Goal: Obtain resource: Download file/media

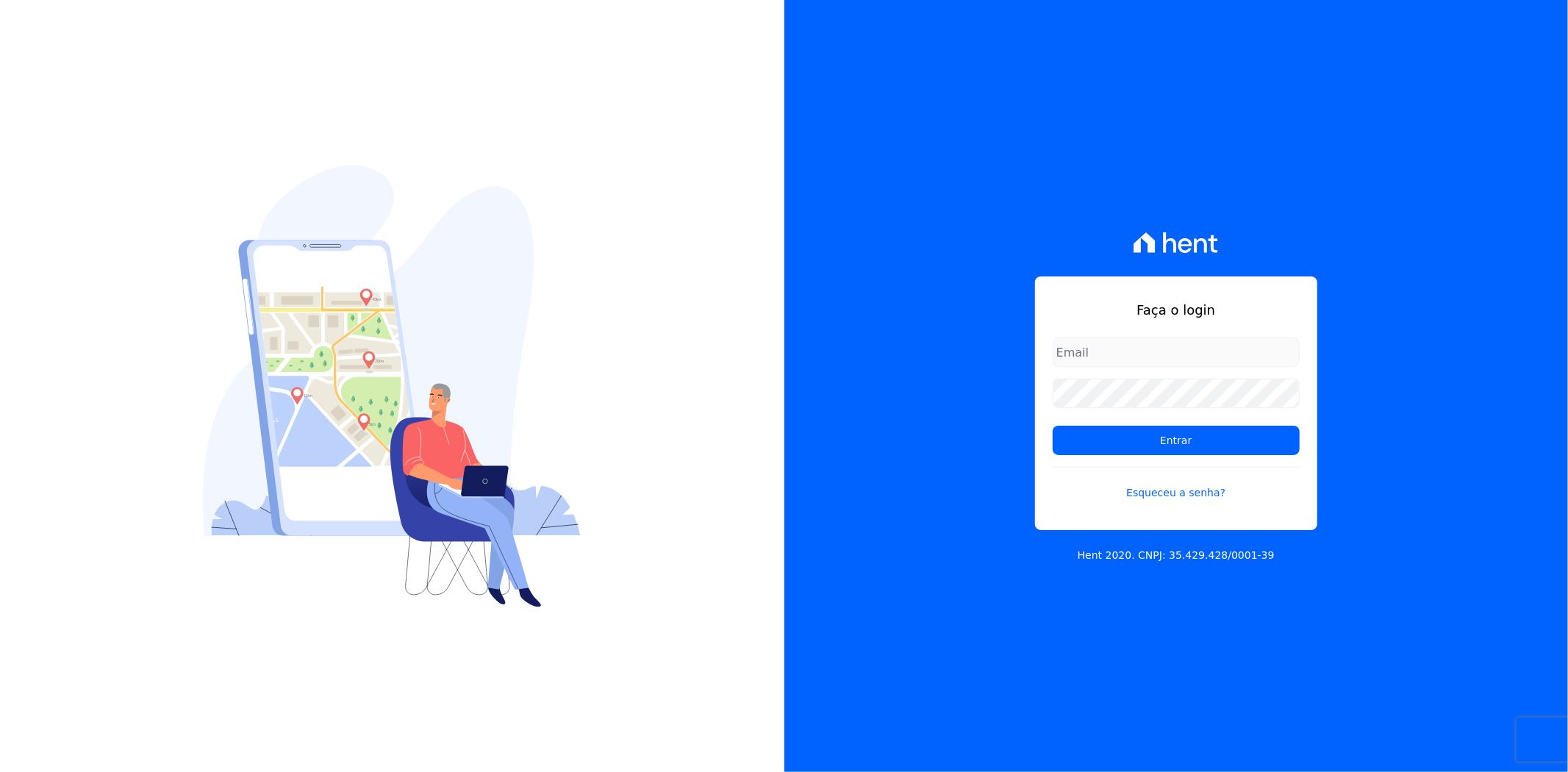
click at [1110, 346] on input "email" at bounding box center [1176, 353] width 247 height 30
type input "matheaus@celinaguimaraes.com.br"
click at [1156, 453] on input "Entrar" at bounding box center [1176, 440] width 247 height 30
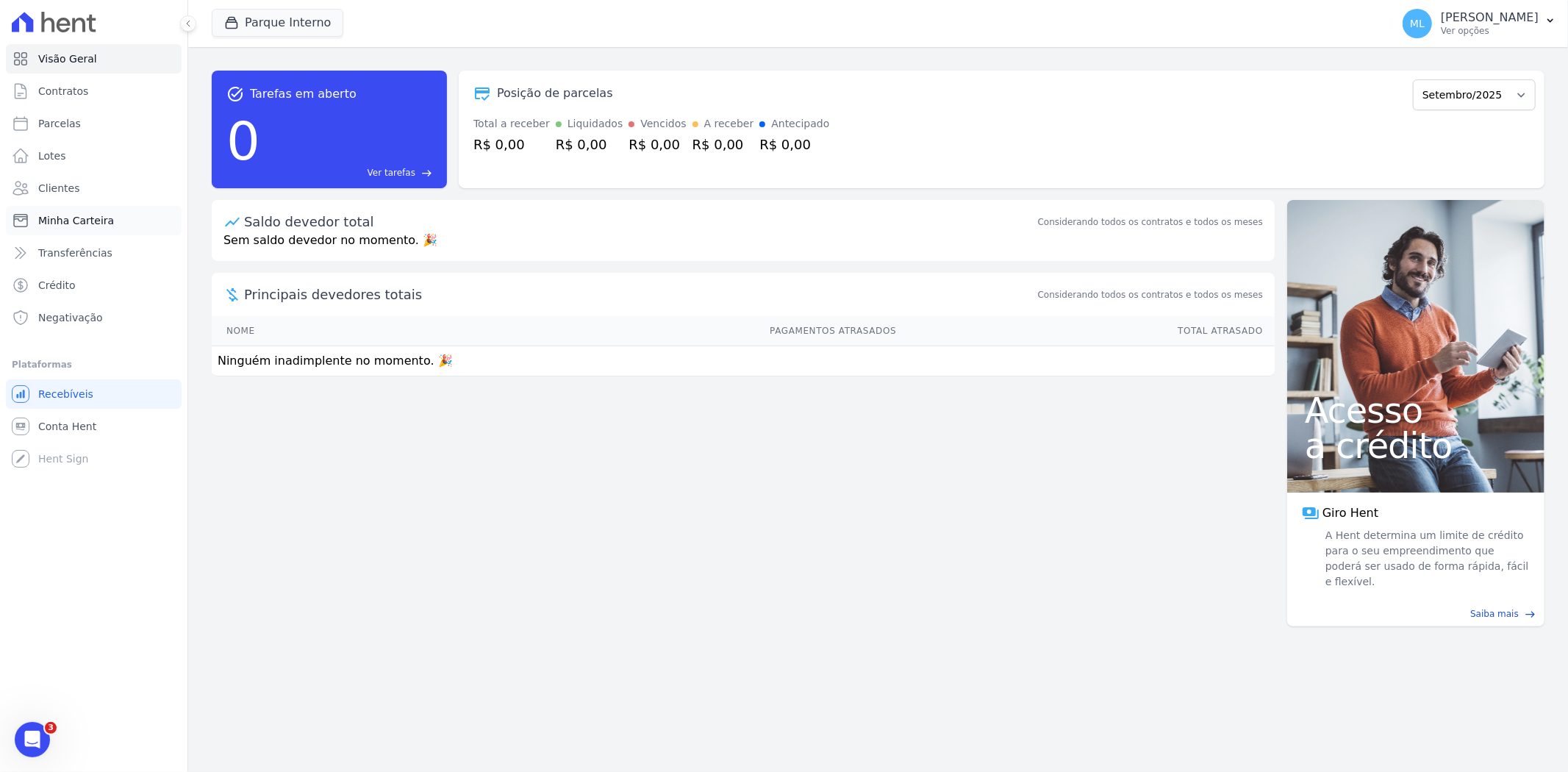
click at [89, 226] on span "Minha Carteira" at bounding box center [76, 220] width 76 height 15
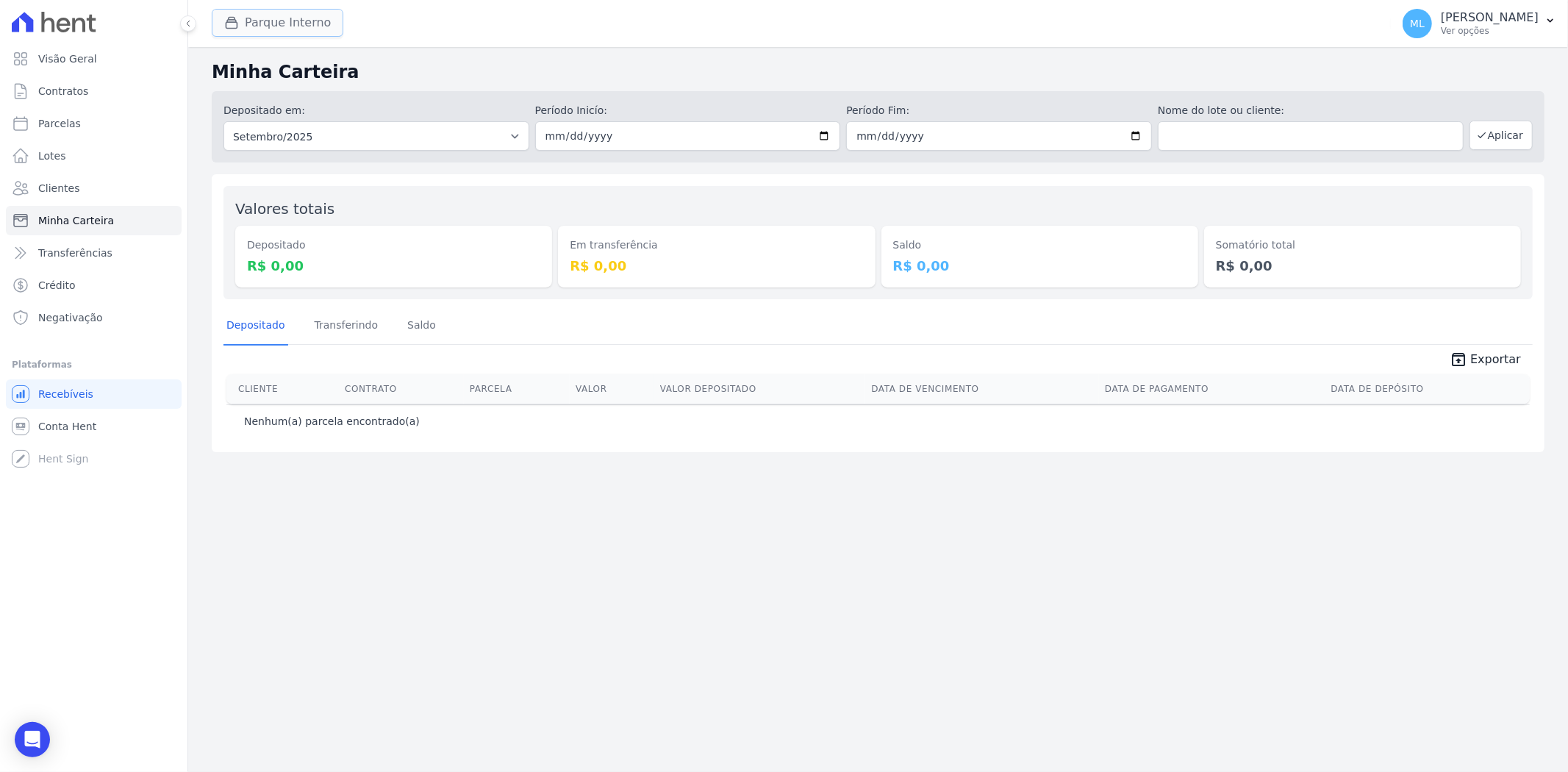
click at [294, 23] on button "Parque Interno" at bounding box center [278, 23] width 132 height 28
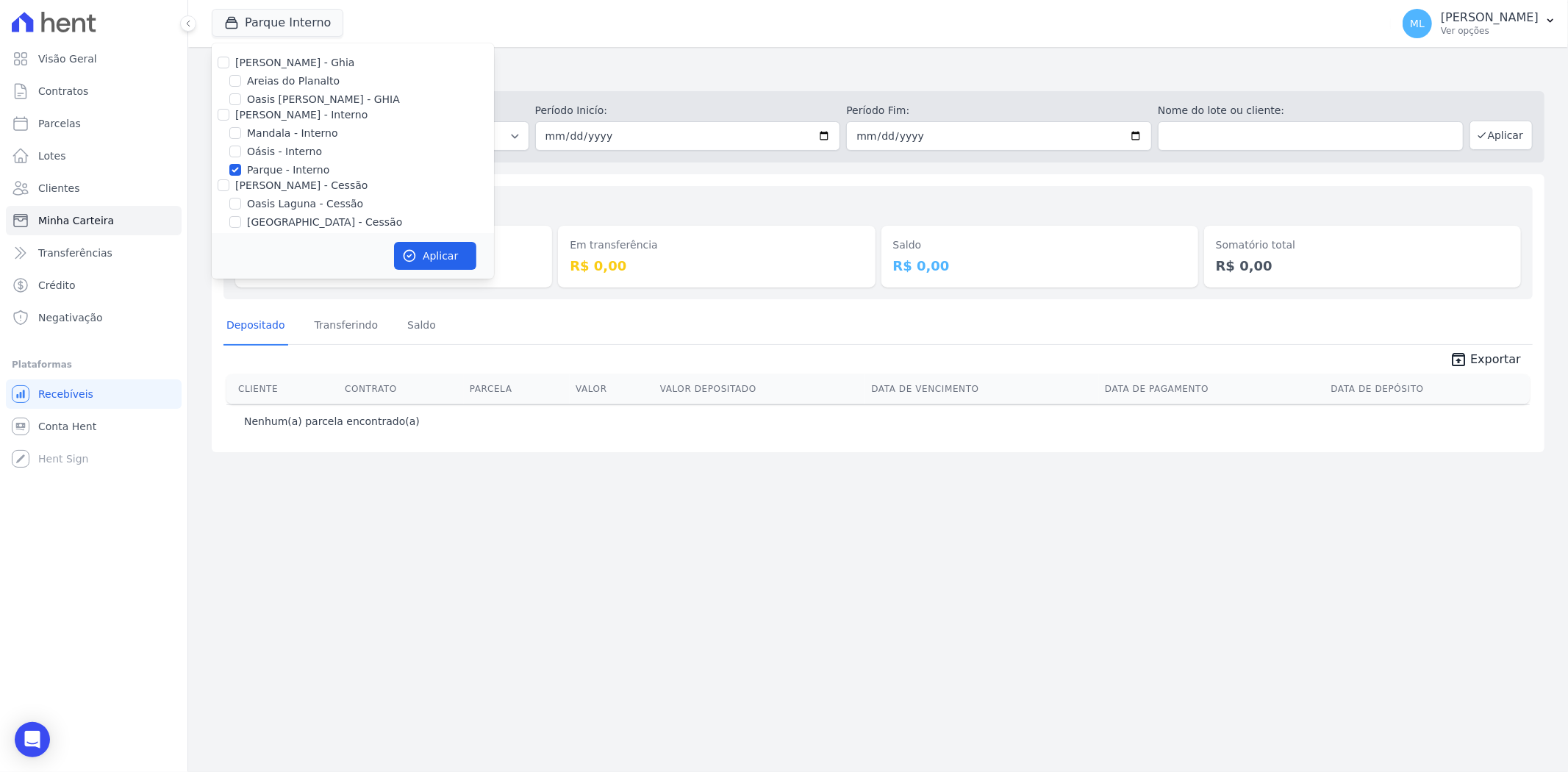
click at [269, 168] on label "Parque - Interno" at bounding box center [287, 170] width 82 height 16
click at [241, 168] on input "Parque - Interno" at bounding box center [235, 170] width 12 height 12
checkbox input "false"
click at [285, 84] on label "Areias do Planalto" at bounding box center [293, 82] width 93 height 16
click at [241, 84] on input "Areias do Planalto" at bounding box center [235, 81] width 12 height 12
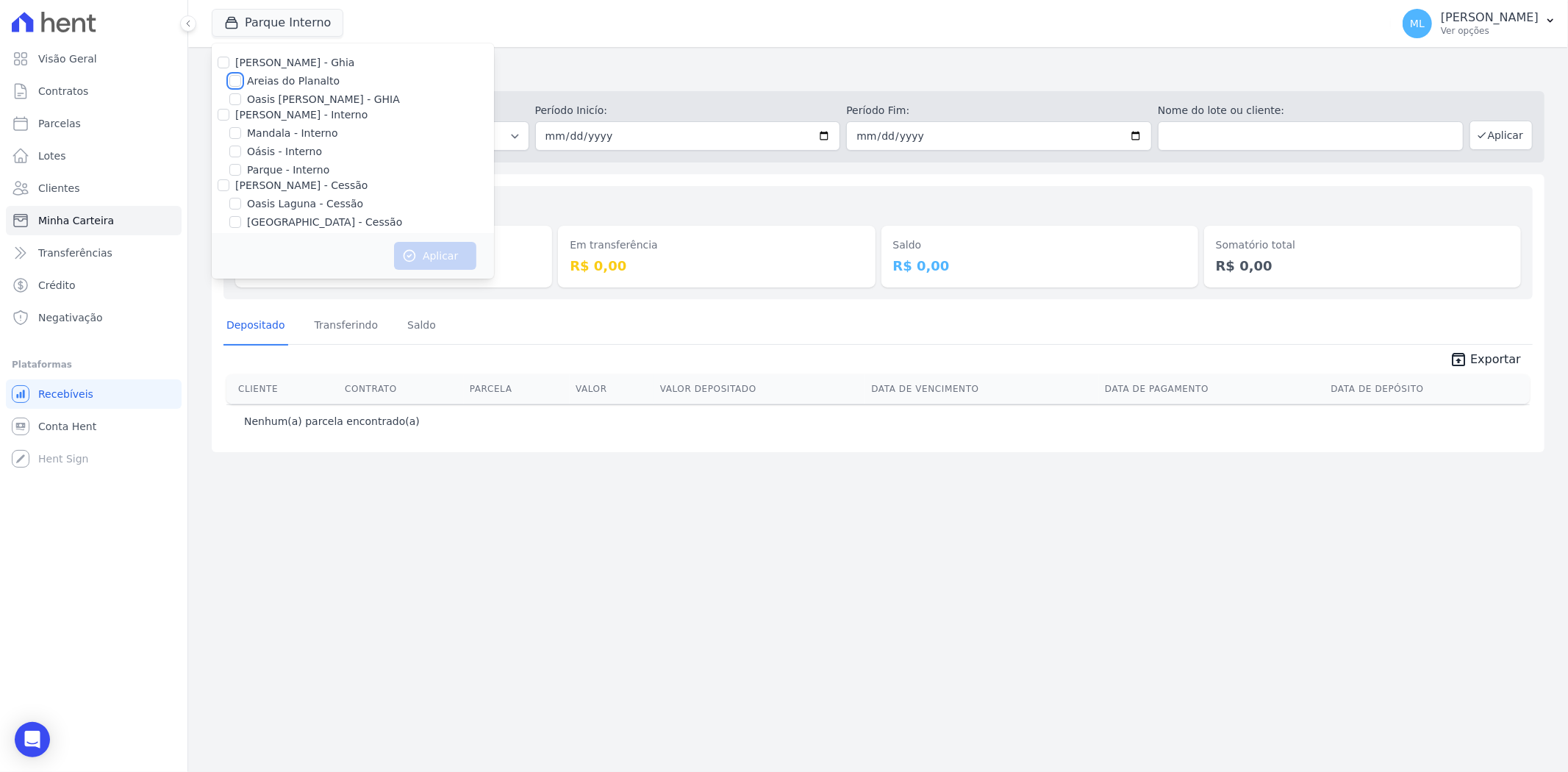
checkbox input "true"
click at [432, 261] on button "Aplicar" at bounding box center [435, 256] width 82 height 28
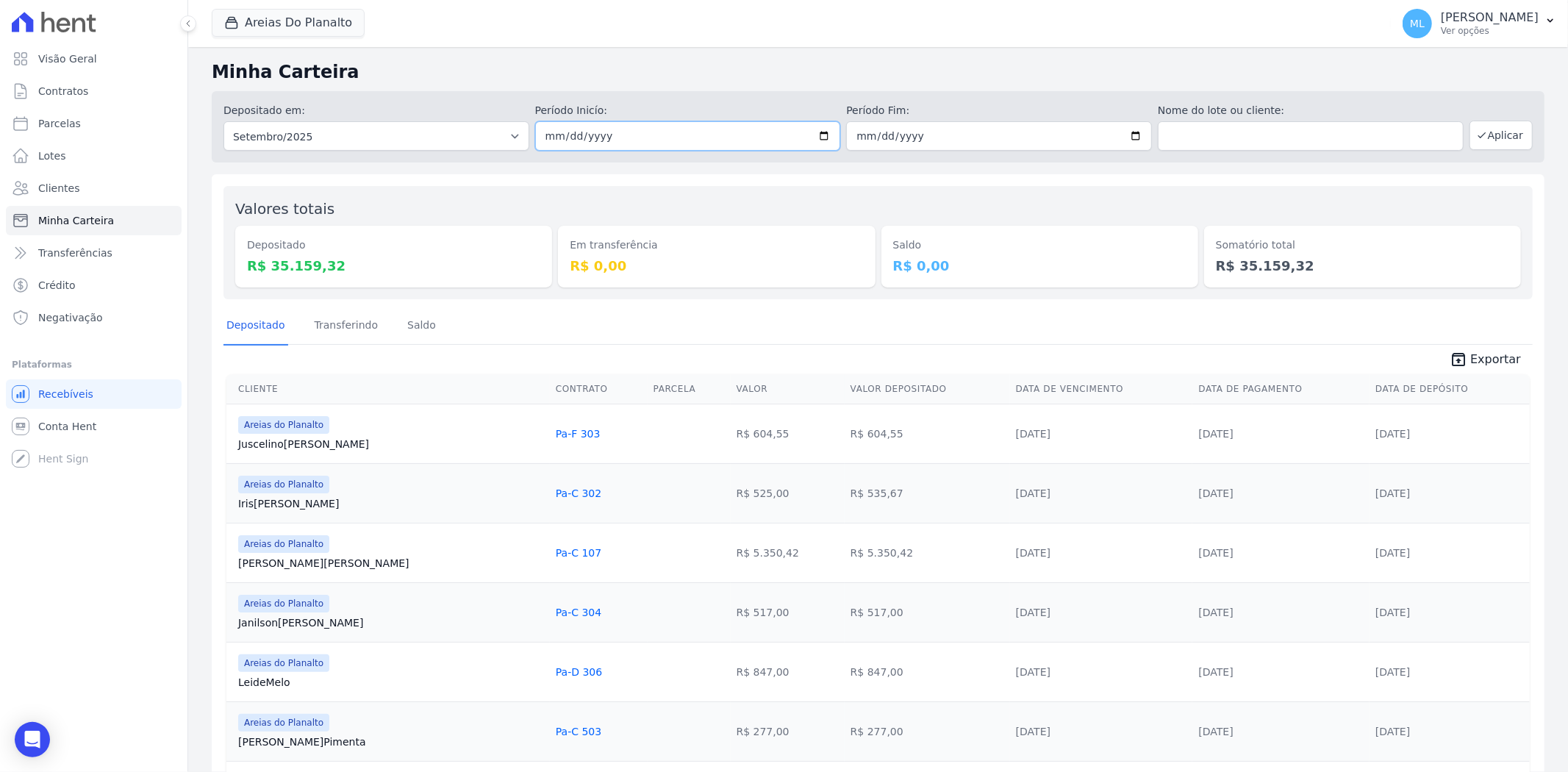
click at [811, 141] on input "2025-09-01" at bounding box center [688, 136] width 306 height 30
click at [821, 135] on input "2025-09-01" at bounding box center [688, 136] width 306 height 30
type input "[DATE]"
click at [1128, 135] on input "2025-09-30" at bounding box center [998, 136] width 306 height 30
type input "[DATE]"
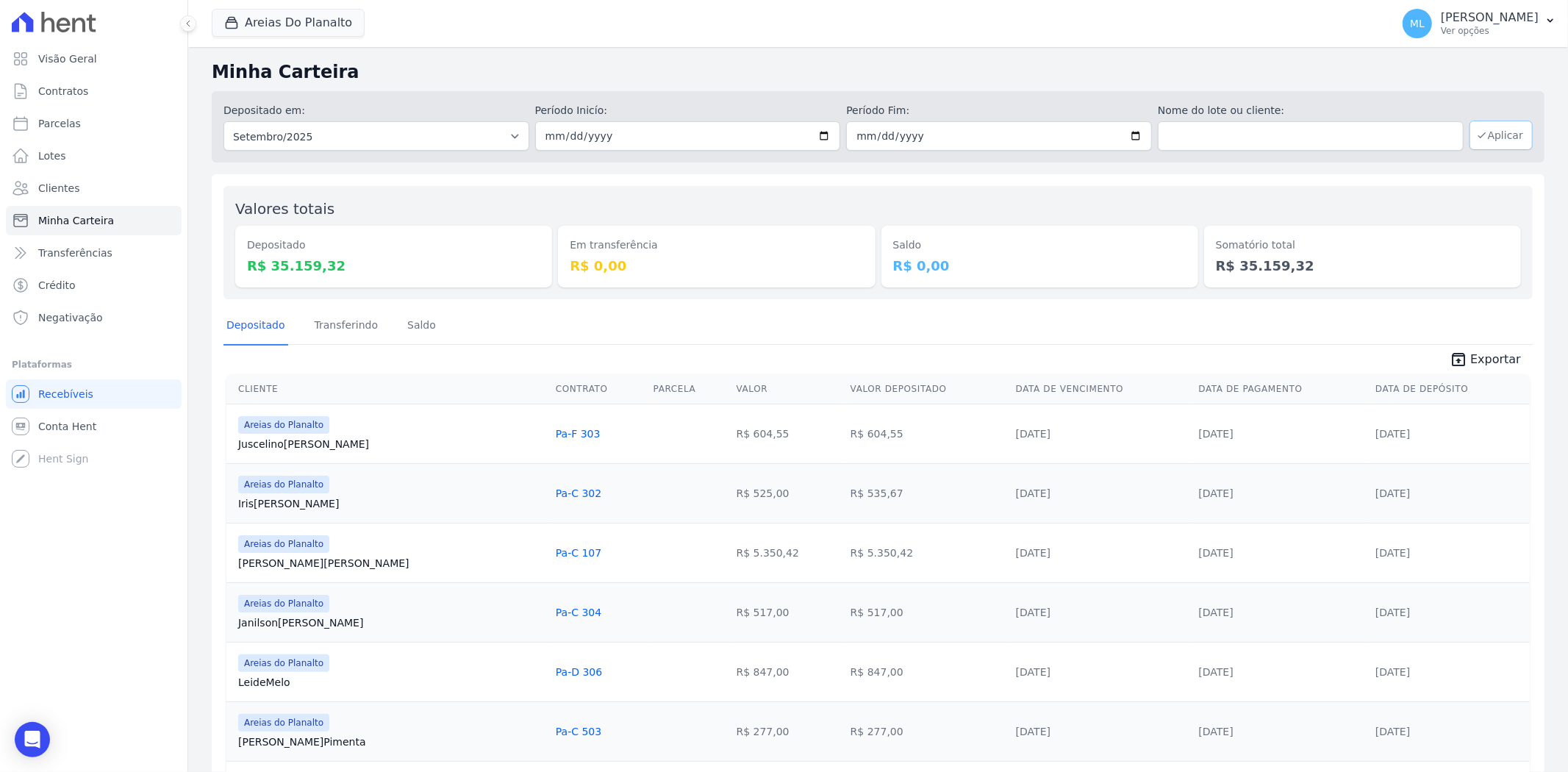
click at [1488, 131] on button "Aplicar" at bounding box center [1500, 135] width 63 height 30
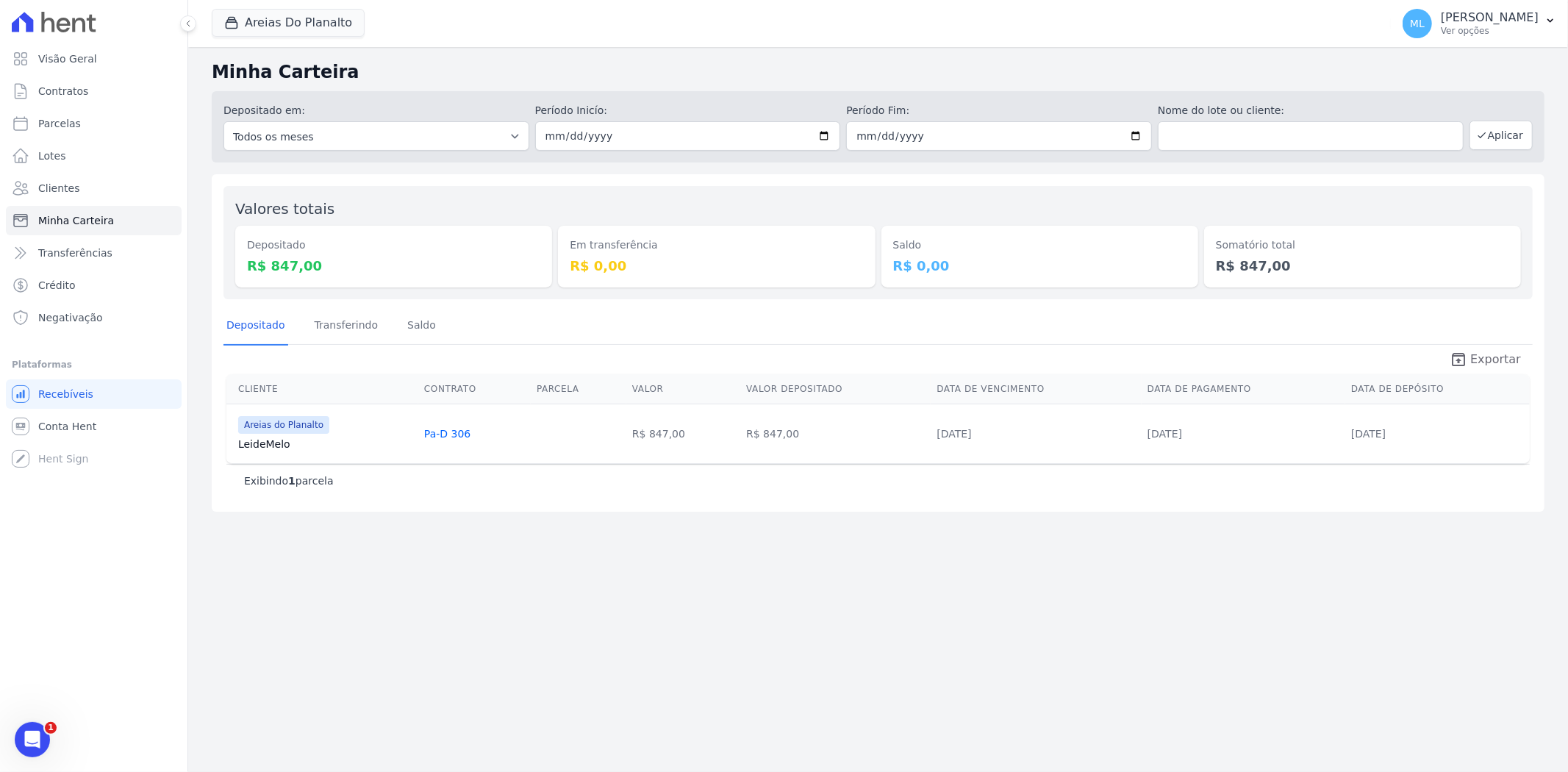
click at [1486, 353] on span "Exportar" at bounding box center [1495, 360] width 50 height 17
click at [319, 19] on button "Areias Do Planalto" at bounding box center [288, 23] width 153 height 28
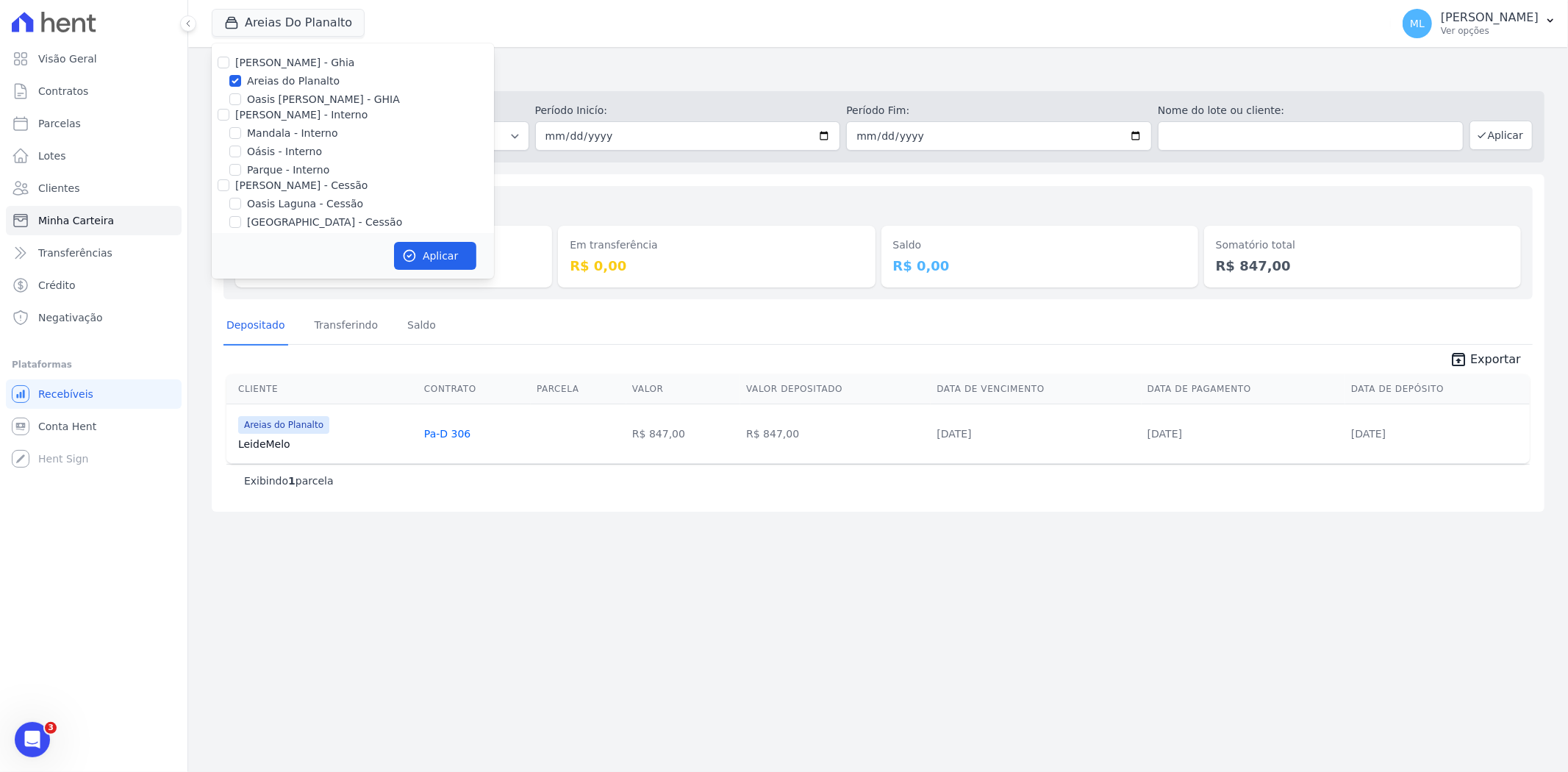
click at [285, 76] on label "Areias do Planalto" at bounding box center [293, 82] width 93 height 16
click at [241, 76] on input "Areias do Planalto" at bounding box center [235, 81] width 12 height 12
checkbox input "false"
click at [275, 166] on label "Parque - Interno" at bounding box center [287, 170] width 82 height 16
click at [241, 166] on input "Parque - Interno" at bounding box center [235, 170] width 12 height 12
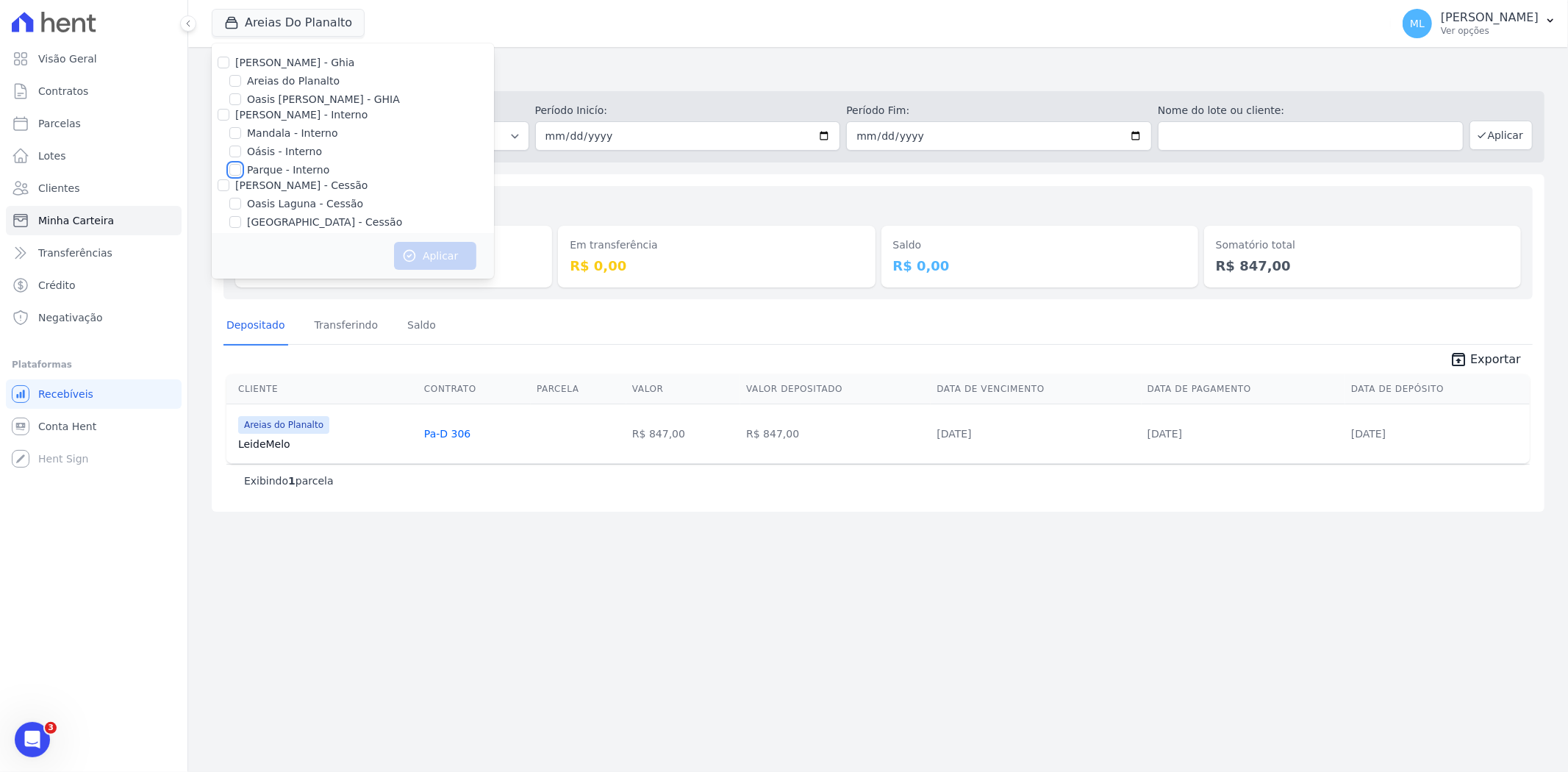
checkbox input "true"
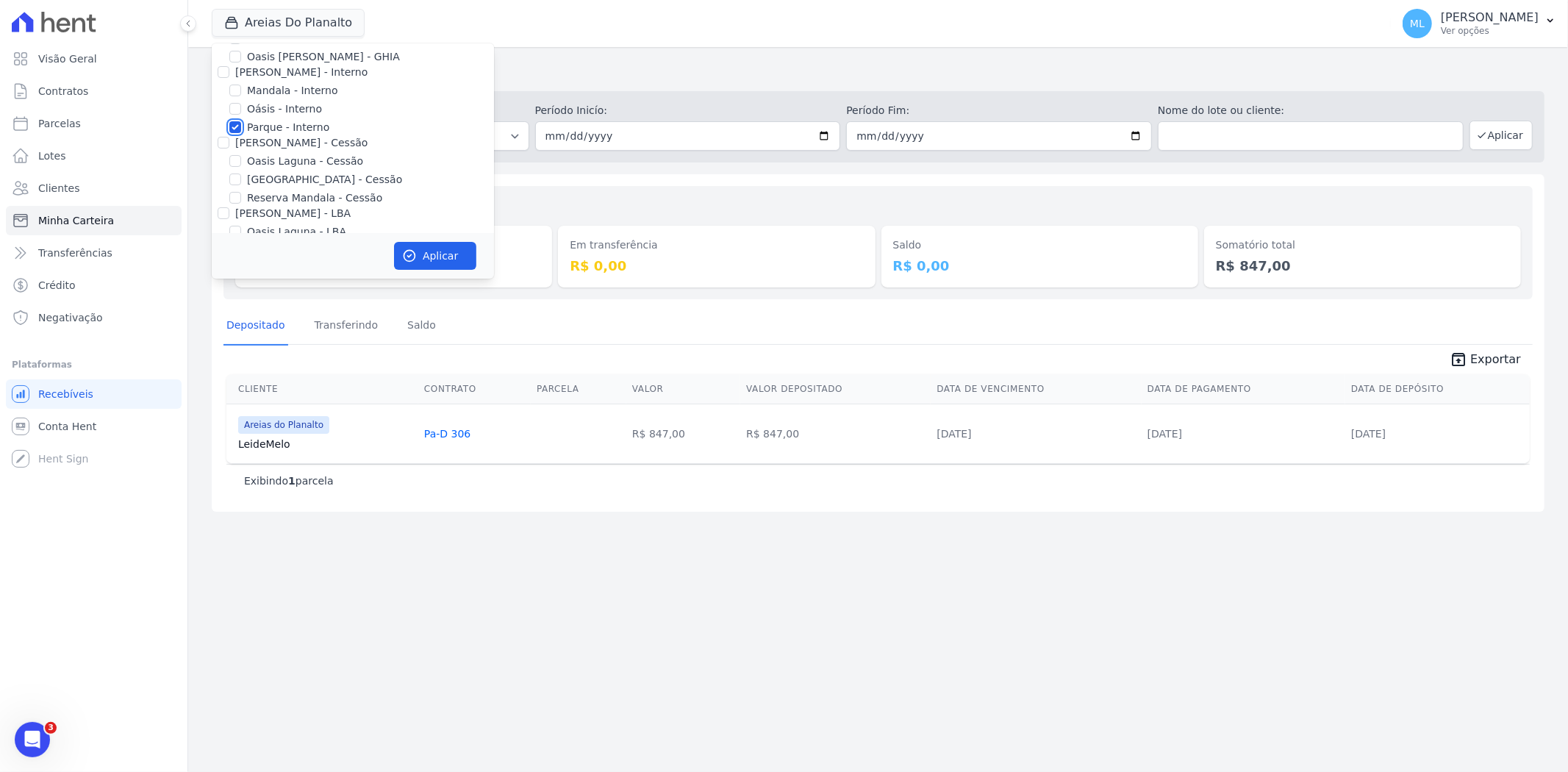
scroll to position [82, 0]
click at [276, 142] on label "[GEOGRAPHIC_DATA] - Cessão" at bounding box center [324, 141] width 155 height 16
click at [241, 142] on input "[GEOGRAPHIC_DATA] - Cessão" at bounding box center [235, 141] width 12 height 12
checkbox input "true"
click at [432, 247] on button "Aplicar" at bounding box center [435, 256] width 82 height 28
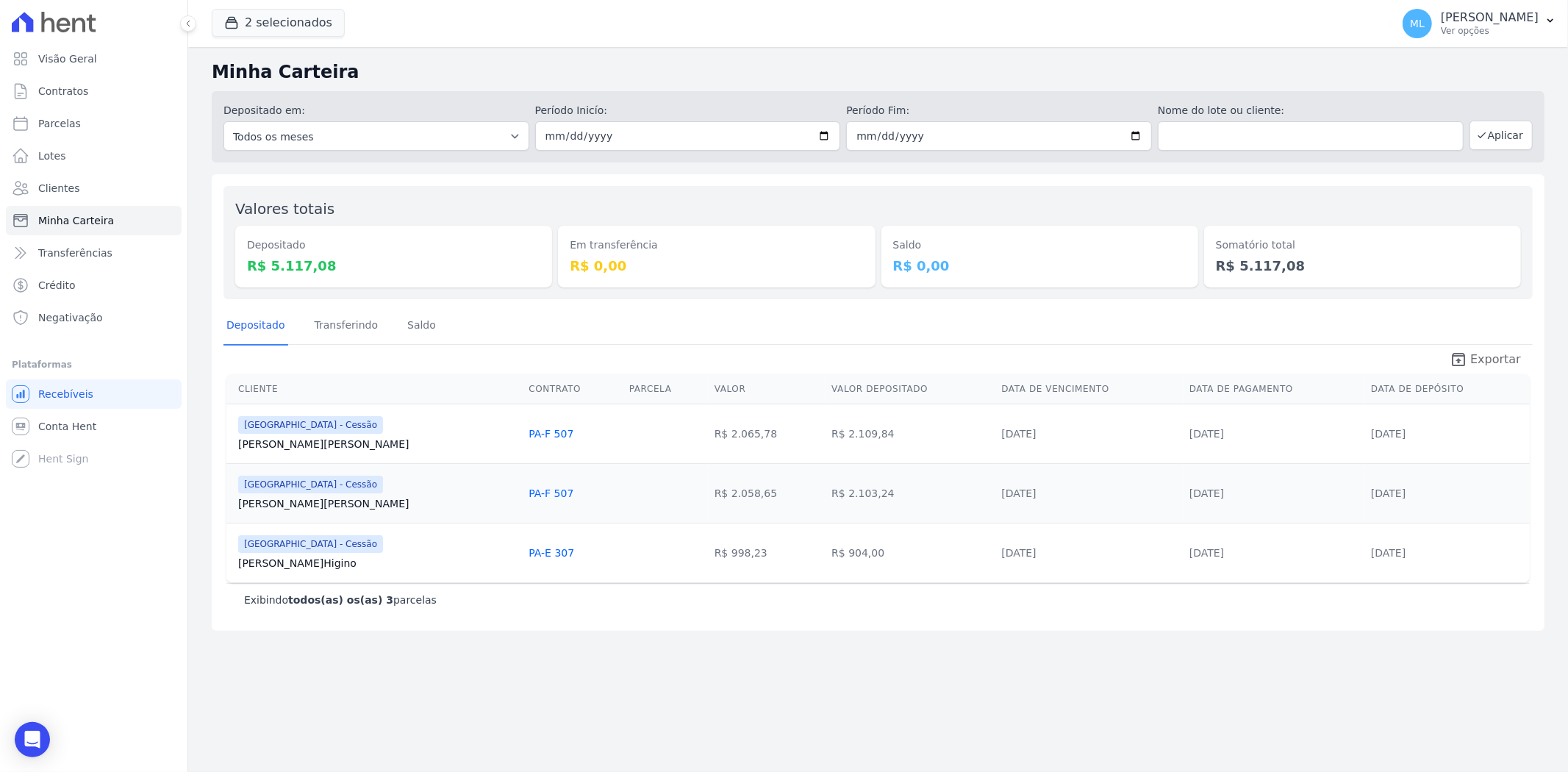
click at [1480, 357] on span "Exportar" at bounding box center [1495, 360] width 50 height 17
click at [298, 21] on button "2 selecionados" at bounding box center [278, 23] width 133 height 28
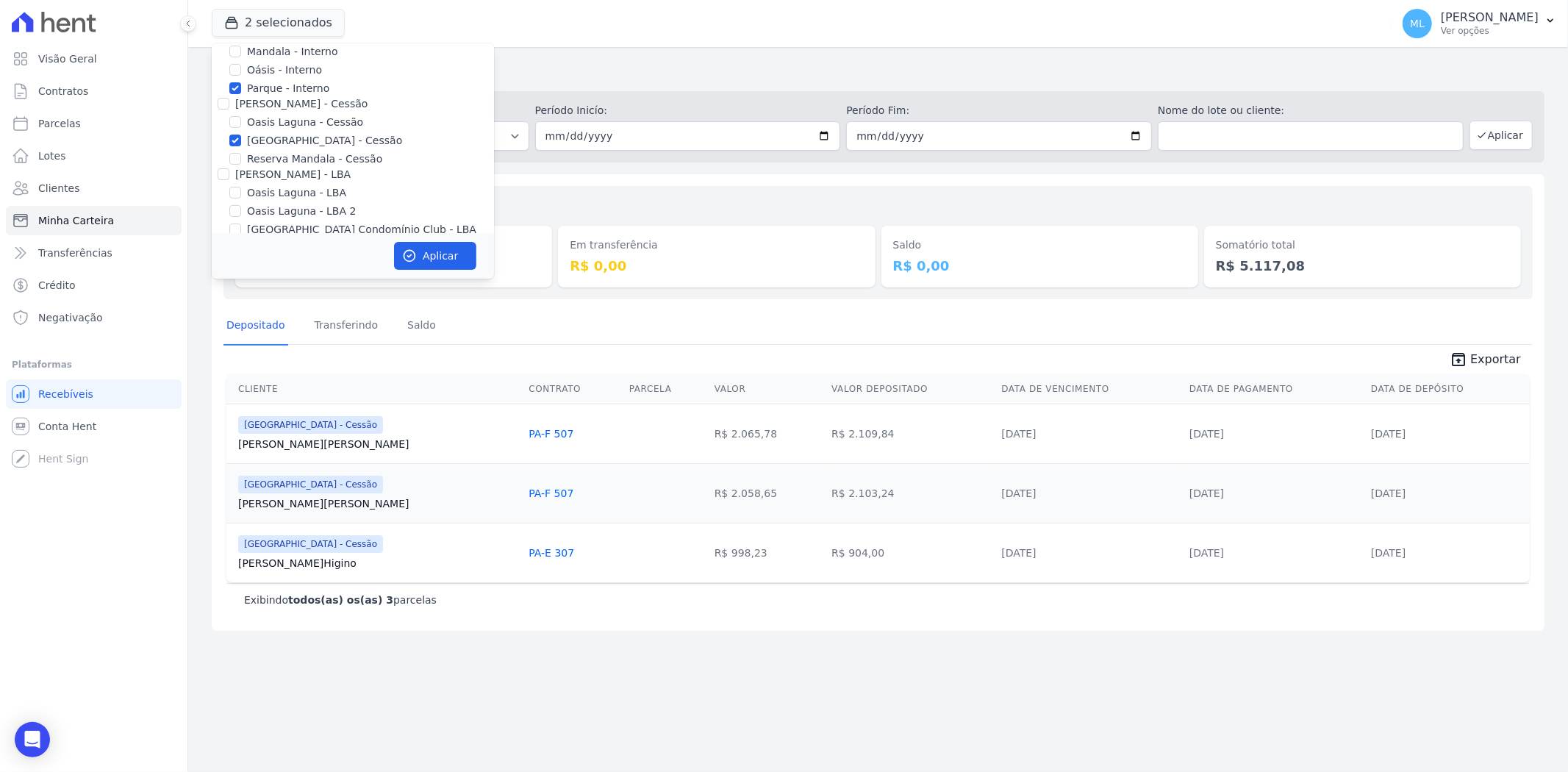
click at [267, 134] on label "[GEOGRAPHIC_DATA] - Cessão" at bounding box center [324, 141] width 155 height 16
click at [241, 135] on input "[GEOGRAPHIC_DATA] - Cessão" at bounding box center [235, 141] width 12 height 12
checkbox input "false"
click at [262, 85] on label "Parque - Interno" at bounding box center [287, 89] width 82 height 16
click at [241, 85] on input "Parque - Interno" at bounding box center [235, 89] width 12 height 12
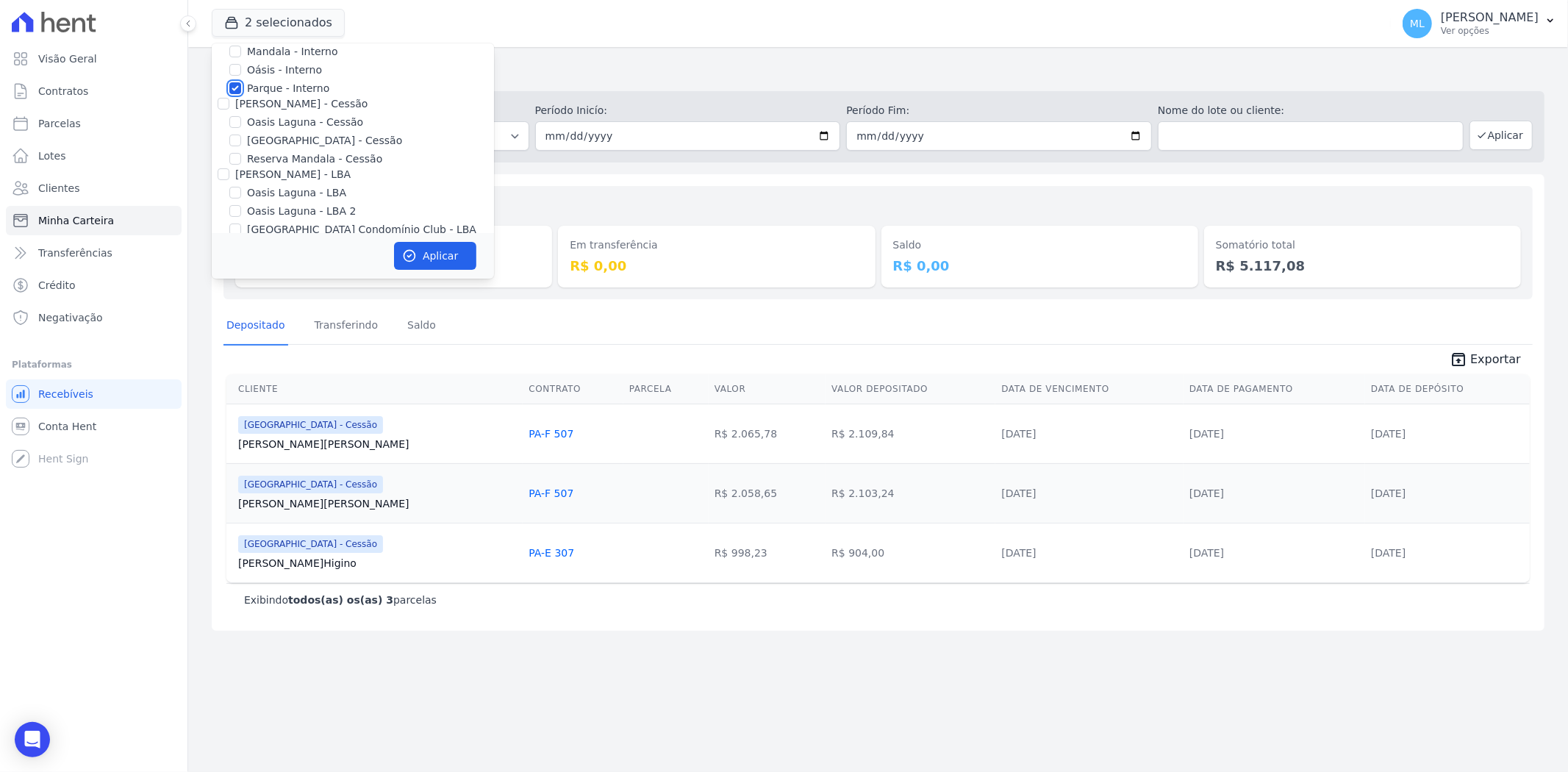
checkbox input "false"
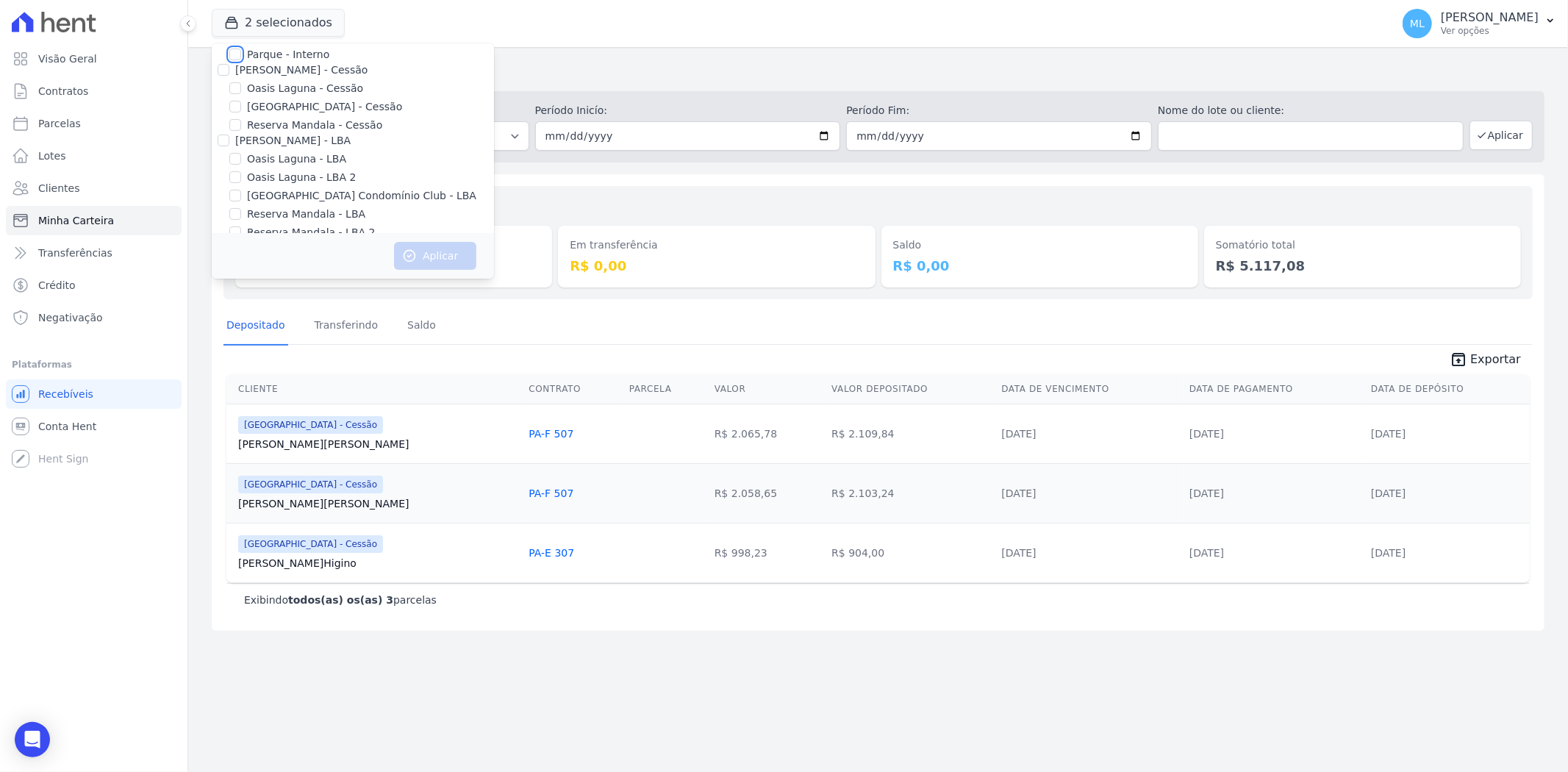
scroll to position [135, 0]
click at [269, 174] on label "[GEOGRAPHIC_DATA] Condomínio Club - LBA" at bounding box center [361, 177] width 229 height 16
click at [241, 174] on input "[GEOGRAPHIC_DATA] Condomínio Club - LBA" at bounding box center [235, 176] width 12 height 12
checkbox input "true"
click at [421, 242] on button "Aplicar" at bounding box center [435, 256] width 82 height 28
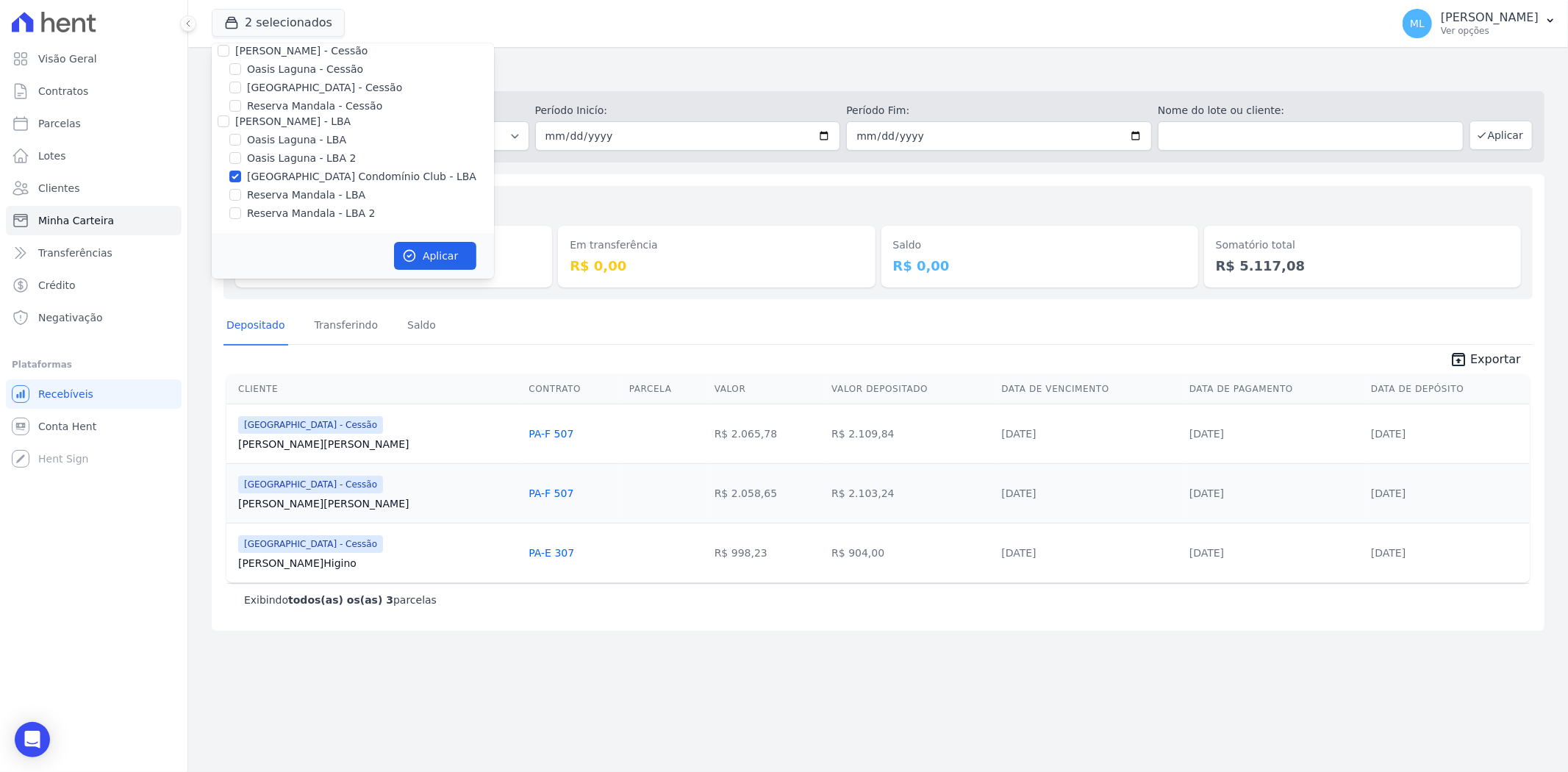
scroll to position [131, 0]
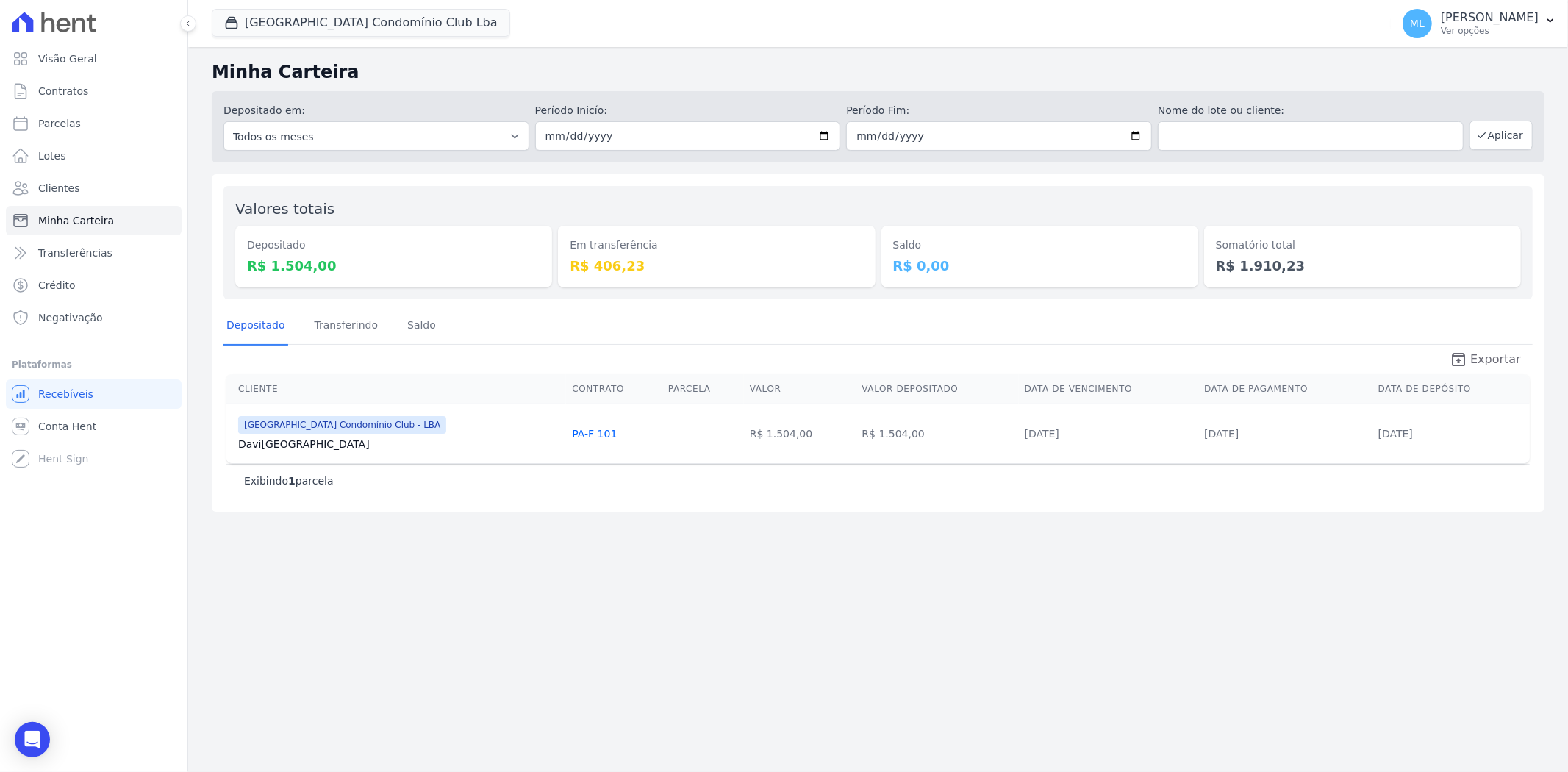
click at [1504, 358] on span "Exportar" at bounding box center [1495, 360] width 50 height 17
drag, startPoint x: 702, startPoint y: 582, endPoint x: 794, endPoint y: 516, distance: 113.2
click at [702, 582] on div "Minha Carteira Depositado em: Todos os meses Março/2024 Abril/2024 Maio/2024 Ju…" at bounding box center [878, 409] width 1380 height 725
click at [1480, 355] on span "Exportar" at bounding box center [1495, 360] width 50 height 17
click at [355, 31] on button "Parque Do Planalto Condomínio Club Lba" at bounding box center [361, 23] width 299 height 28
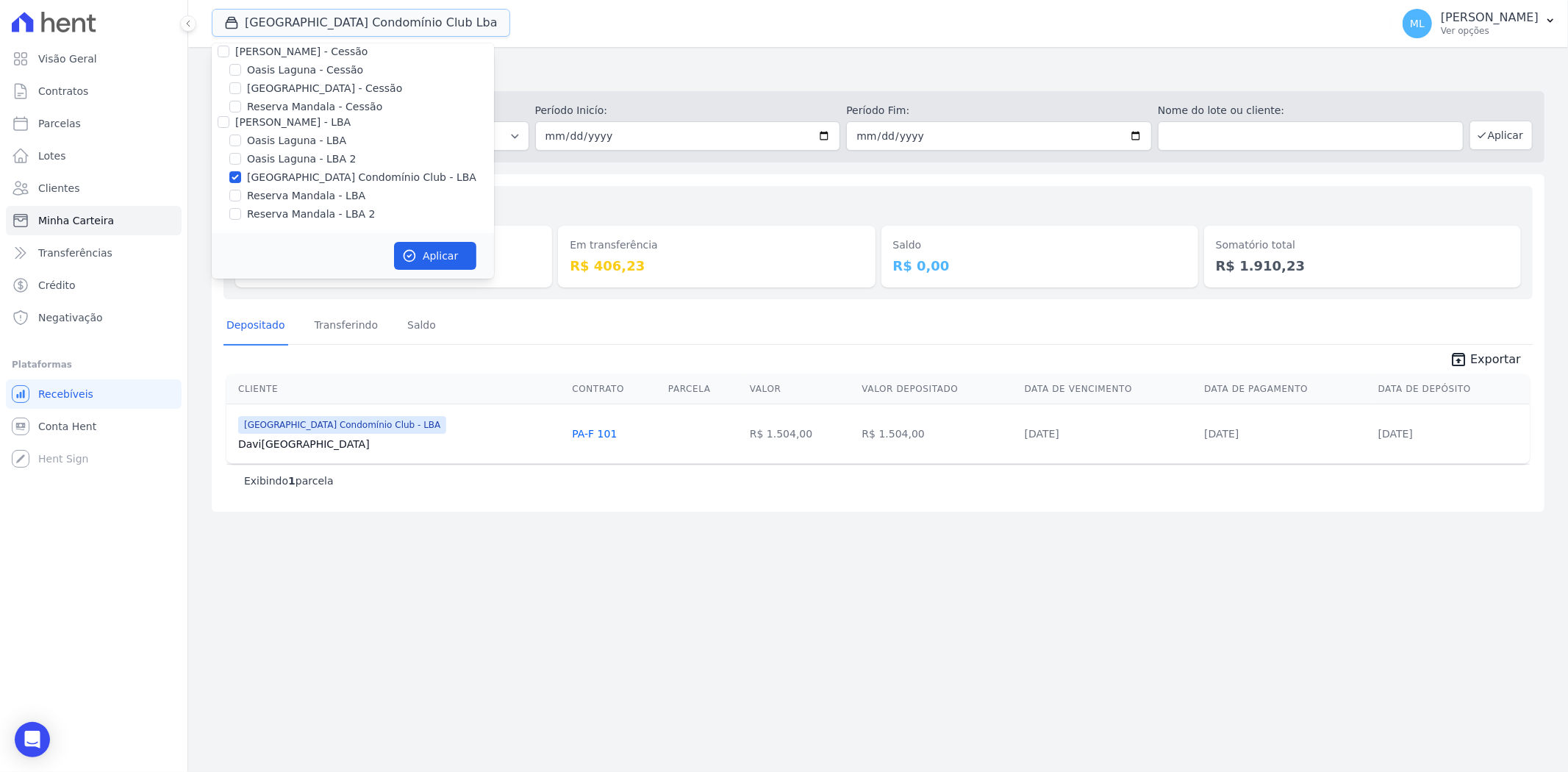
scroll to position [135, 0]
drag, startPoint x: 823, startPoint y: 199, endPoint x: 1119, endPoint y: 131, distance: 303.7
click at [834, 196] on div "Valores totais Depositado R$ 1.504,00 Em transferência R$ 406,23 Saldo R$ 0,00 …" at bounding box center [878, 242] width 1309 height 113
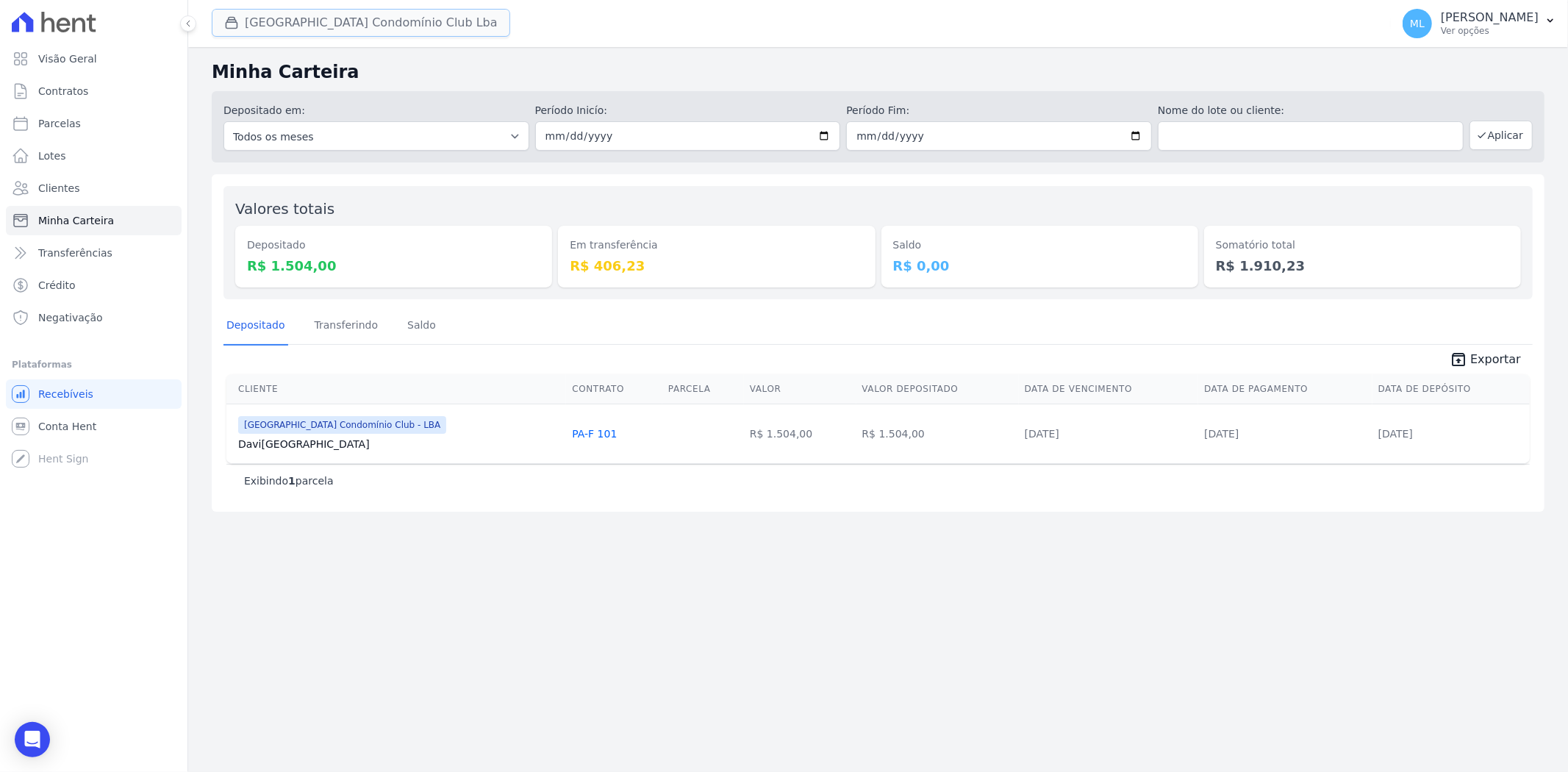
click at [316, 10] on button "Parque Do Planalto Condomínio Club Lba" at bounding box center [361, 23] width 299 height 28
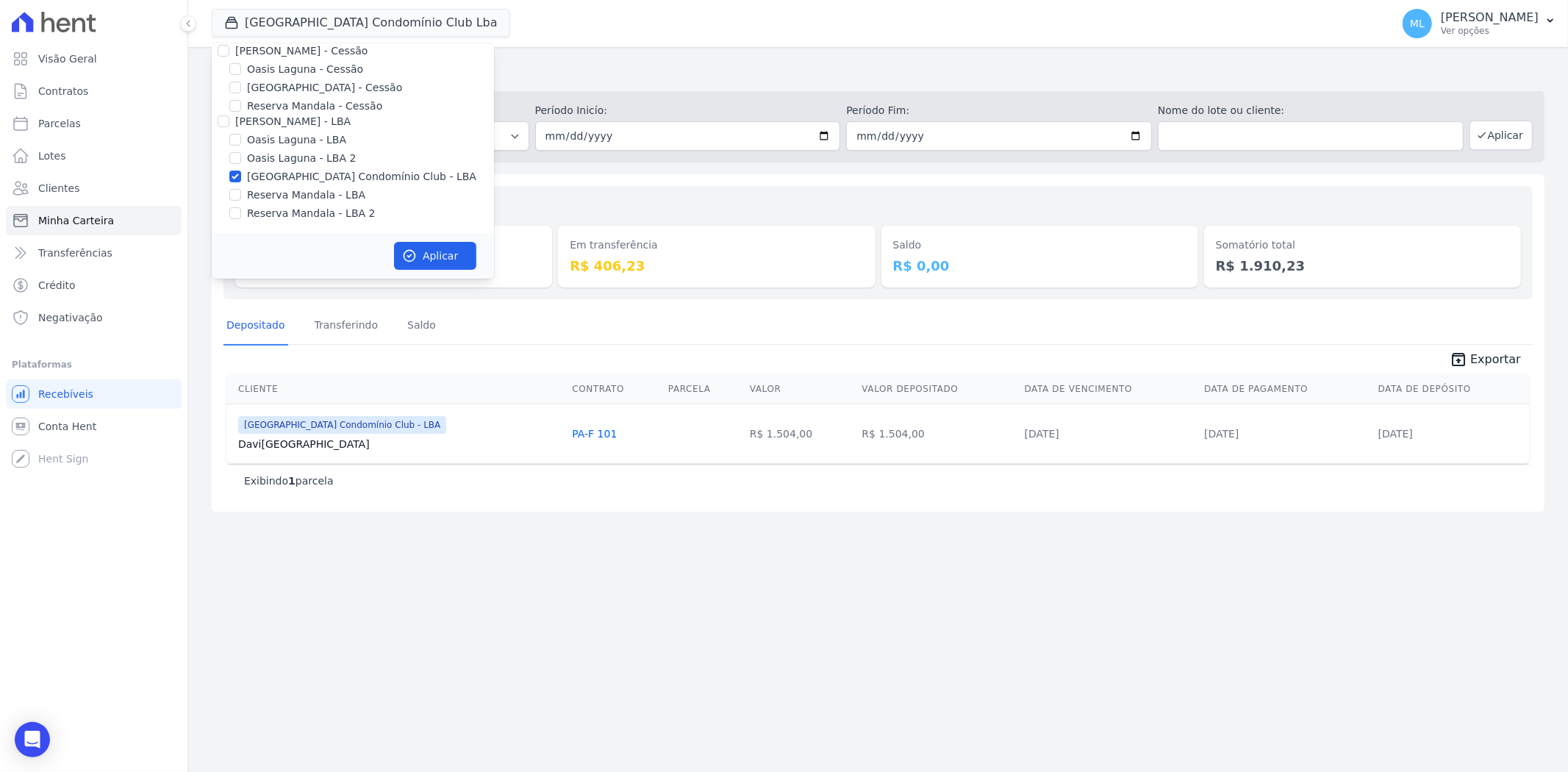
click at [291, 174] on label "[GEOGRAPHIC_DATA] Condomínio Club - LBA" at bounding box center [361, 177] width 229 height 16
click at [241, 174] on input "[GEOGRAPHIC_DATA] Condomínio Club - LBA" at bounding box center [235, 176] width 12 height 12
checkbox input "false"
drag, startPoint x: 297, startPoint y: 195, endPoint x: 303, endPoint y: 208, distance: 14.3
click at [297, 195] on label "Reserva Mandala - LBA" at bounding box center [306, 195] width 118 height 16
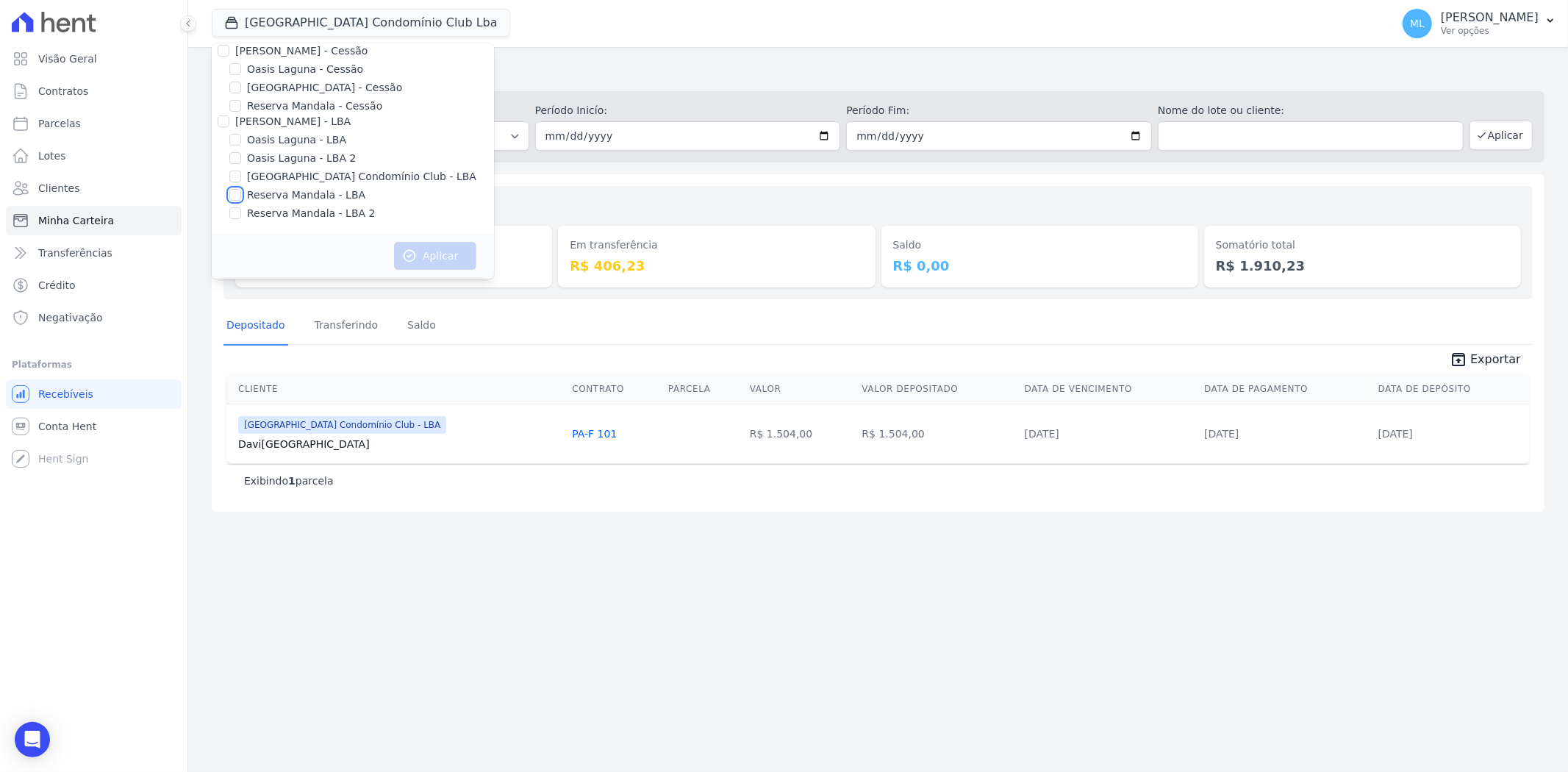
click at [241, 195] on input "Reserva Mandala - LBA" at bounding box center [235, 195] width 12 height 12
checkbox input "true"
click at [303, 208] on label "Reserva Mandala - LBA 2" at bounding box center [310, 214] width 128 height 16
click at [241, 208] on input "Reserva Mandala - LBA 2" at bounding box center [235, 214] width 12 height 12
checkbox input "true"
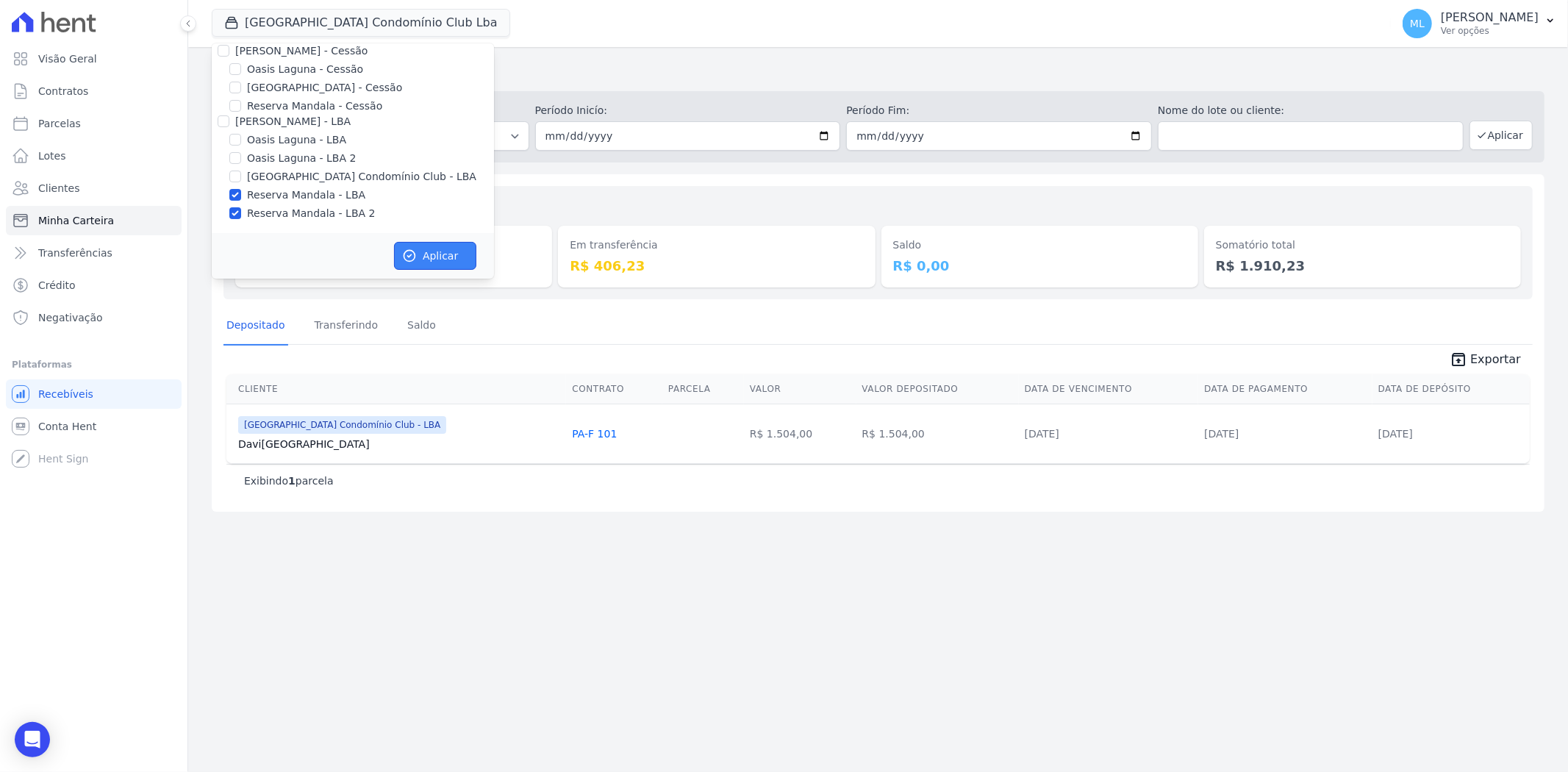
click at [463, 260] on button "Aplicar" at bounding box center [435, 256] width 82 height 28
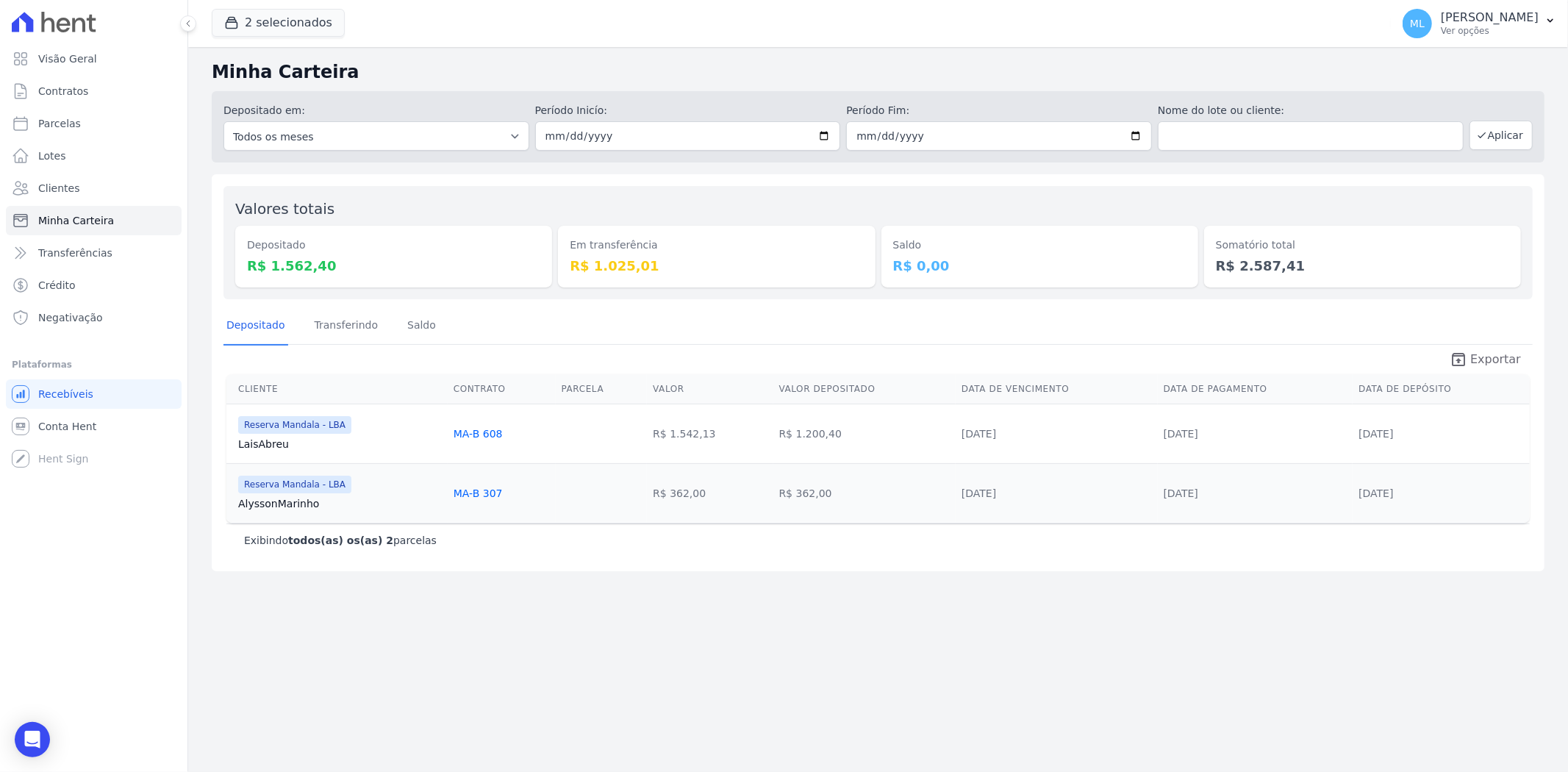
click at [1492, 353] on span "Exportar" at bounding box center [1495, 360] width 50 height 17
click at [299, 17] on button "2 selecionados" at bounding box center [278, 23] width 133 height 28
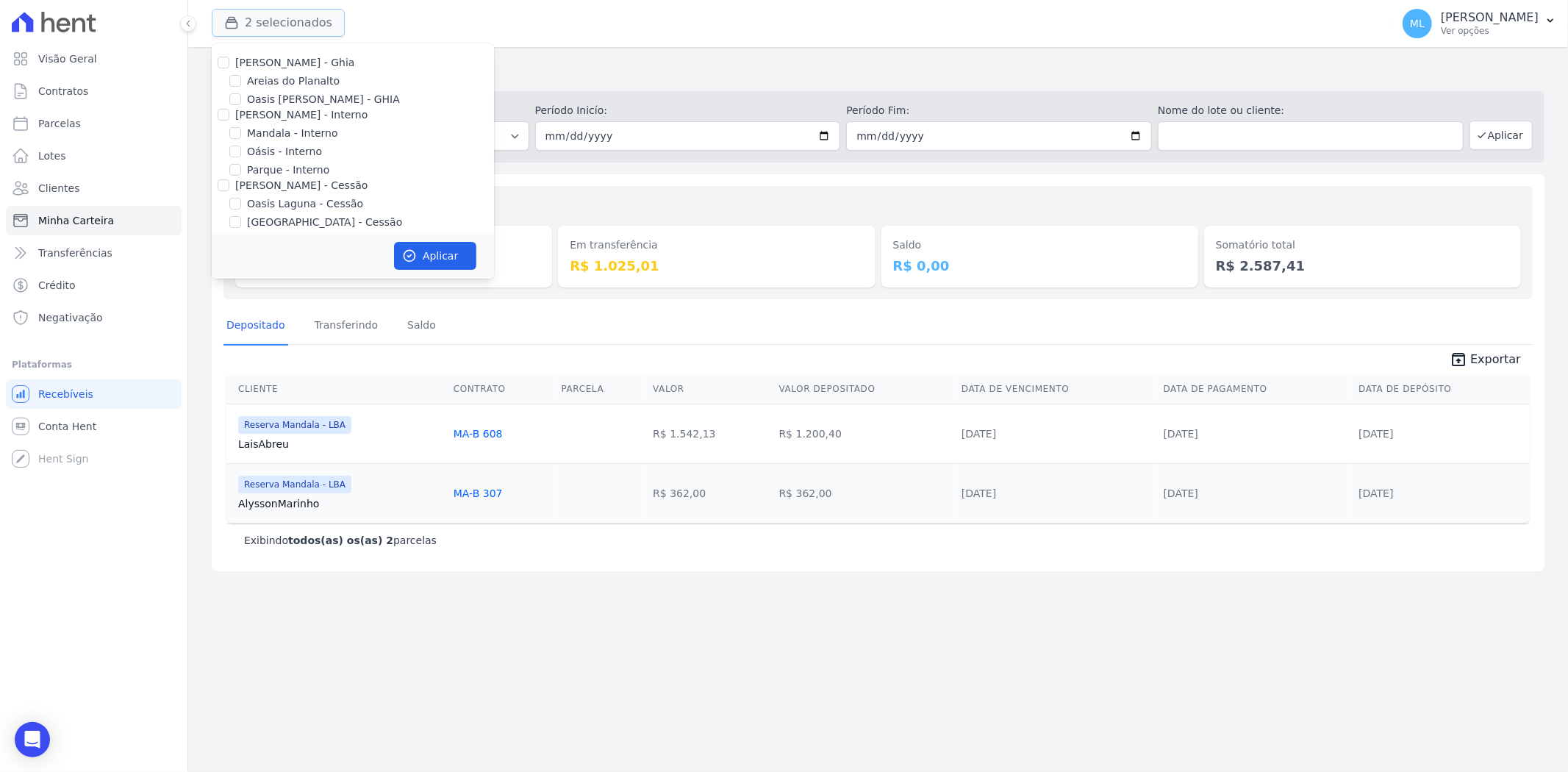
click at [299, 16] on button "2 selecionados" at bounding box center [278, 23] width 133 height 28
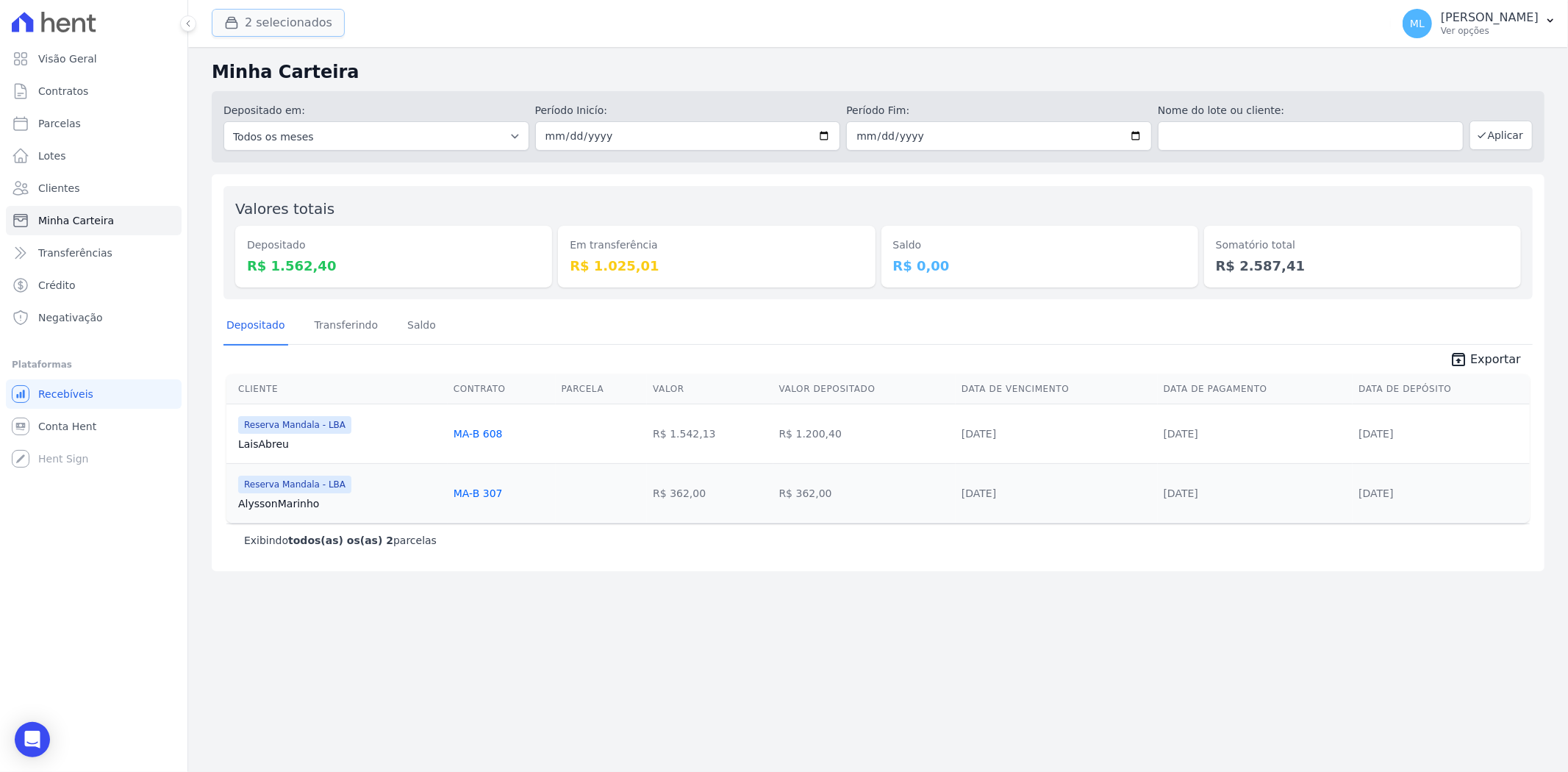
click at [299, 16] on button "2 selecionados" at bounding box center [278, 23] width 133 height 28
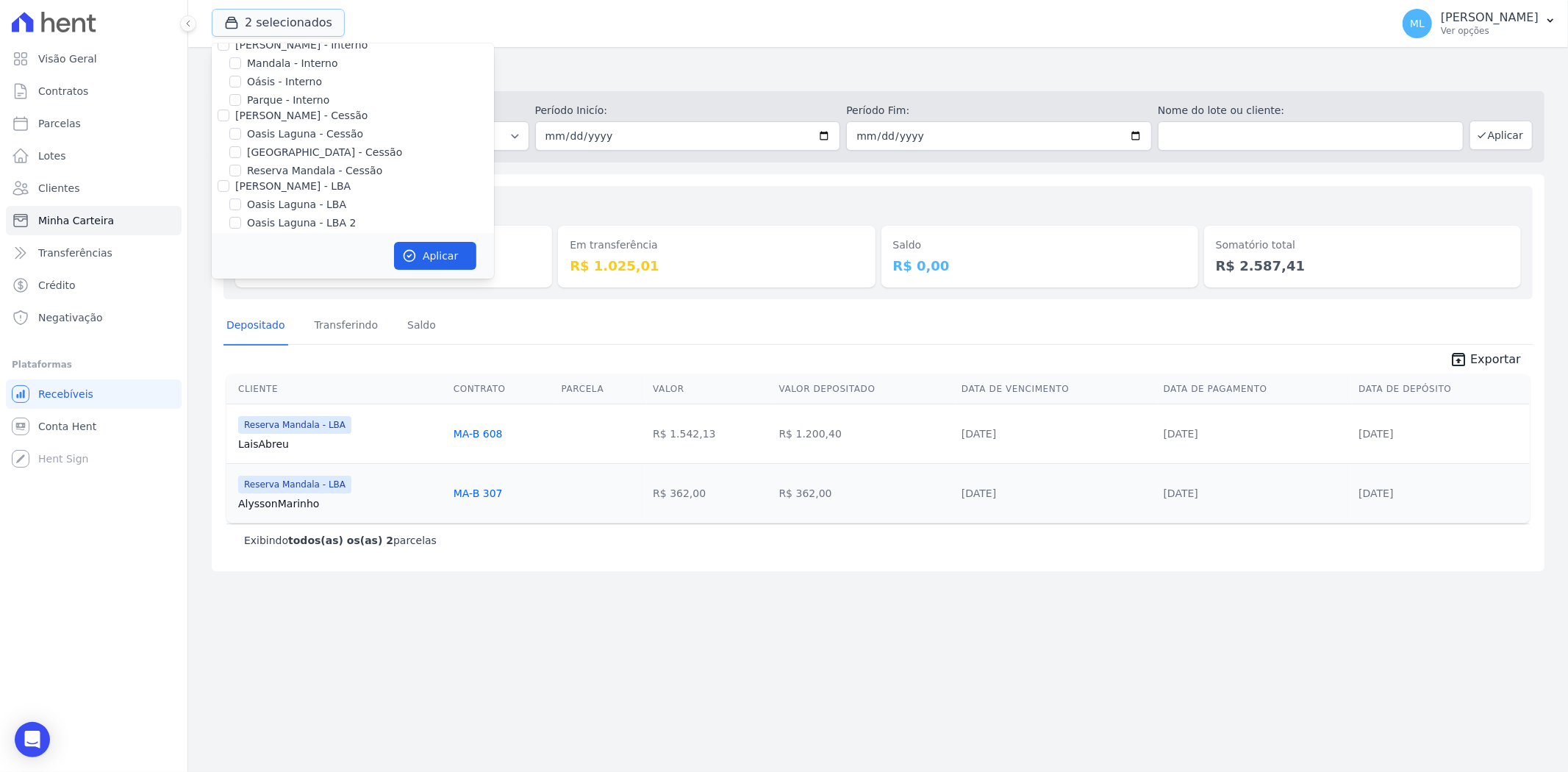
scroll to position [135, 0]
click at [285, 197] on label "Reserva Mandala - LBA" at bounding box center [306, 195] width 118 height 16
click at [241, 197] on input "Reserva Mandala - LBA" at bounding box center [235, 195] width 12 height 12
checkbox input "false"
click at [287, 210] on label "Reserva Mandala - LBA 2" at bounding box center [310, 214] width 128 height 16
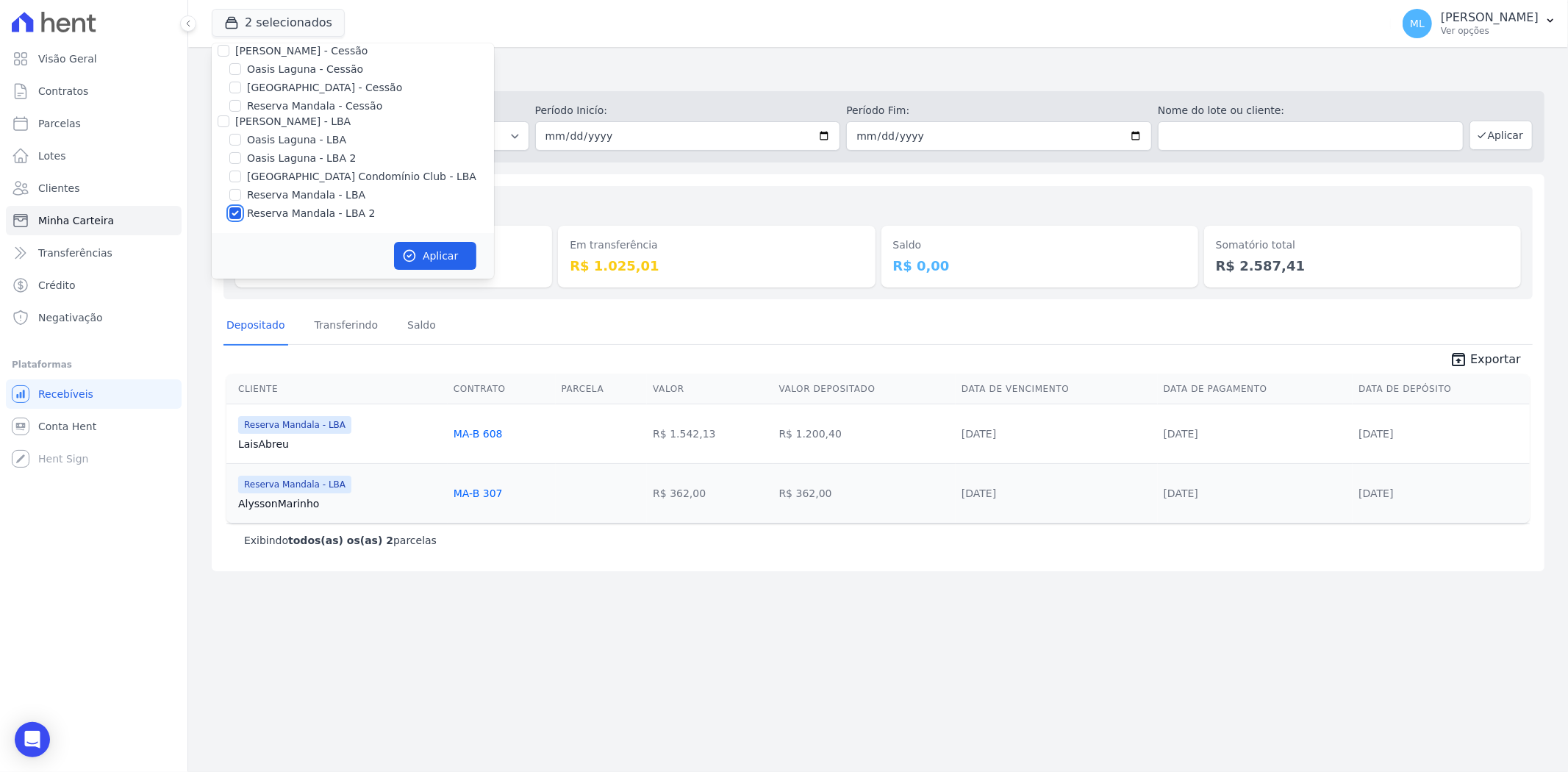
click at [241, 210] on input "Reserva Mandala - LBA 2" at bounding box center [235, 214] width 12 height 12
checkbox input "false"
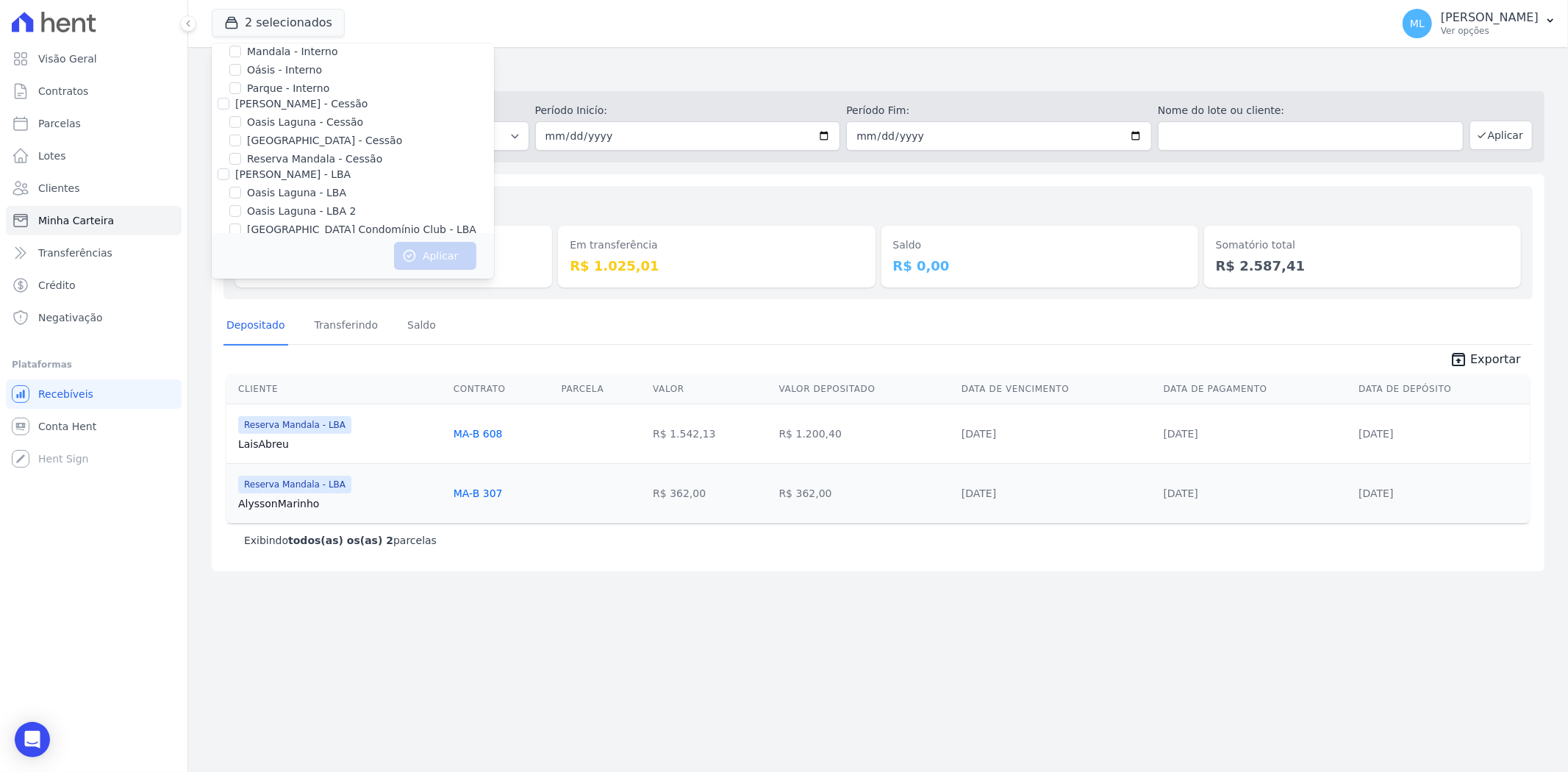
scroll to position [53, 0]
click at [297, 184] on label "Reserva Mandala - Cessão" at bounding box center [314, 188] width 135 height 16
click at [241, 184] on input "Reserva Mandala - Cessão" at bounding box center [235, 188] width 12 height 12
checkbox input "true"
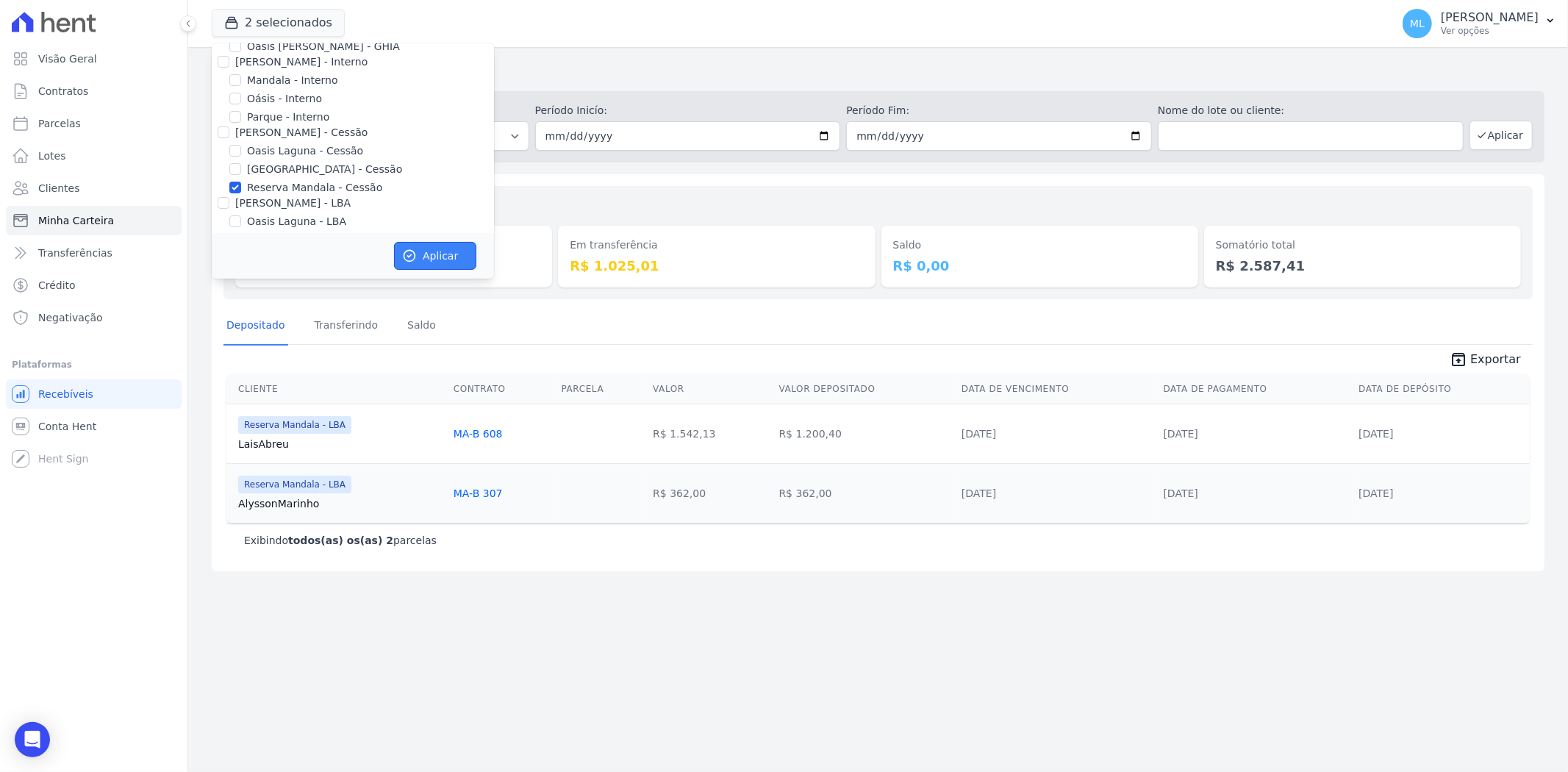
click at [431, 250] on button "Aplicar" at bounding box center [435, 256] width 82 height 28
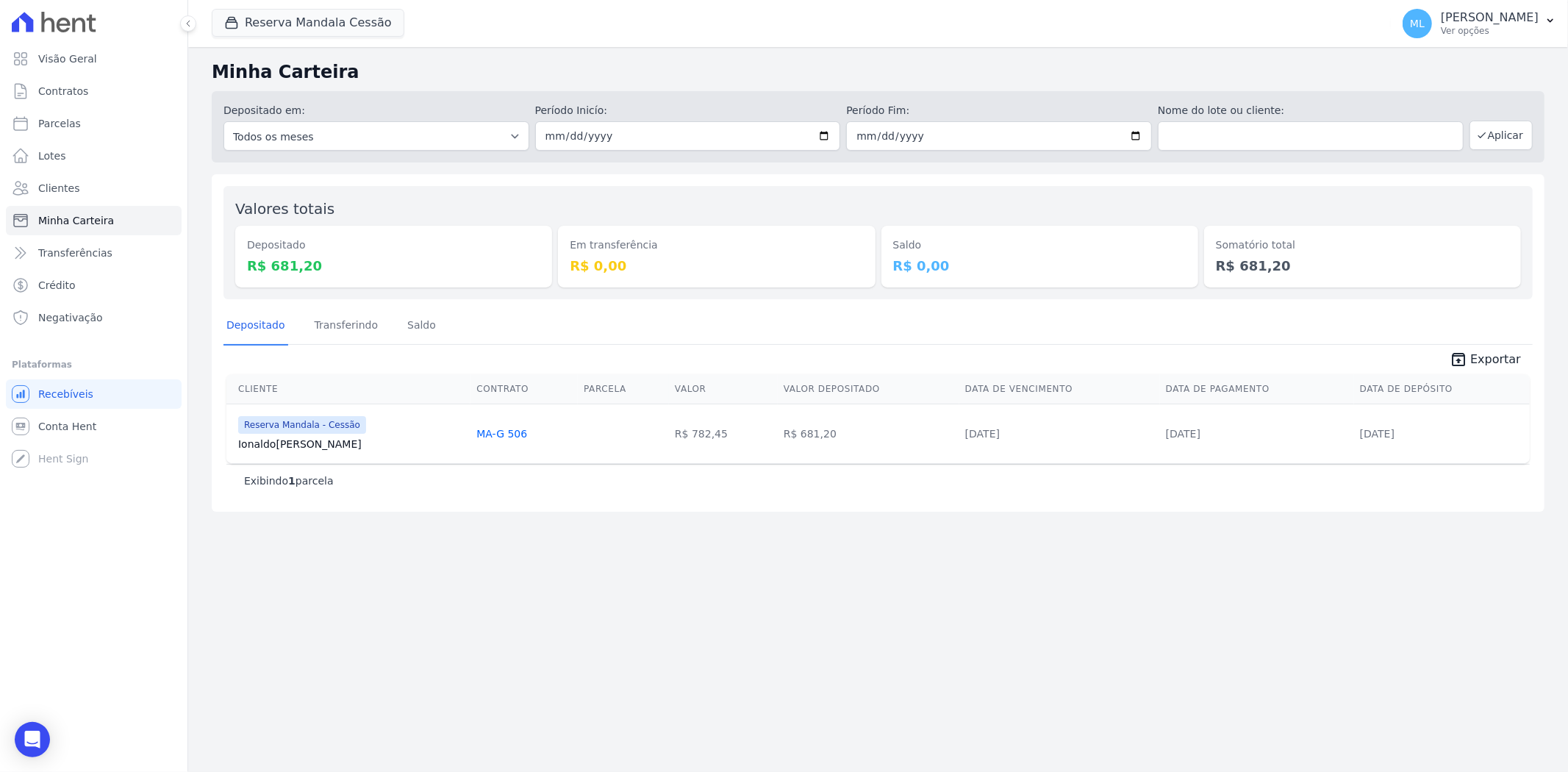
click at [939, 180] on div "Valores totais Depositado R$ 681,20 Em transferência R$ 0,00 Saldo R$ 0,00 Soma…" at bounding box center [878, 343] width 1333 height 338
click at [360, 26] on button "Reserva Mandala Cessão" at bounding box center [308, 23] width 193 height 28
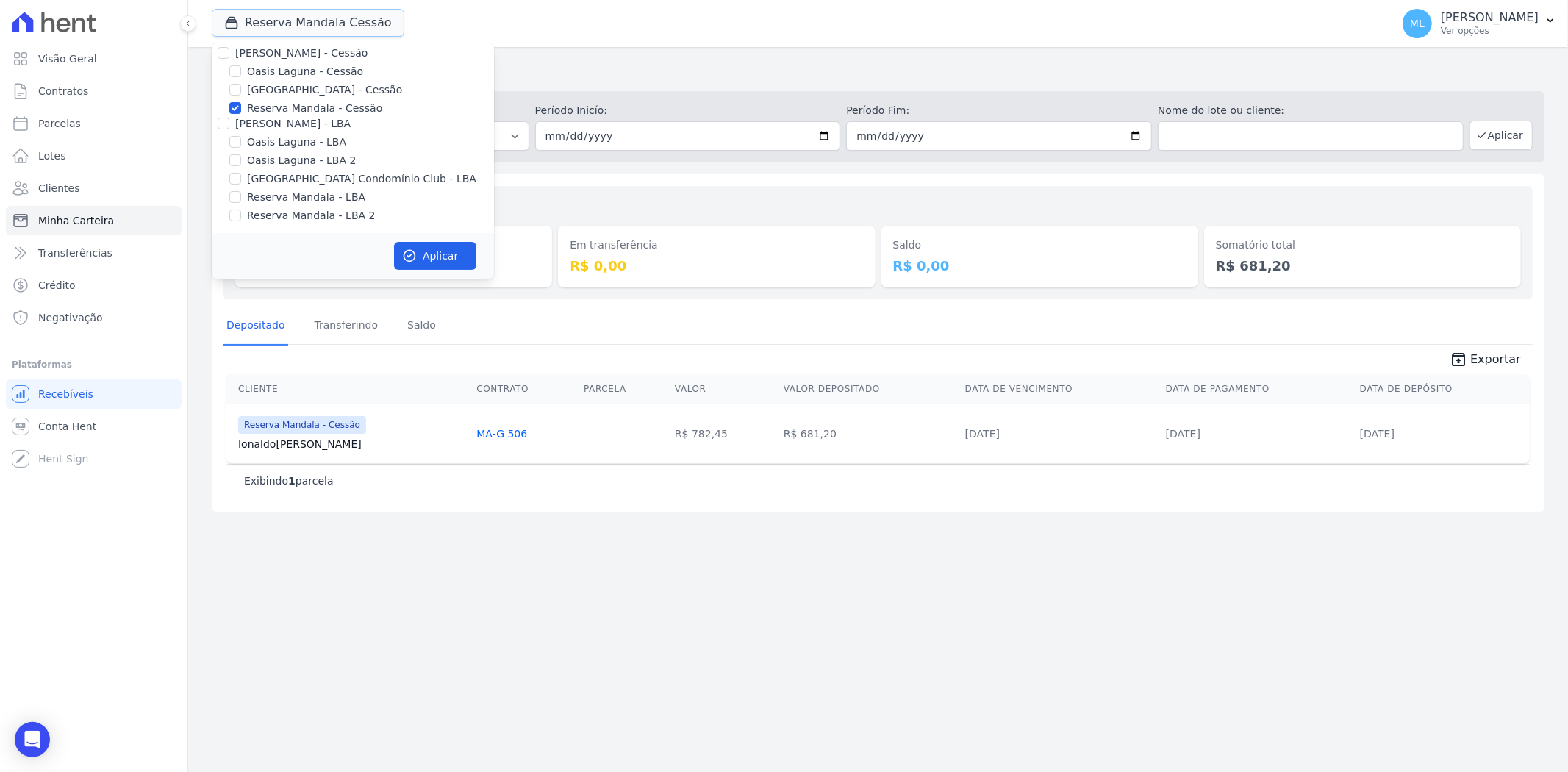
scroll to position [135, 0]
click at [635, 188] on div "Valores totais Depositado R$ 681,20 Em transferência R$ 0,00 Saldo R$ 0,00 Soma…" at bounding box center [878, 242] width 1309 height 113
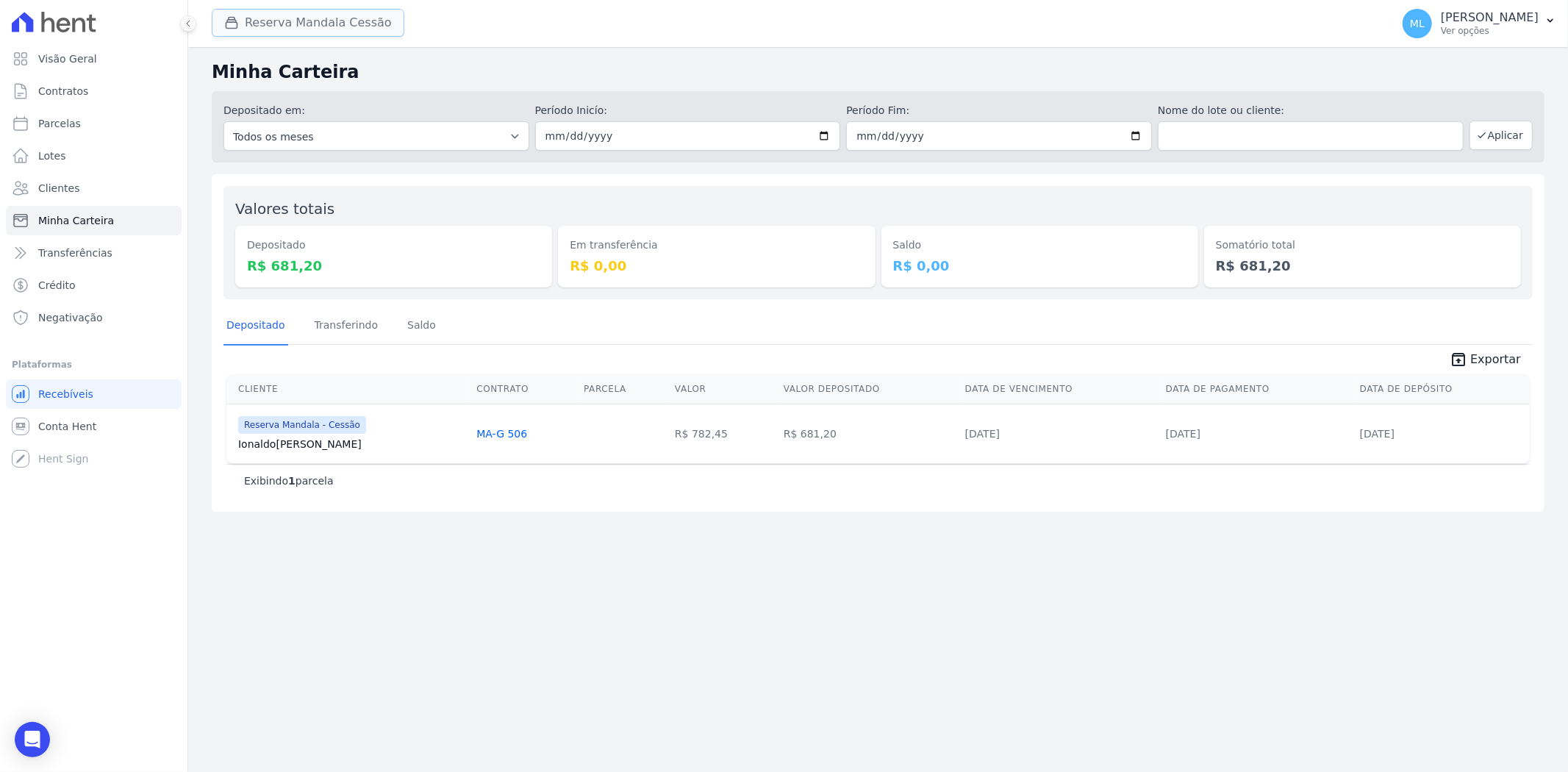
click at [348, 31] on button "Reserva Mandala Cessão" at bounding box center [308, 23] width 193 height 28
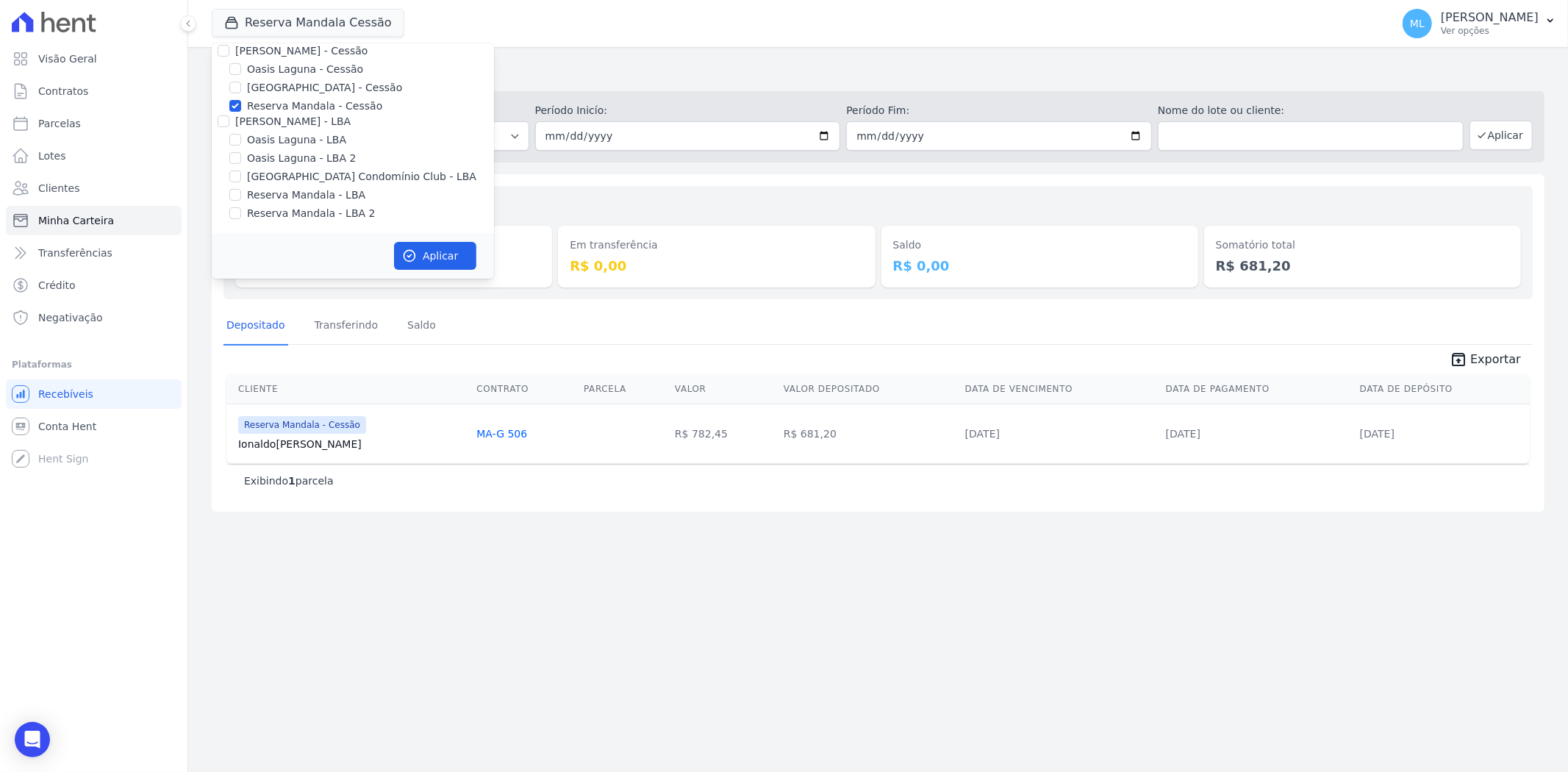
click at [313, 106] on label "Reserva Mandala - Cessão" at bounding box center [314, 106] width 135 height 16
click at [241, 106] on input "Reserva Mandala - Cessão" at bounding box center [235, 106] width 12 height 12
checkbox input "false"
click at [300, 84] on label "Mandala - Interno" at bounding box center [292, 81] width 90 height 16
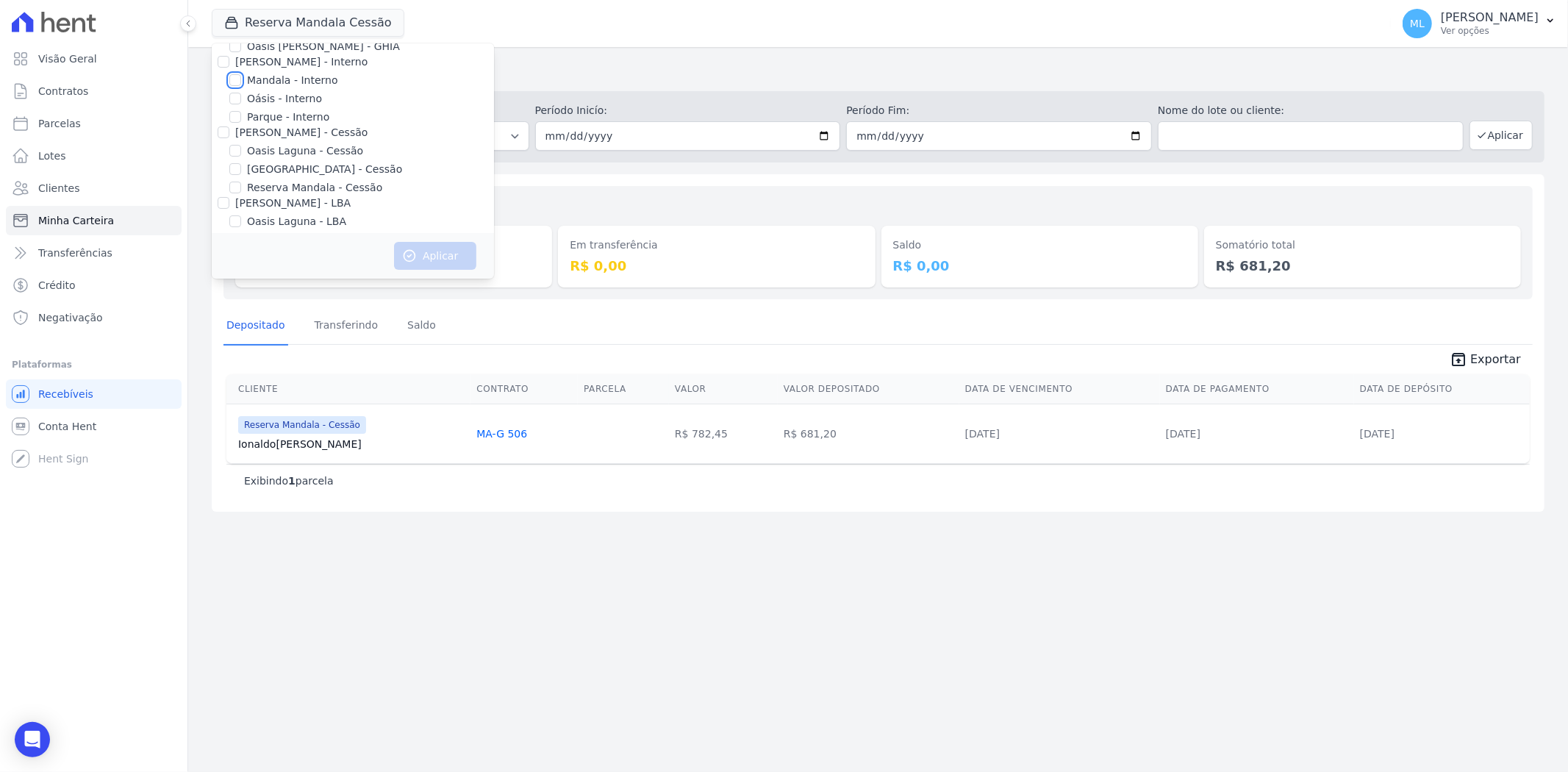
click at [241, 84] on input "Mandala - Interno" at bounding box center [235, 80] width 12 height 12
checkbox input "true"
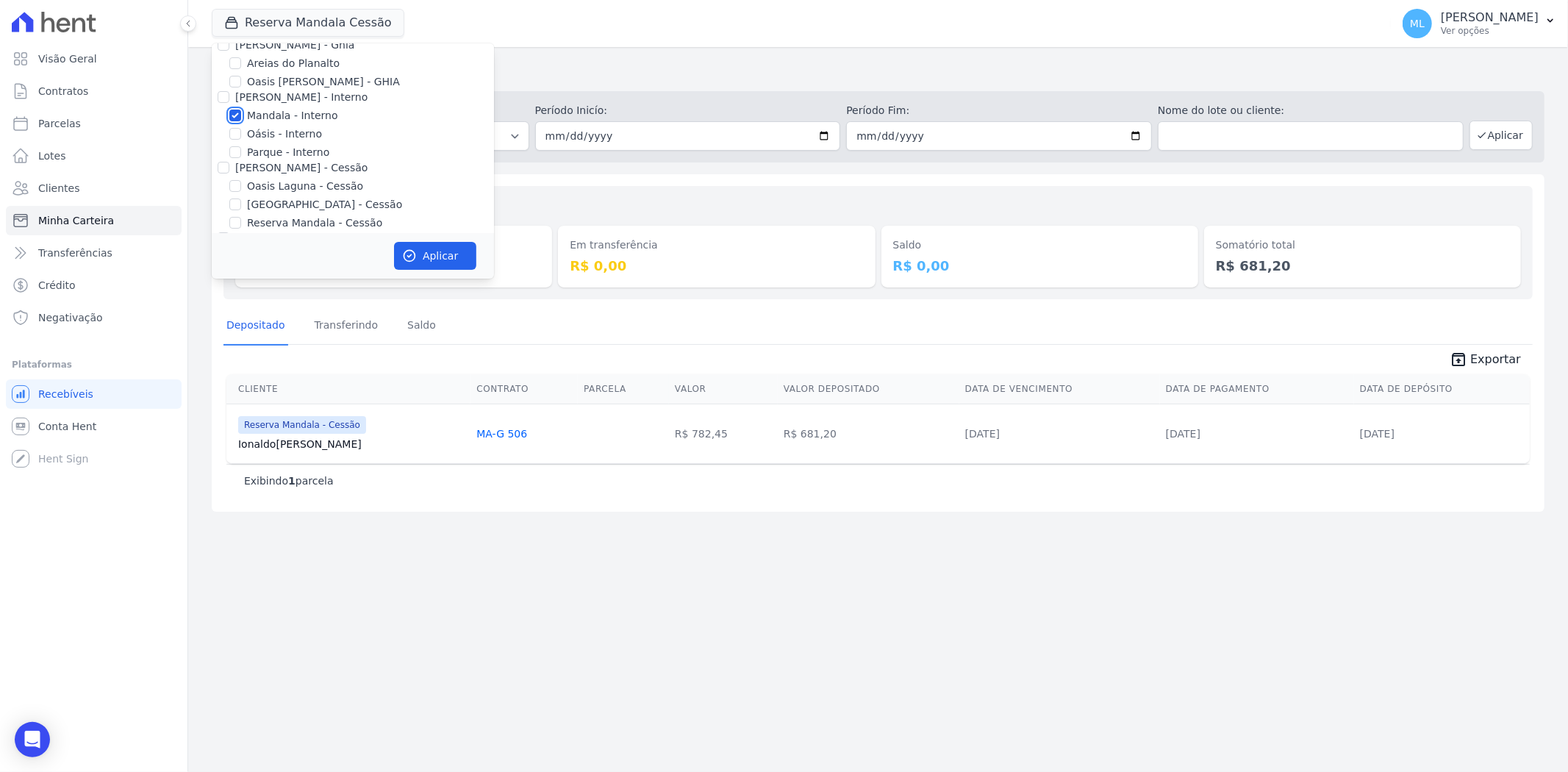
scroll to position [0, 0]
click at [425, 252] on button "Aplicar" at bounding box center [435, 256] width 82 height 28
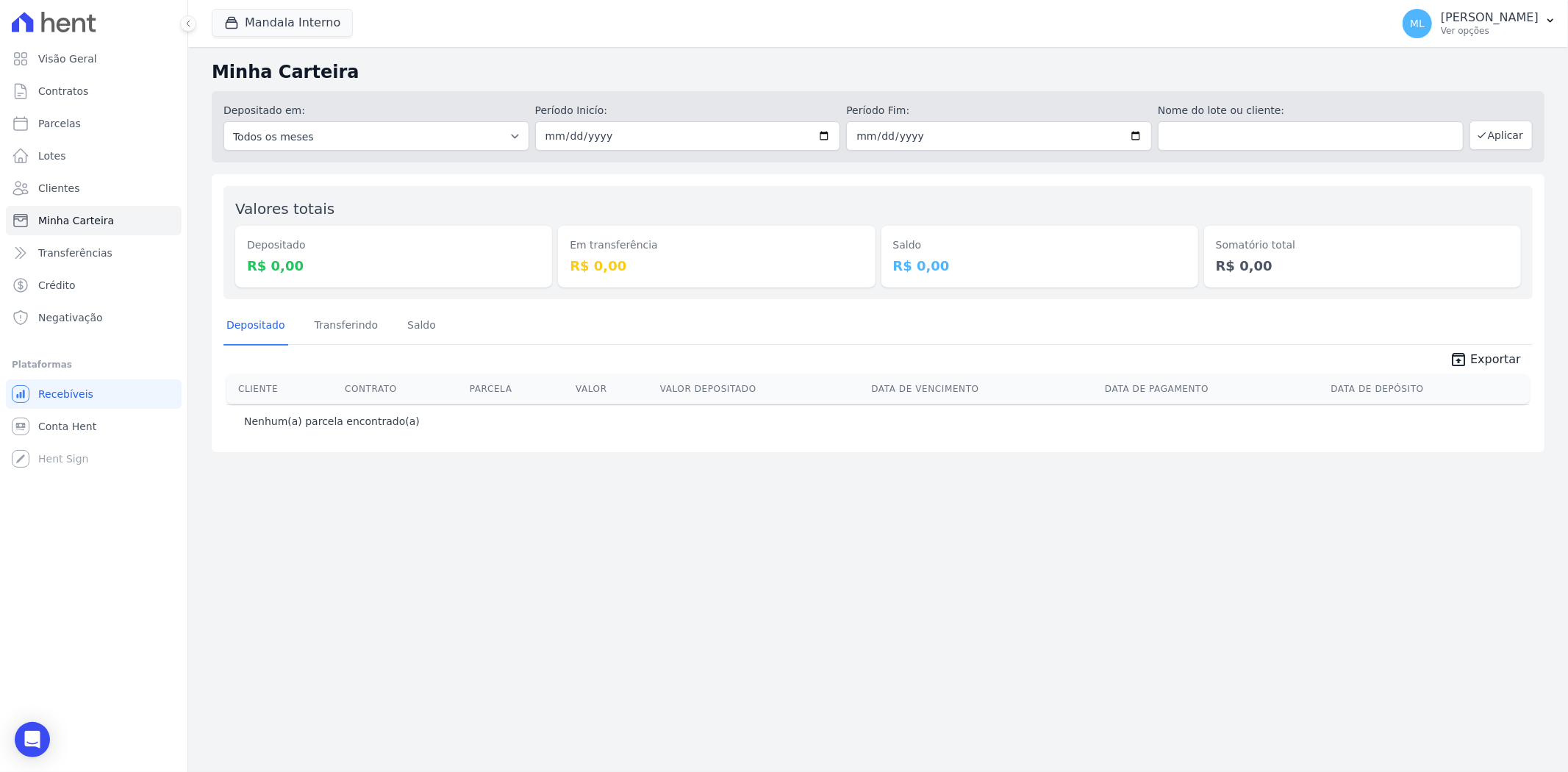
drag, startPoint x: 928, startPoint y: 302, endPoint x: 907, endPoint y: 277, distance: 32.6
click at [917, 300] on div "Valores totais Depositado R$ 0,00 Em transferência R$ 0,00 [GEOGRAPHIC_DATA] R$…" at bounding box center [878, 313] width 1333 height 278
click at [309, 15] on button "Mandala Interno" at bounding box center [282, 23] width 142 height 28
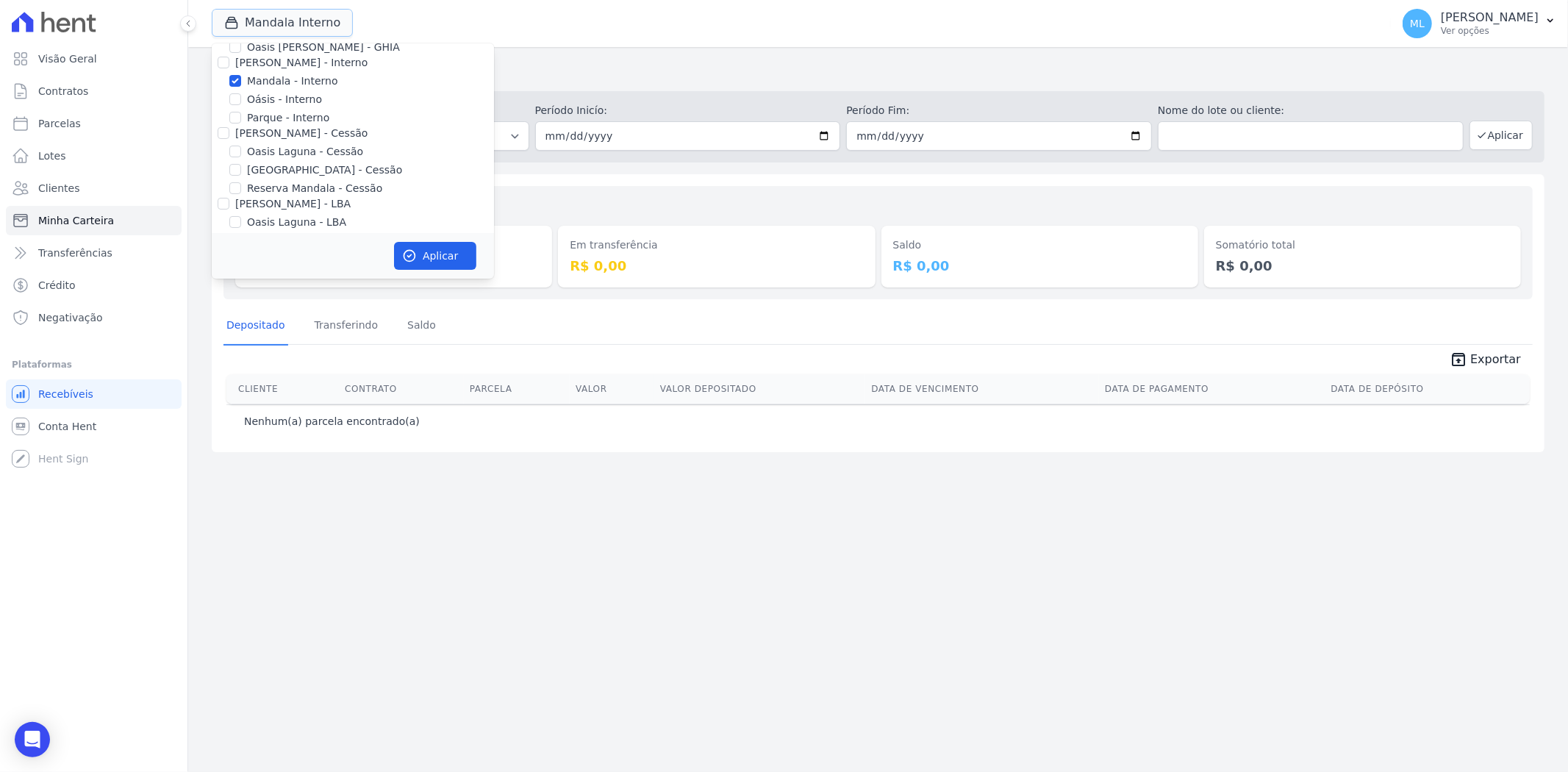
scroll to position [82, 0]
click at [289, 51] on label "Mandala - Interno" at bounding box center [292, 52] width 90 height 16
click at [241, 51] on input "Mandala - Interno" at bounding box center [235, 51] width 12 height 12
checkbox input "false"
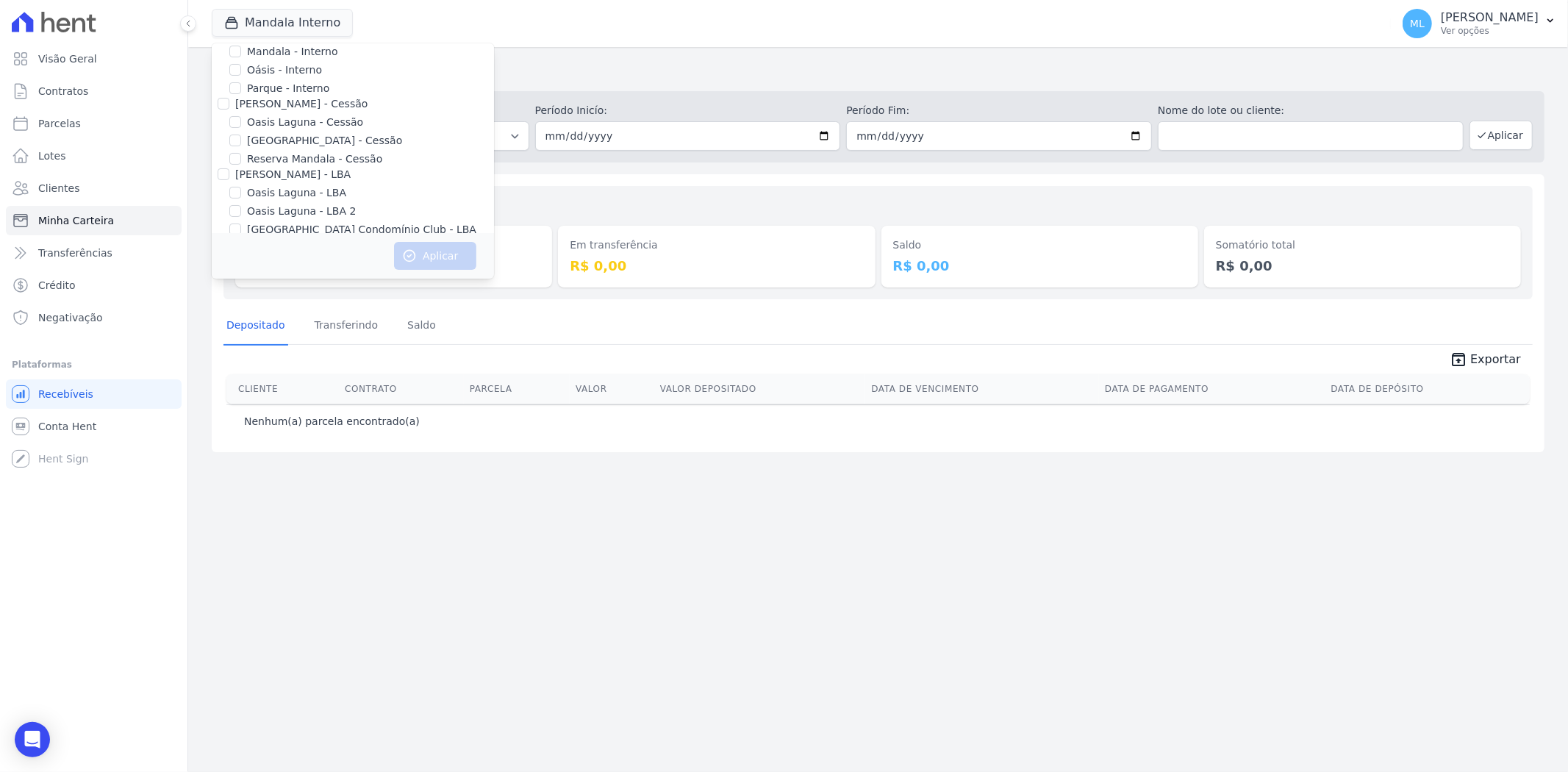
click at [320, 157] on label "Reserva Mandala - Cessão" at bounding box center [314, 159] width 135 height 16
click at [241, 157] on input "Reserva Mandala - Cessão" at bounding box center [235, 159] width 12 height 12
checkbox input "true"
click at [443, 259] on button "Aplicar" at bounding box center [435, 256] width 82 height 28
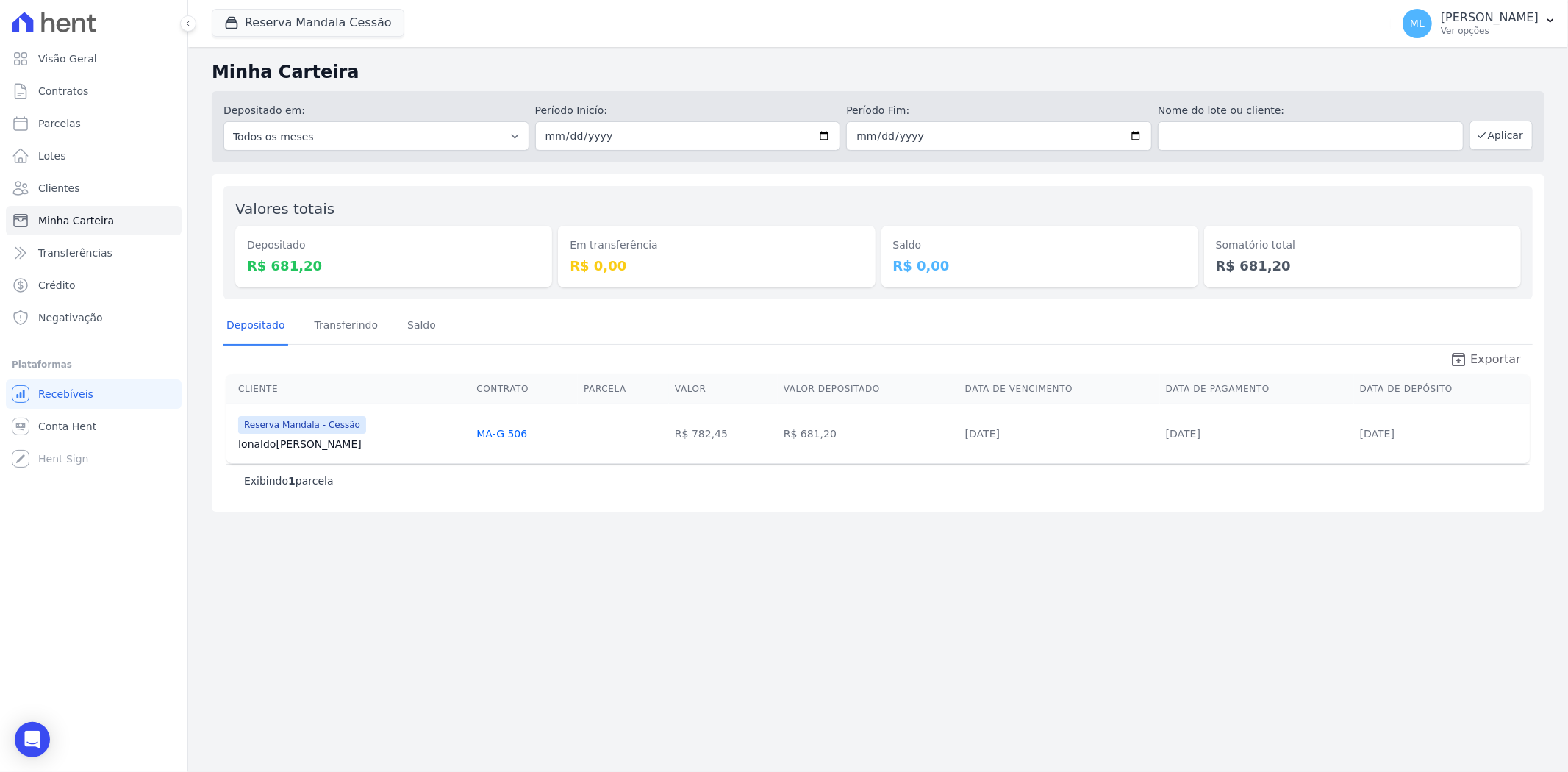
click at [1467, 356] on icon "unarchive" at bounding box center [1458, 360] width 17 height 17
click at [81, 186] on link "Clientes" at bounding box center [94, 188] width 175 height 30
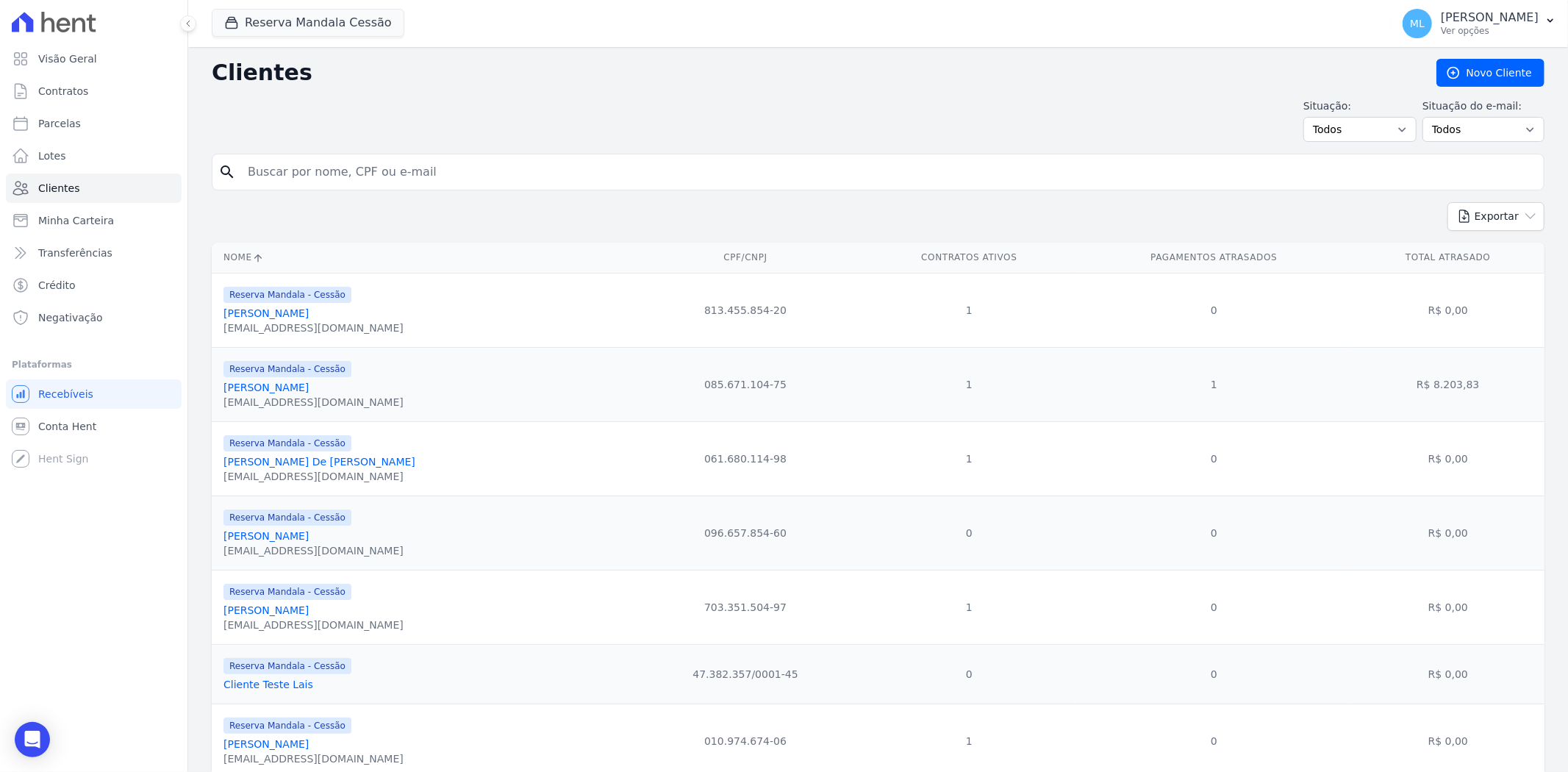
click at [384, 170] on input "search" at bounding box center [888, 172] width 1299 height 30
type input "altaiza"
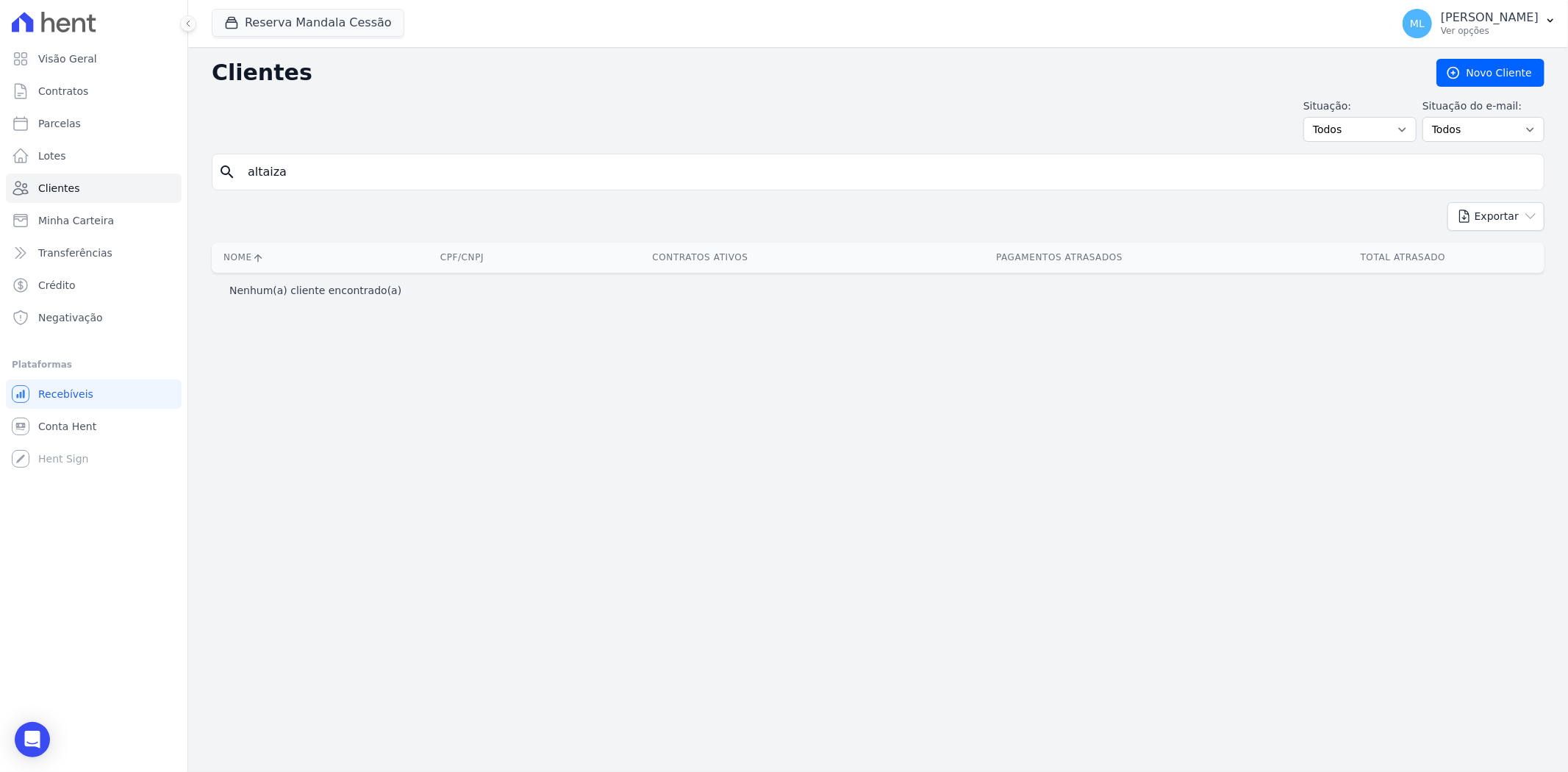
click at [352, 4] on div "Reserva Mandala Cessão Celina Guimaraes - Ghia Areias do Planalto Oasis Celina …" at bounding box center [798, 23] width 1173 height 49
click at [294, 32] on button "Reserva Mandala Cessão" at bounding box center [308, 23] width 193 height 28
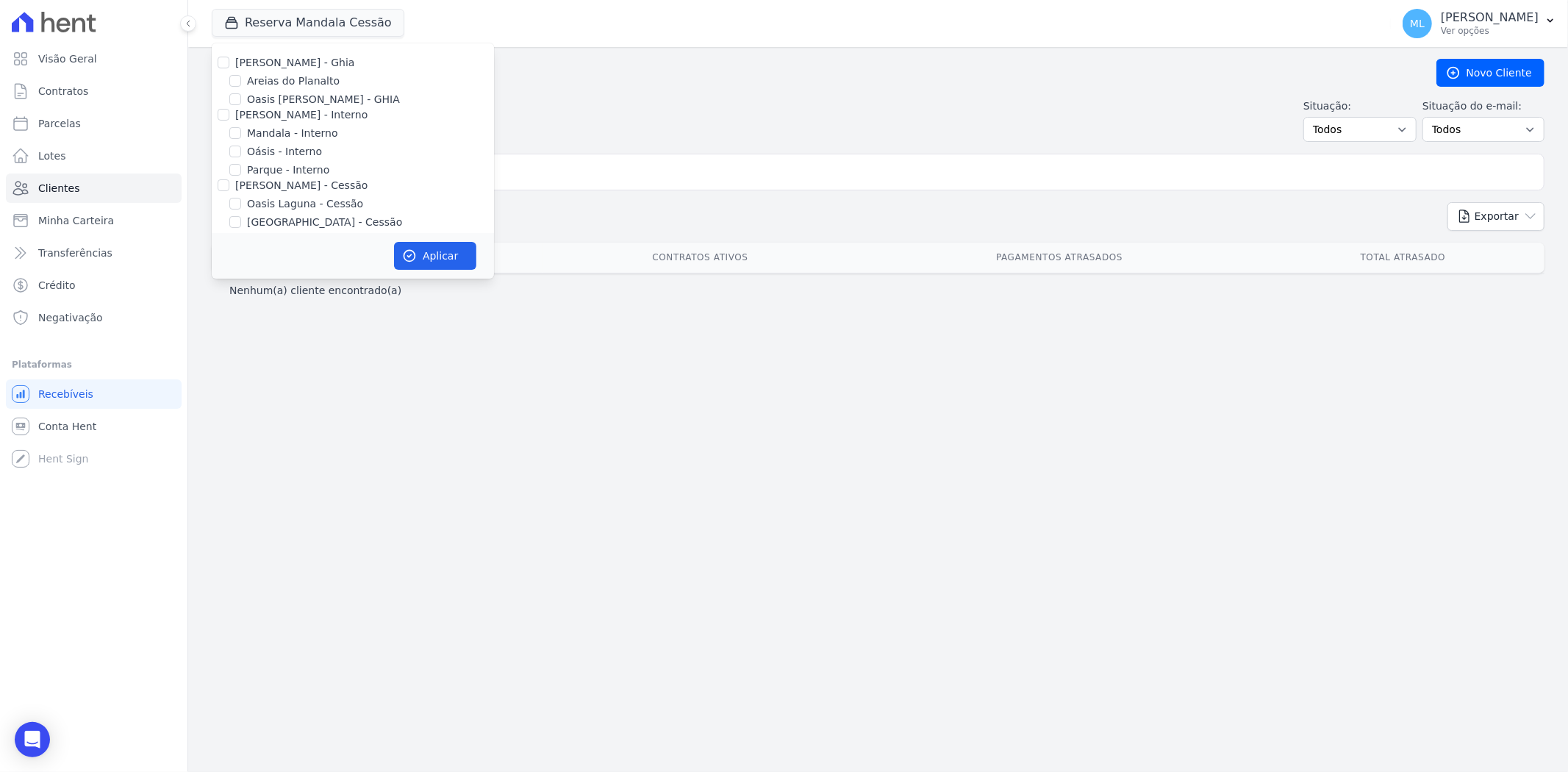
click at [221, 55] on div at bounding box center [224, 62] width 12 height 15
click at [226, 55] on div at bounding box center [224, 62] width 12 height 15
click at [218, 68] on input "[PERSON_NAME] - Ghia" at bounding box center [224, 63] width 12 height 12
checkbox input "true"
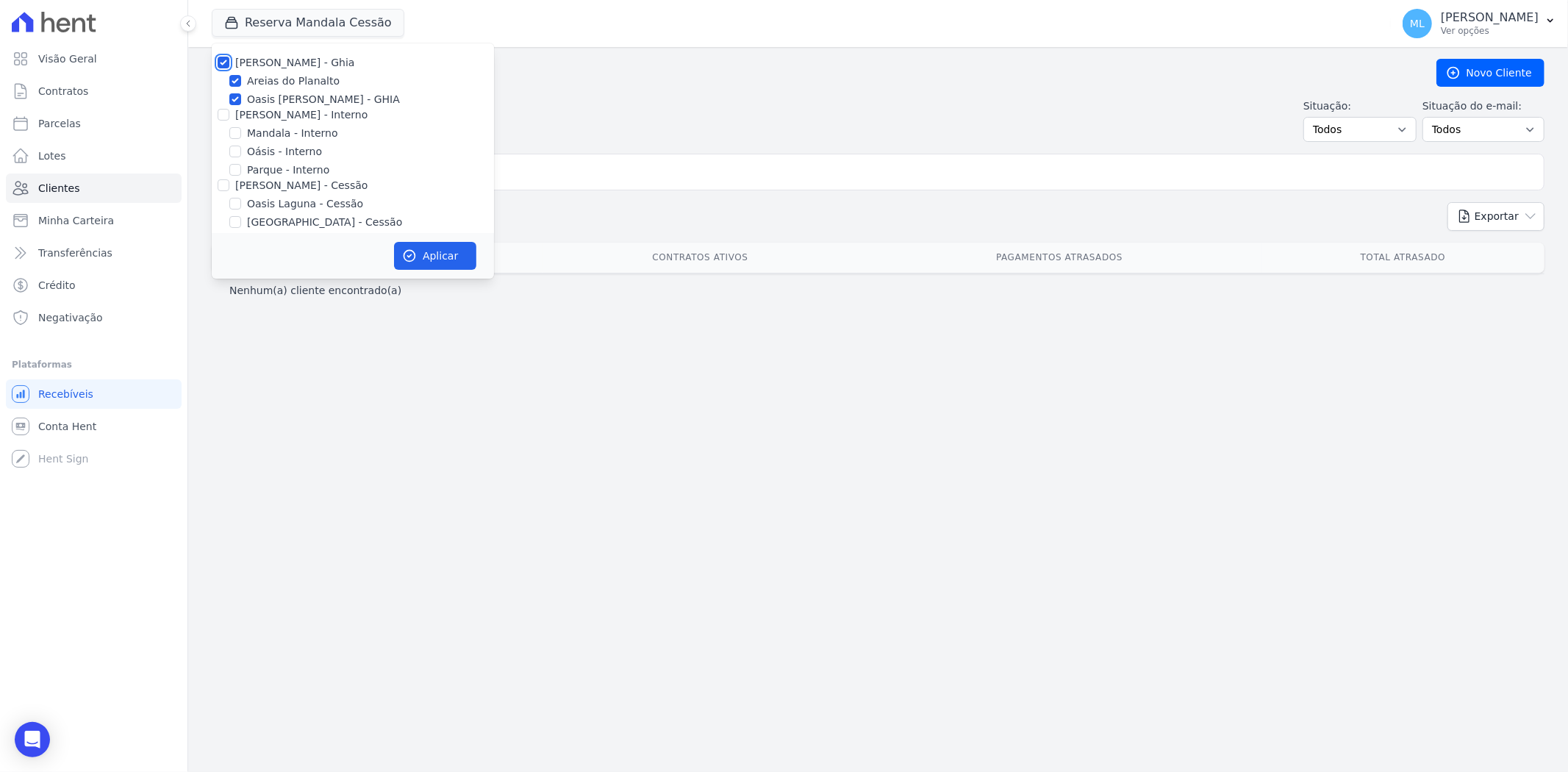
checkbox input "true"
click at [224, 114] on input "[PERSON_NAME] - Interno" at bounding box center [224, 115] width 12 height 12
checkbox input "true"
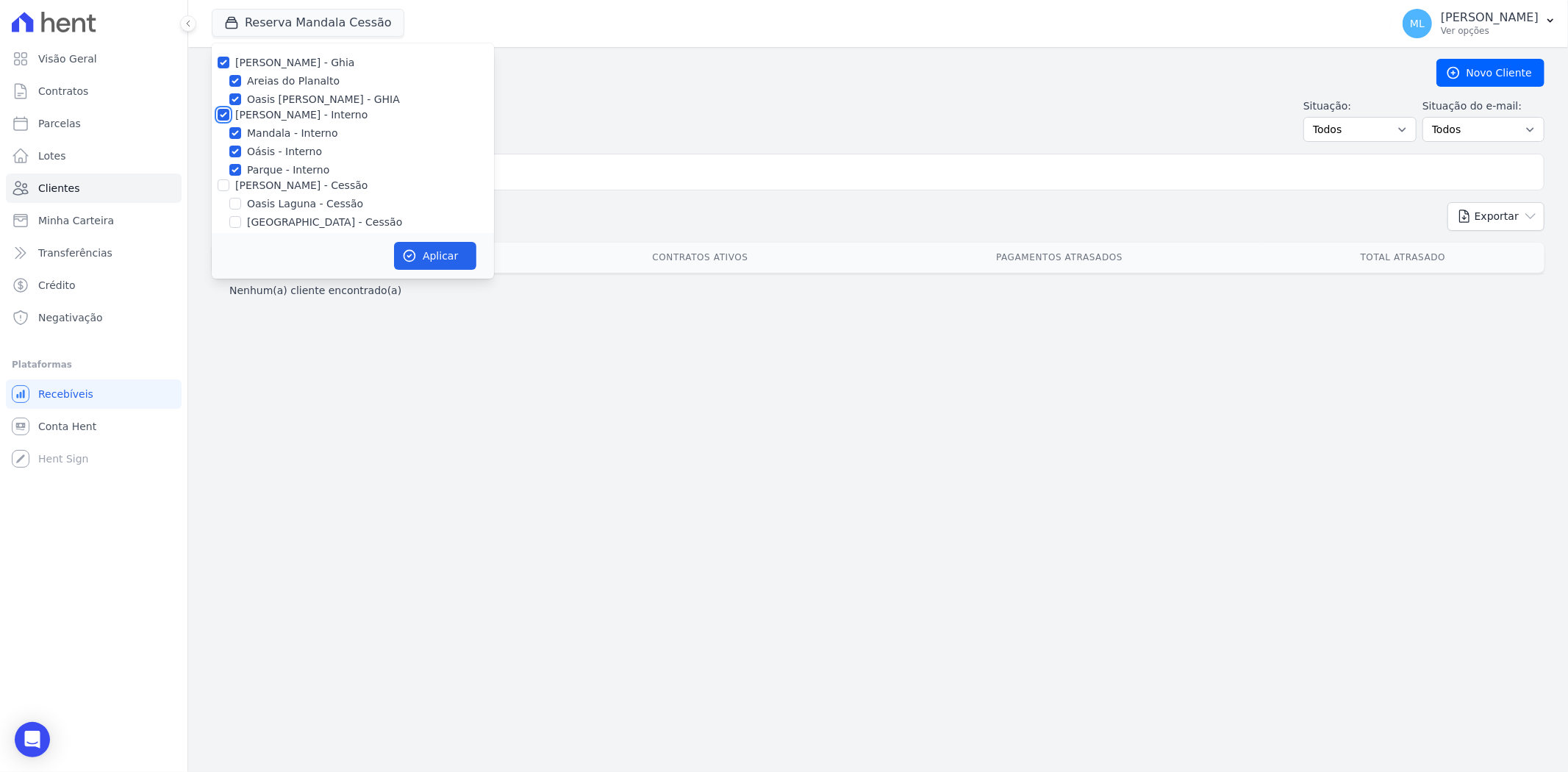
checkbox input "true"
click at [222, 184] on input "[PERSON_NAME] - Cessão" at bounding box center [224, 186] width 12 height 12
checkbox input "true"
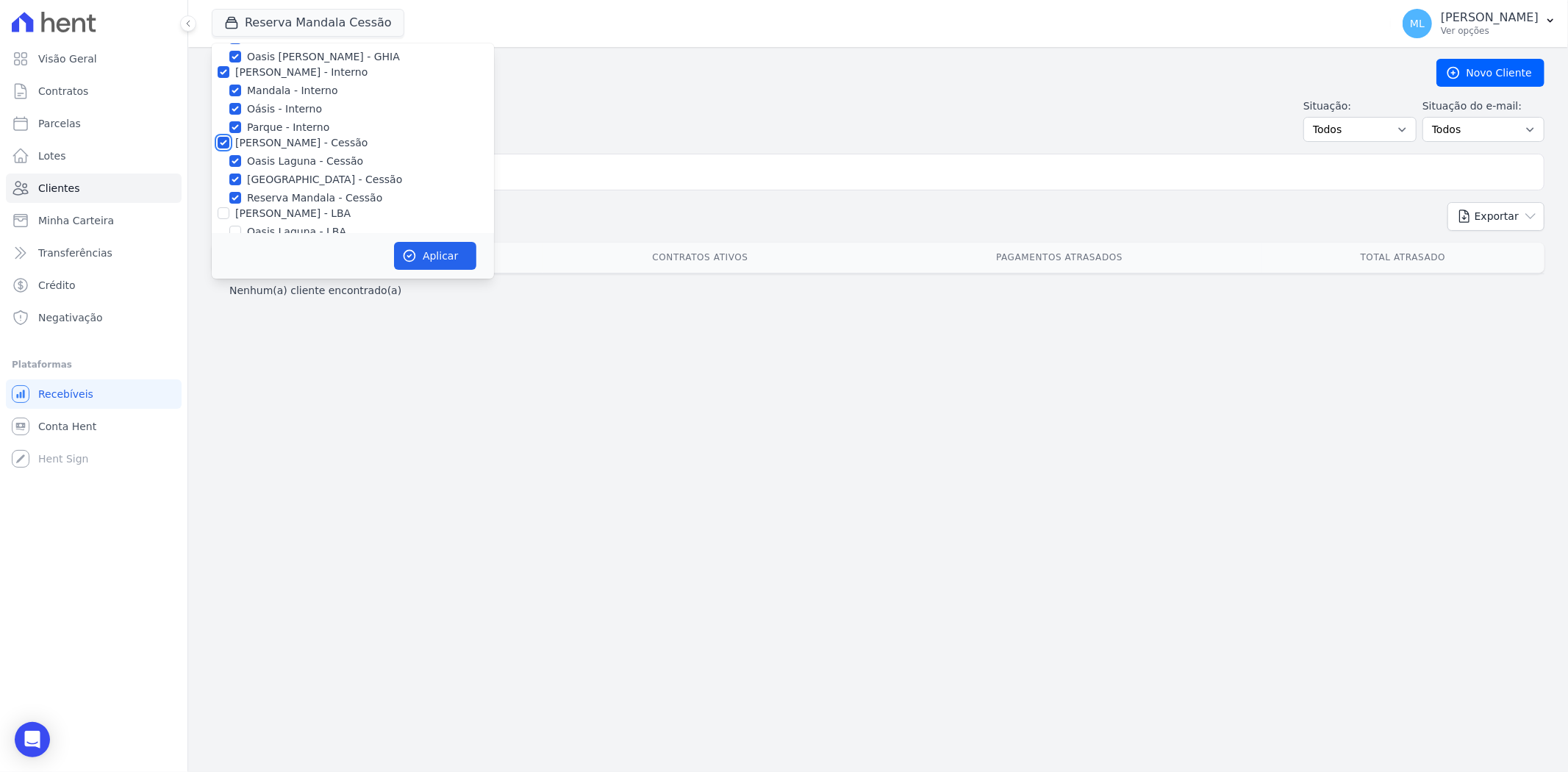
scroll to position [135, 0]
click at [221, 120] on input "[PERSON_NAME] - LBA" at bounding box center [224, 122] width 12 height 12
checkbox input "true"
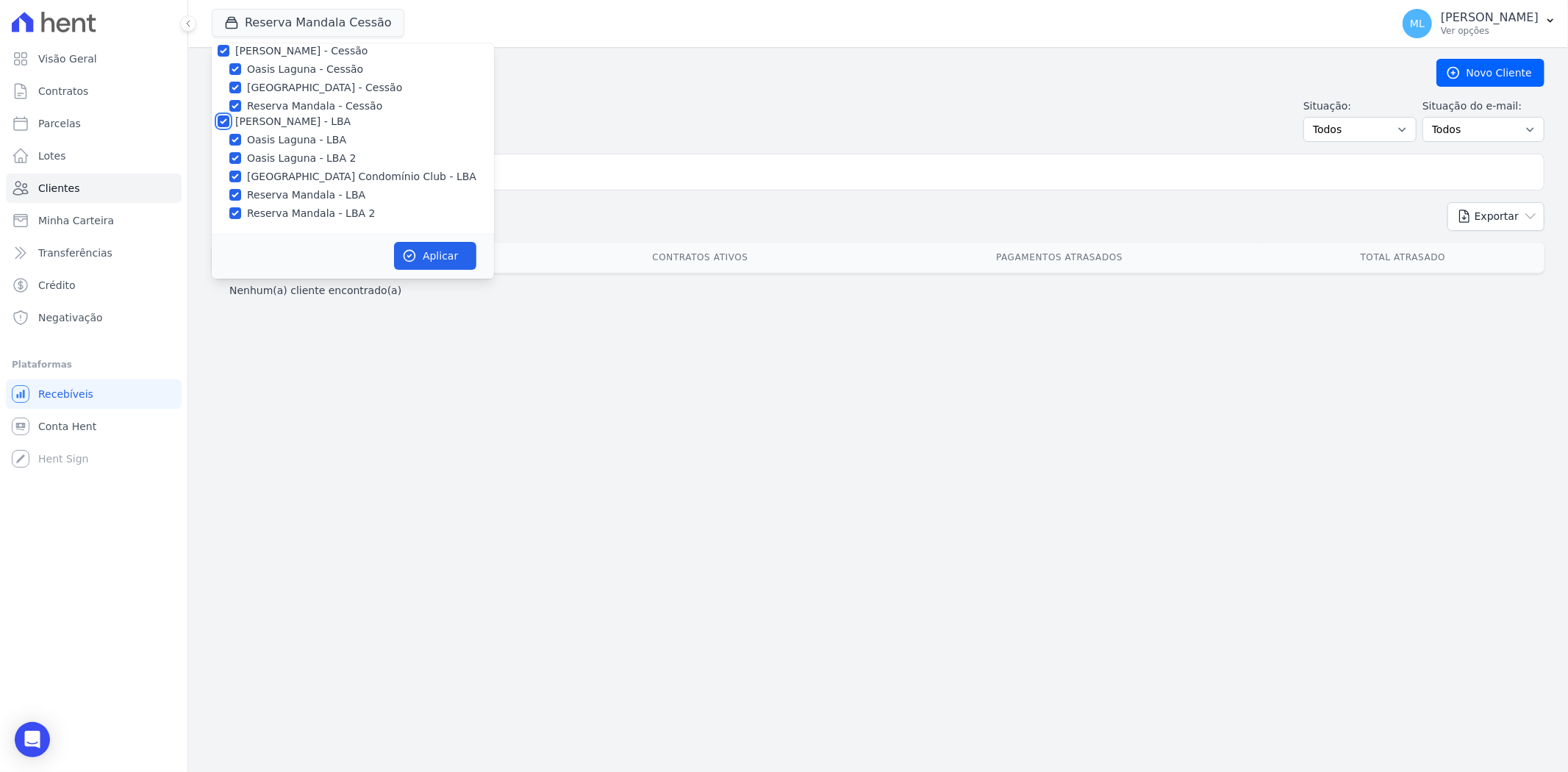
checkbox input "true"
click at [429, 253] on button "Aplicar" at bounding box center [435, 256] width 82 height 28
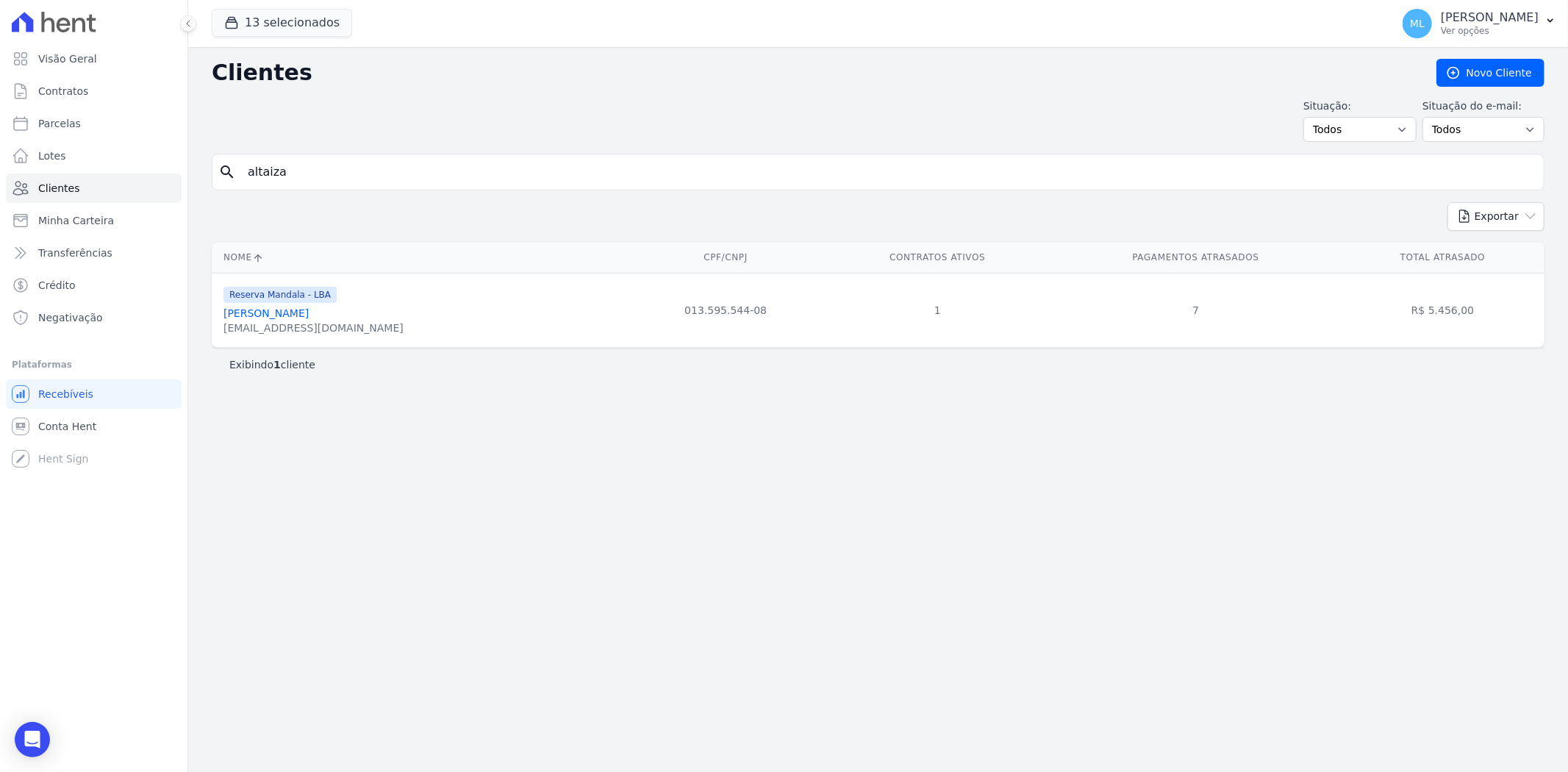
click at [309, 310] on link "Altaiza Rosangela Da Silva Pereira" at bounding box center [266, 313] width 85 height 12
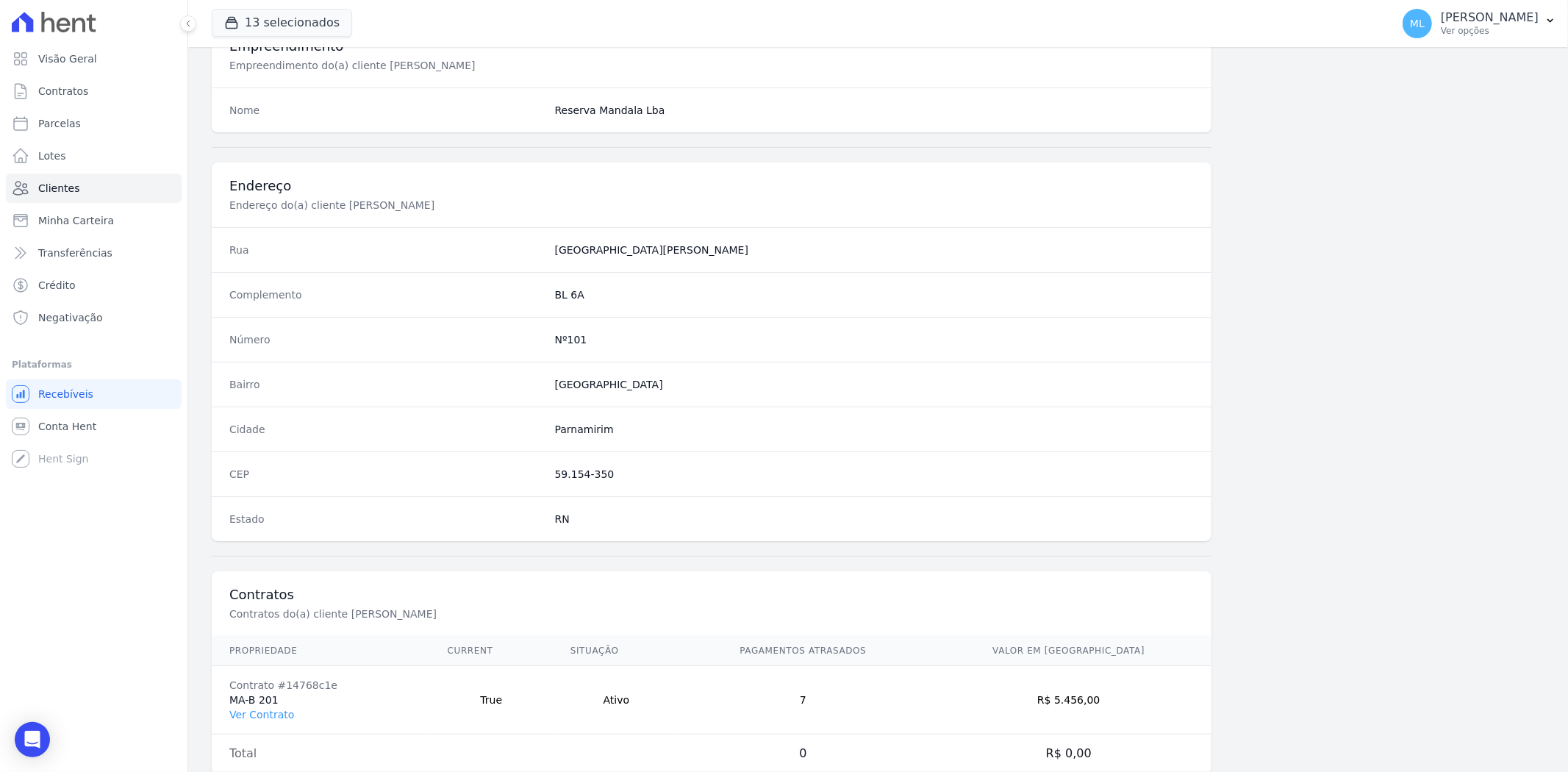
scroll to position [606, 0]
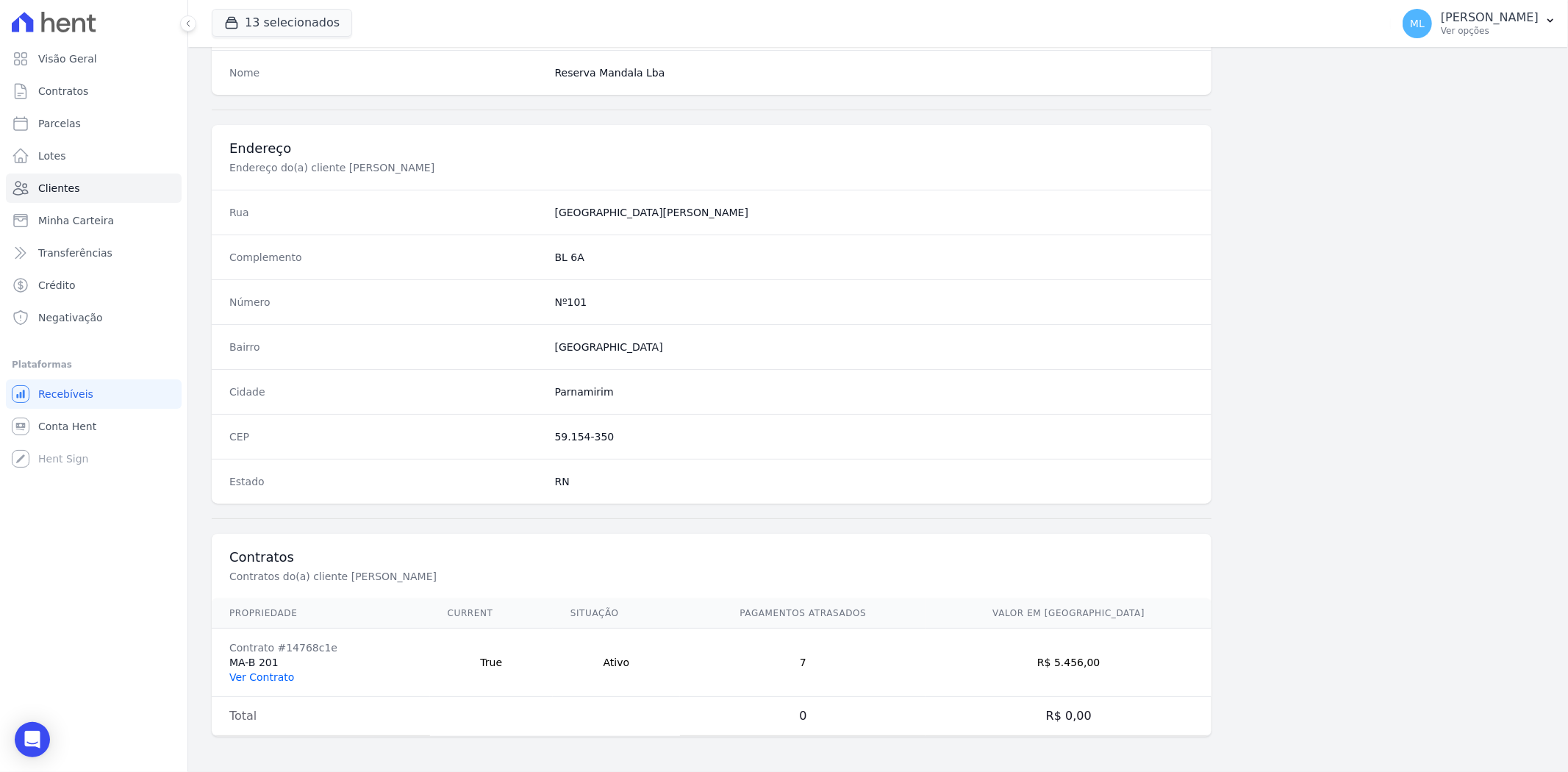
click at [268, 681] on link "Ver Contrato" at bounding box center [261, 677] width 64 height 12
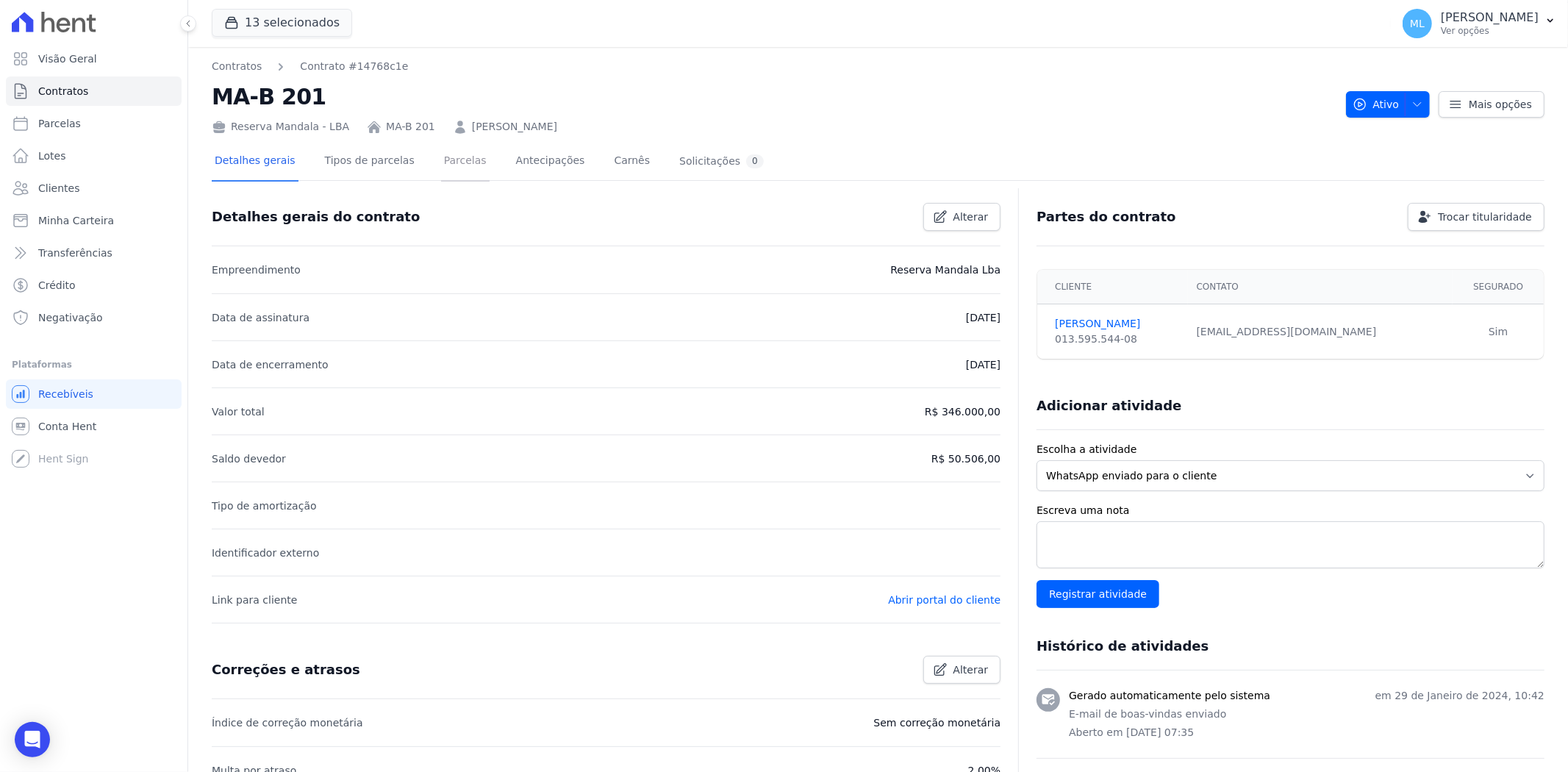
click at [441, 165] on link "Parcelas" at bounding box center [465, 162] width 49 height 39
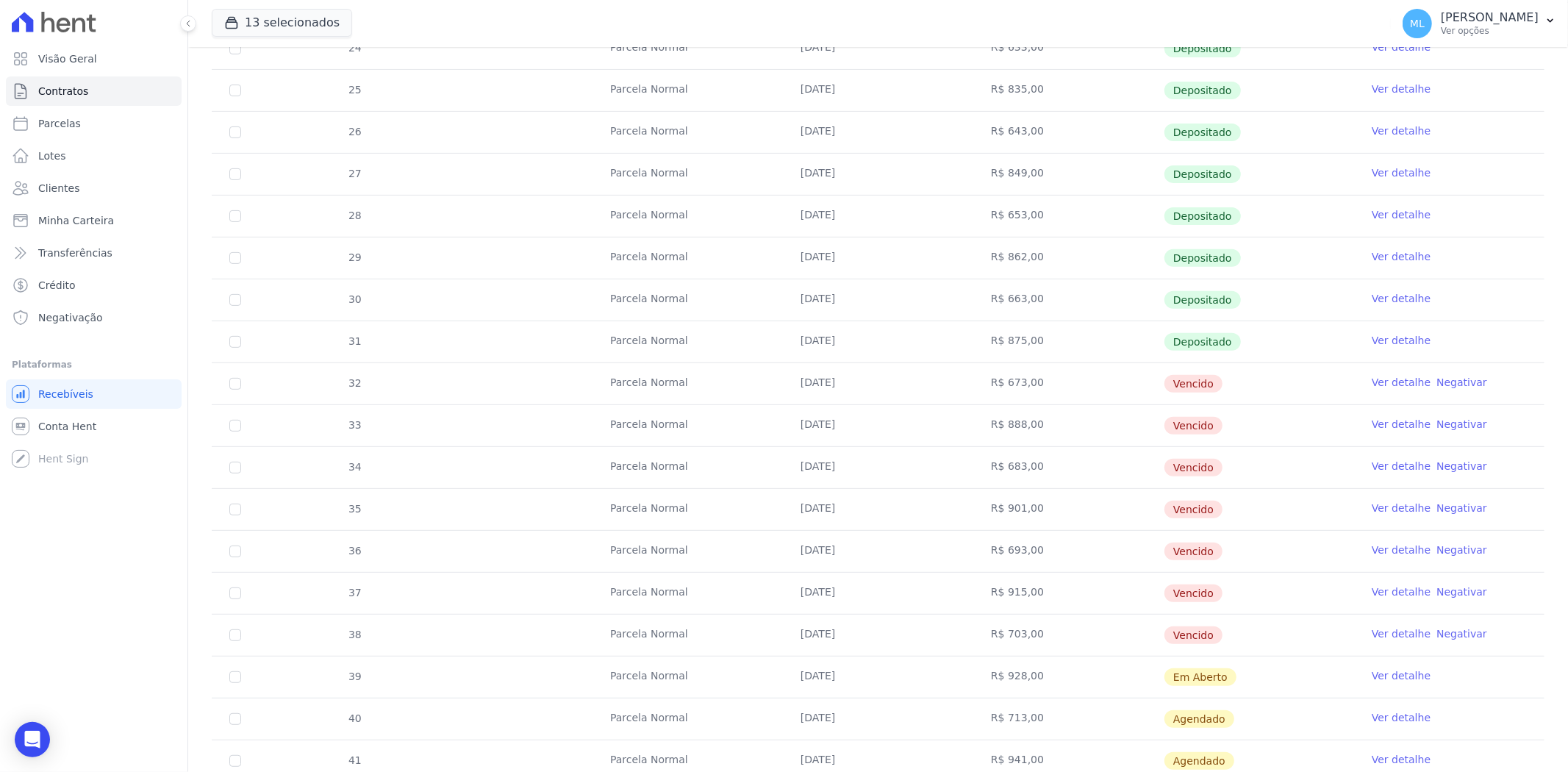
scroll to position [571, 0]
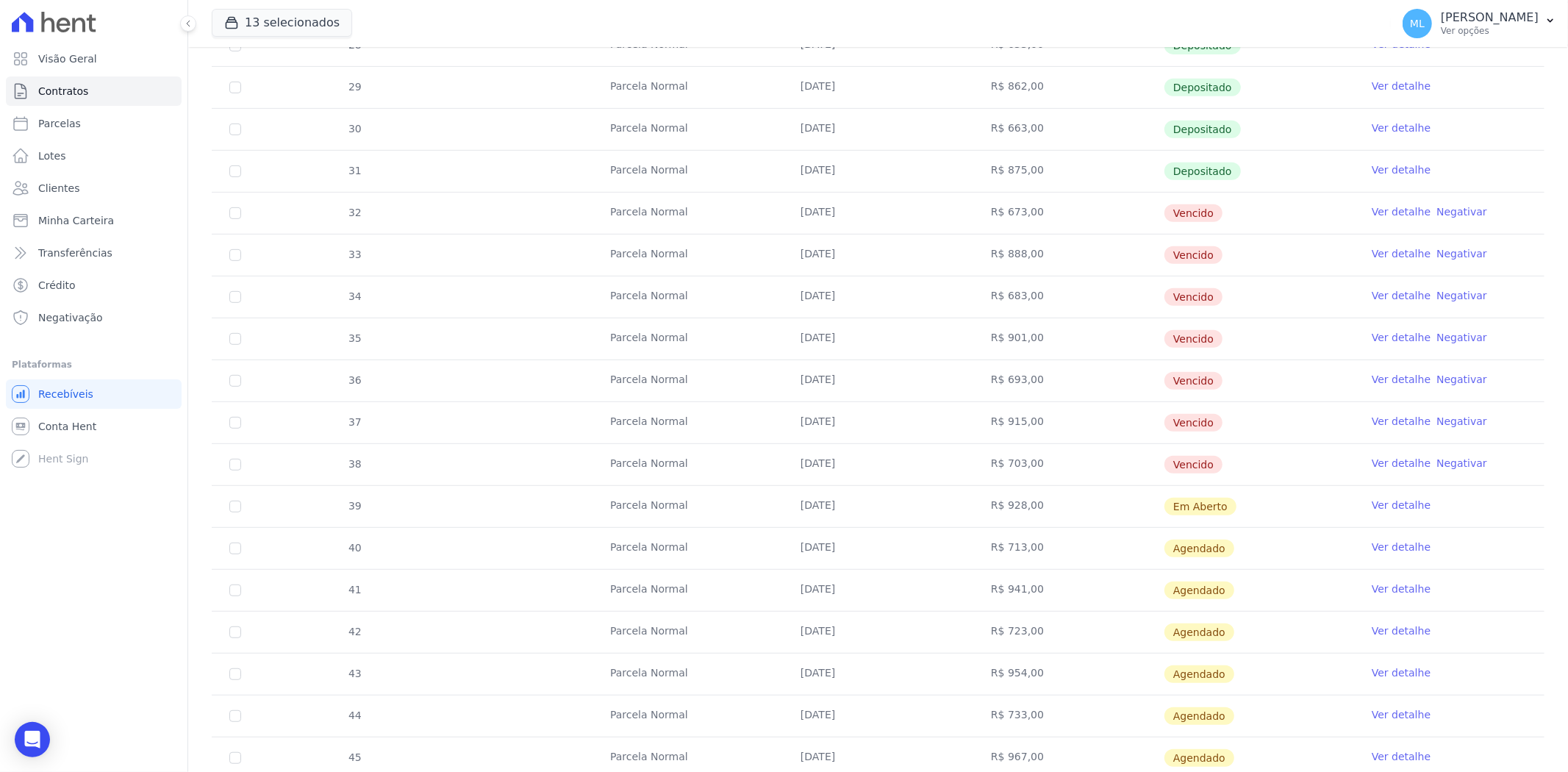
click at [1389, 209] on link "Ver detalhe" at bounding box center [1401, 211] width 59 height 15
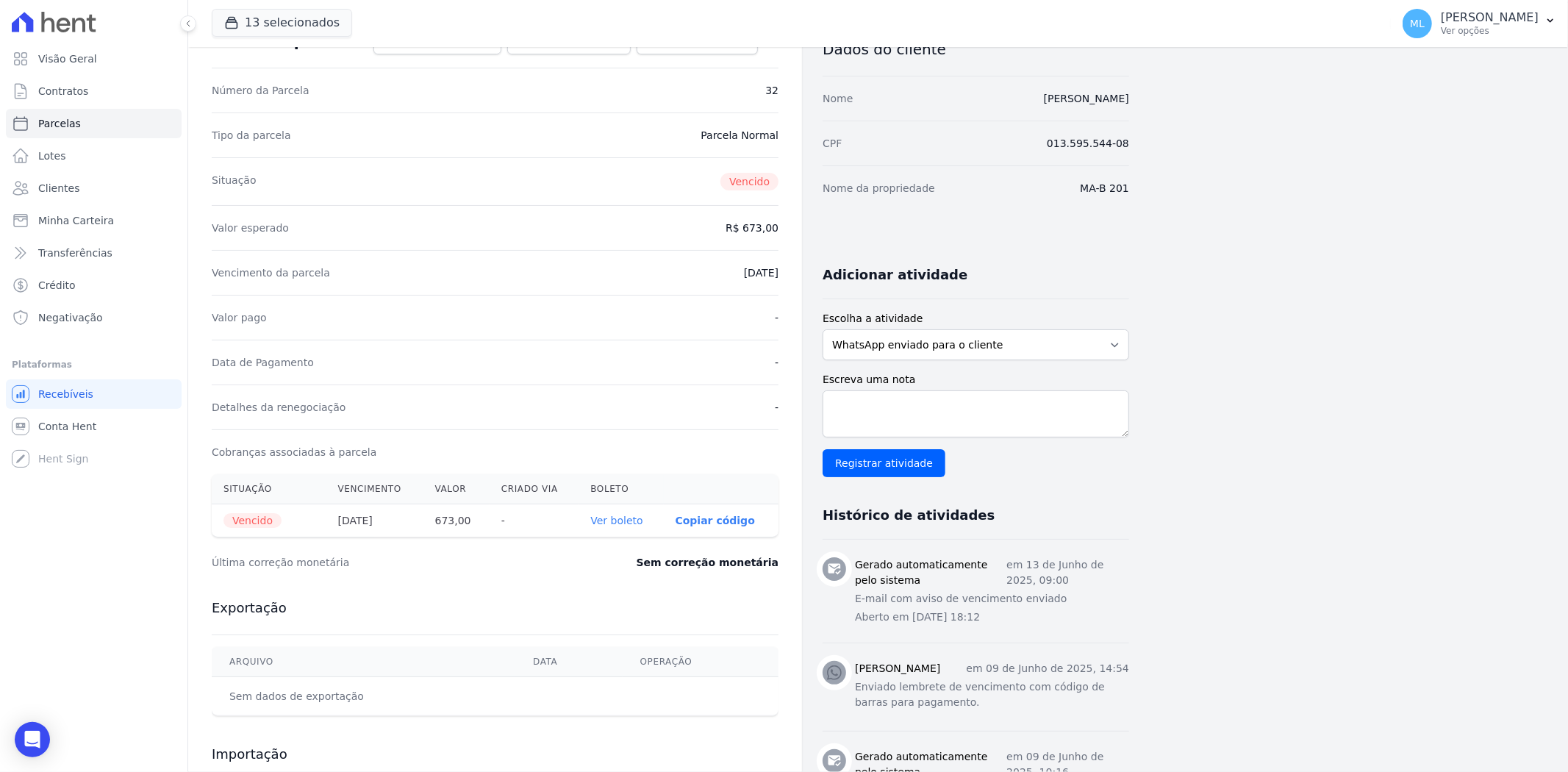
scroll to position [245, 0]
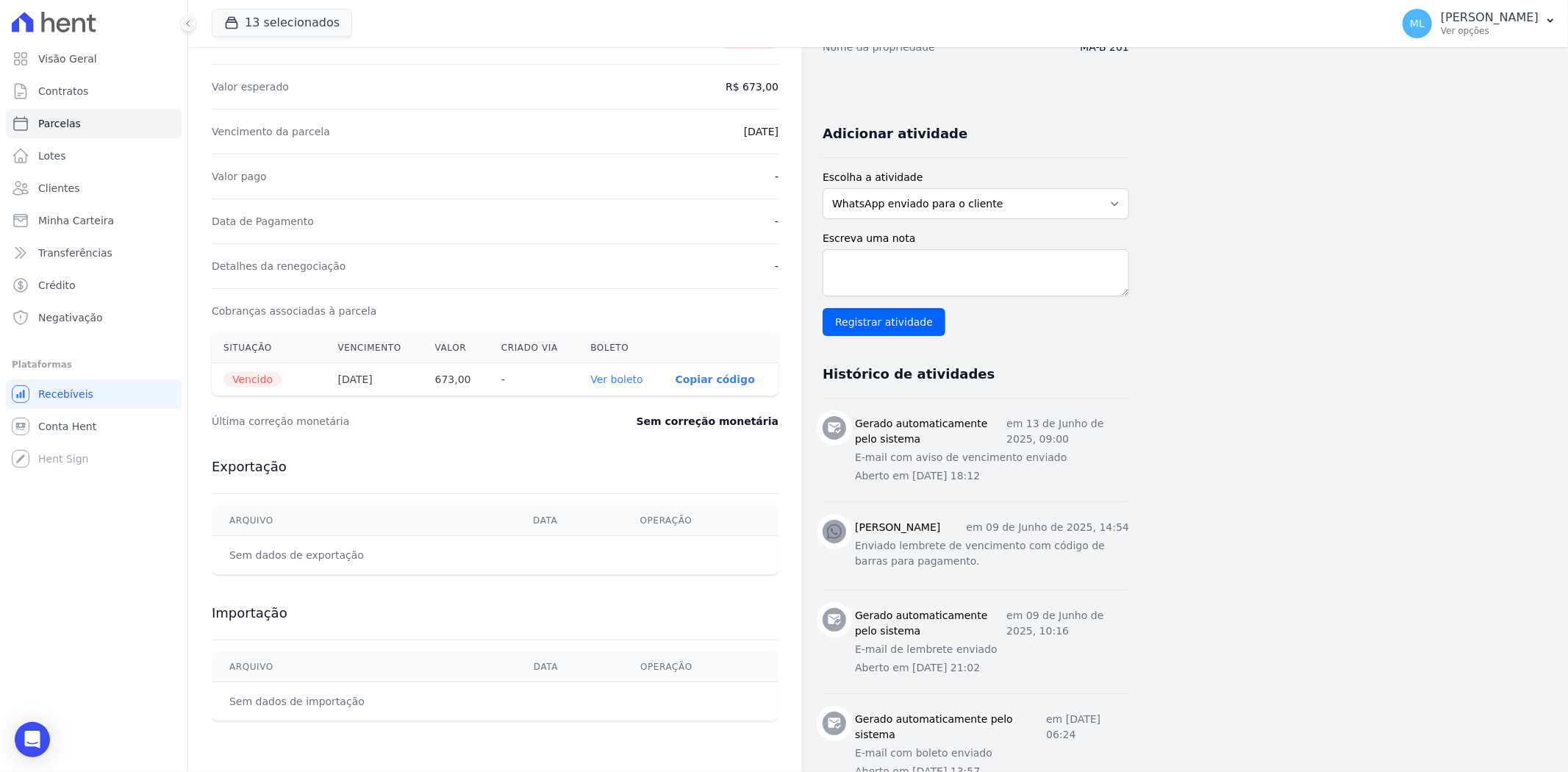
click at [623, 380] on link "Ver boleto" at bounding box center [616, 379] width 52 height 12
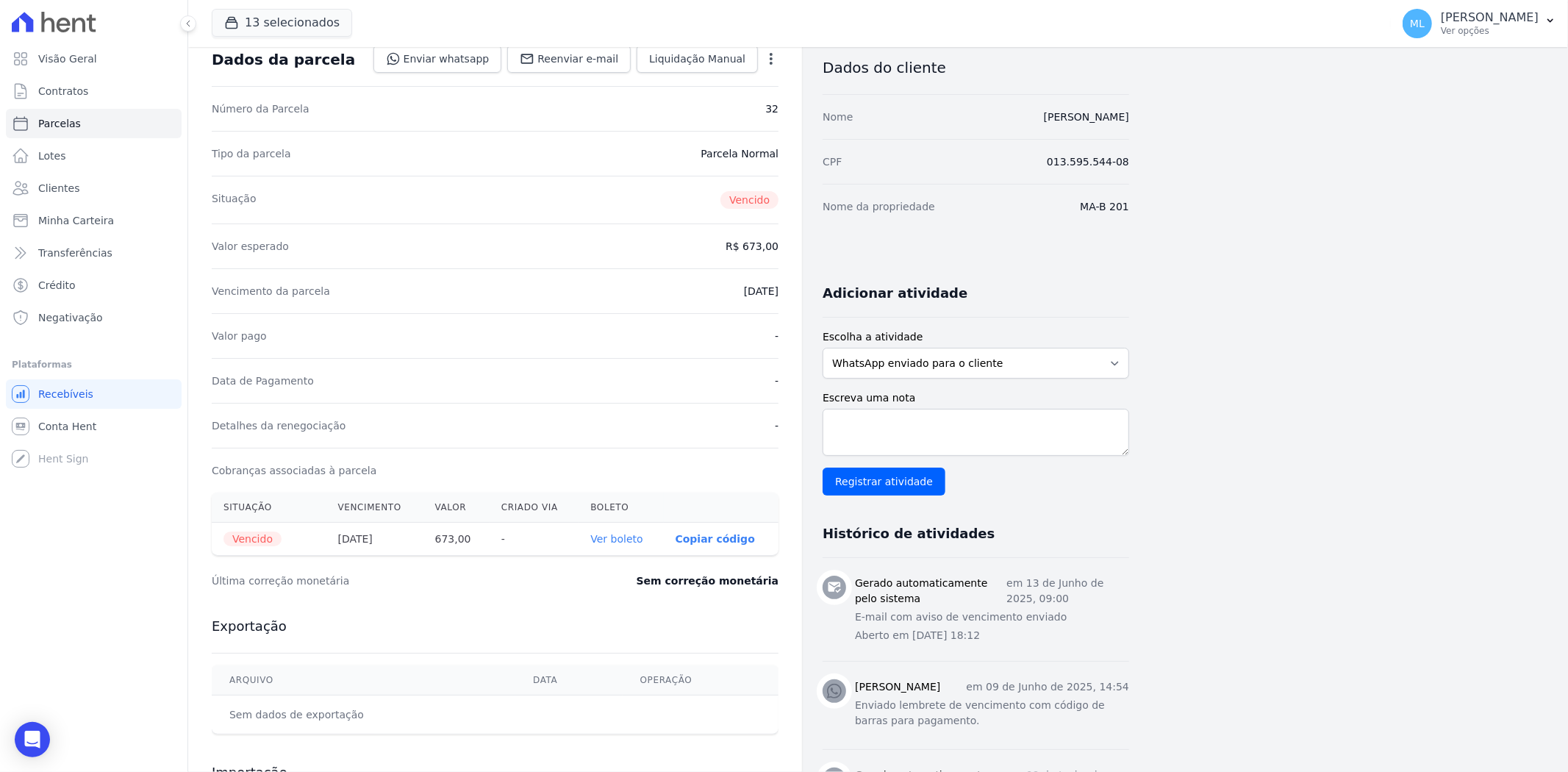
scroll to position [0, 0]
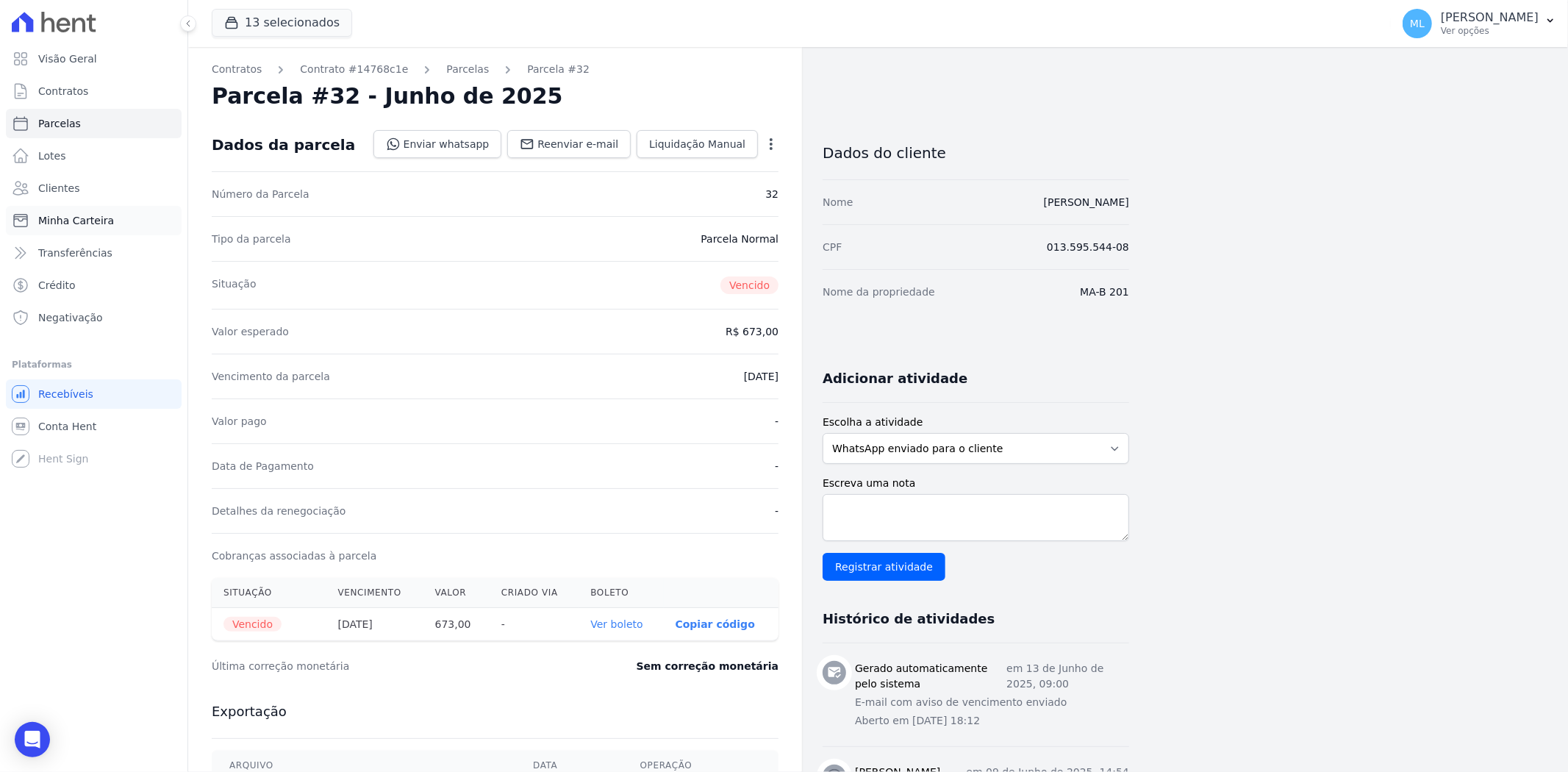
click at [125, 222] on link "Minha Carteira" at bounding box center [94, 221] width 175 height 30
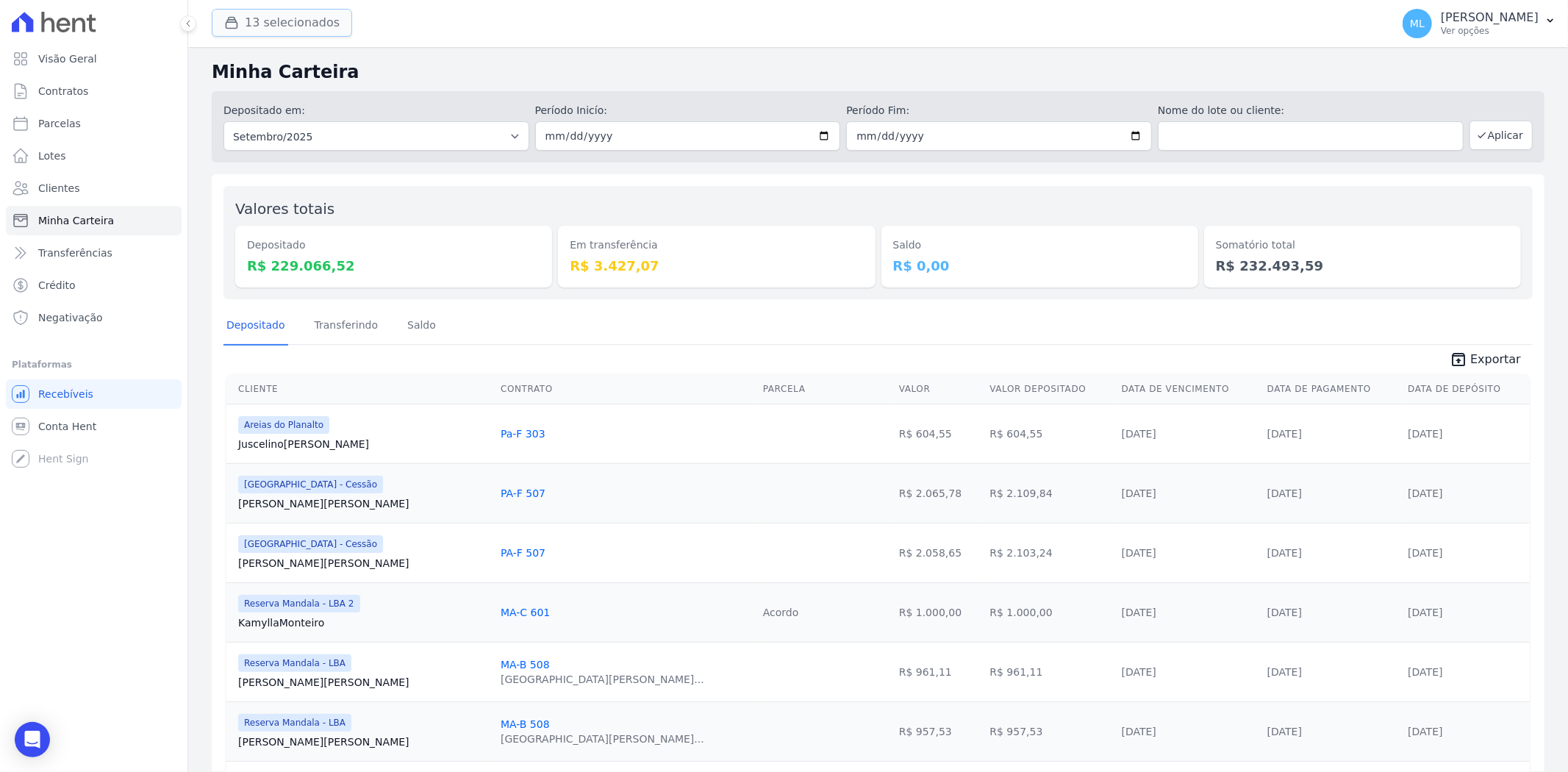
click at [298, 23] on button "13 selecionados" at bounding box center [282, 23] width 141 height 28
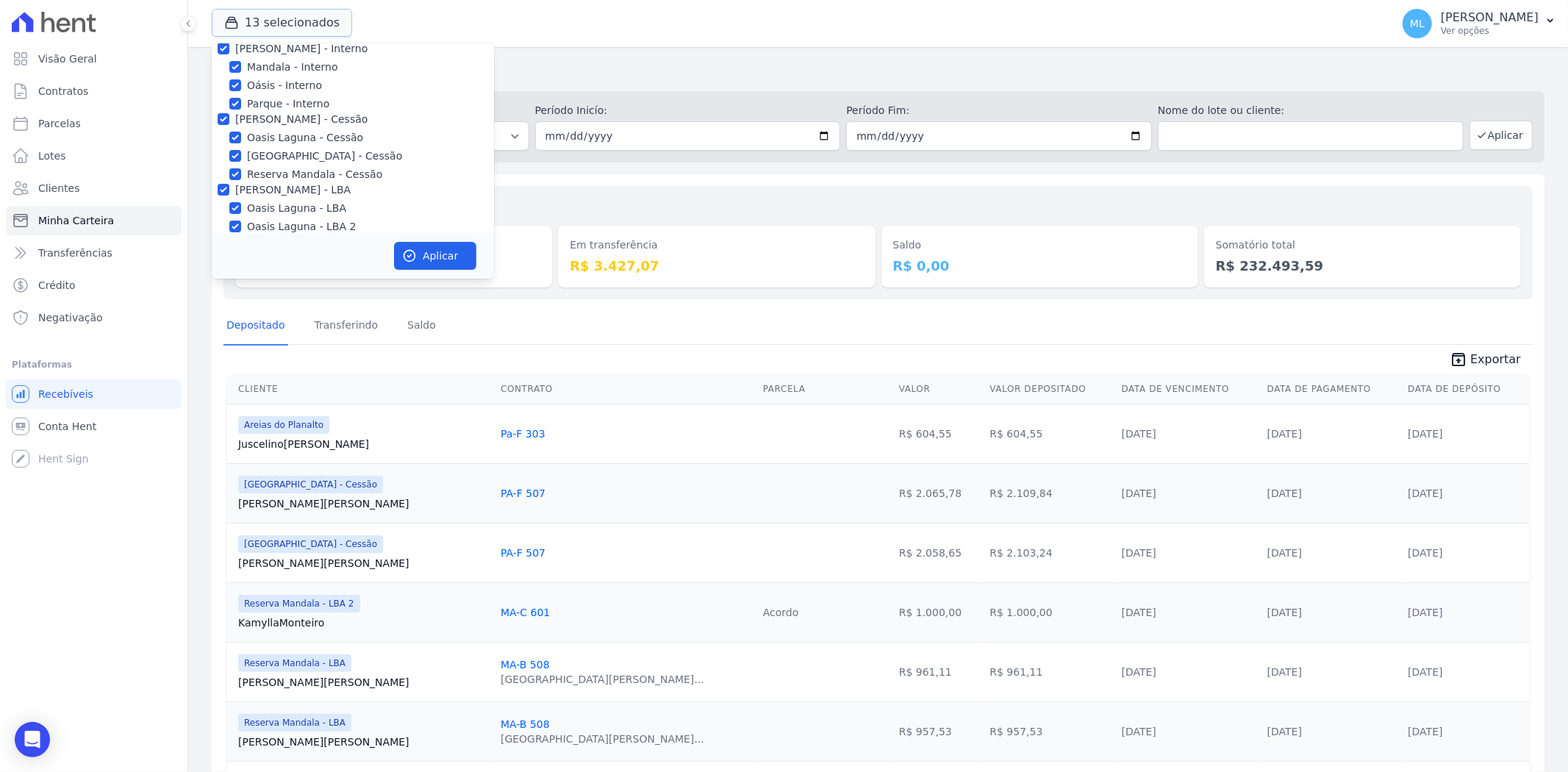
scroll to position [135, 0]
click at [271, 116] on label "[PERSON_NAME] - LBA" at bounding box center [293, 122] width 115 height 12
click at [229, 116] on input "[PERSON_NAME] - LBA" at bounding box center [224, 122] width 12 height 12
checkbox input "false"
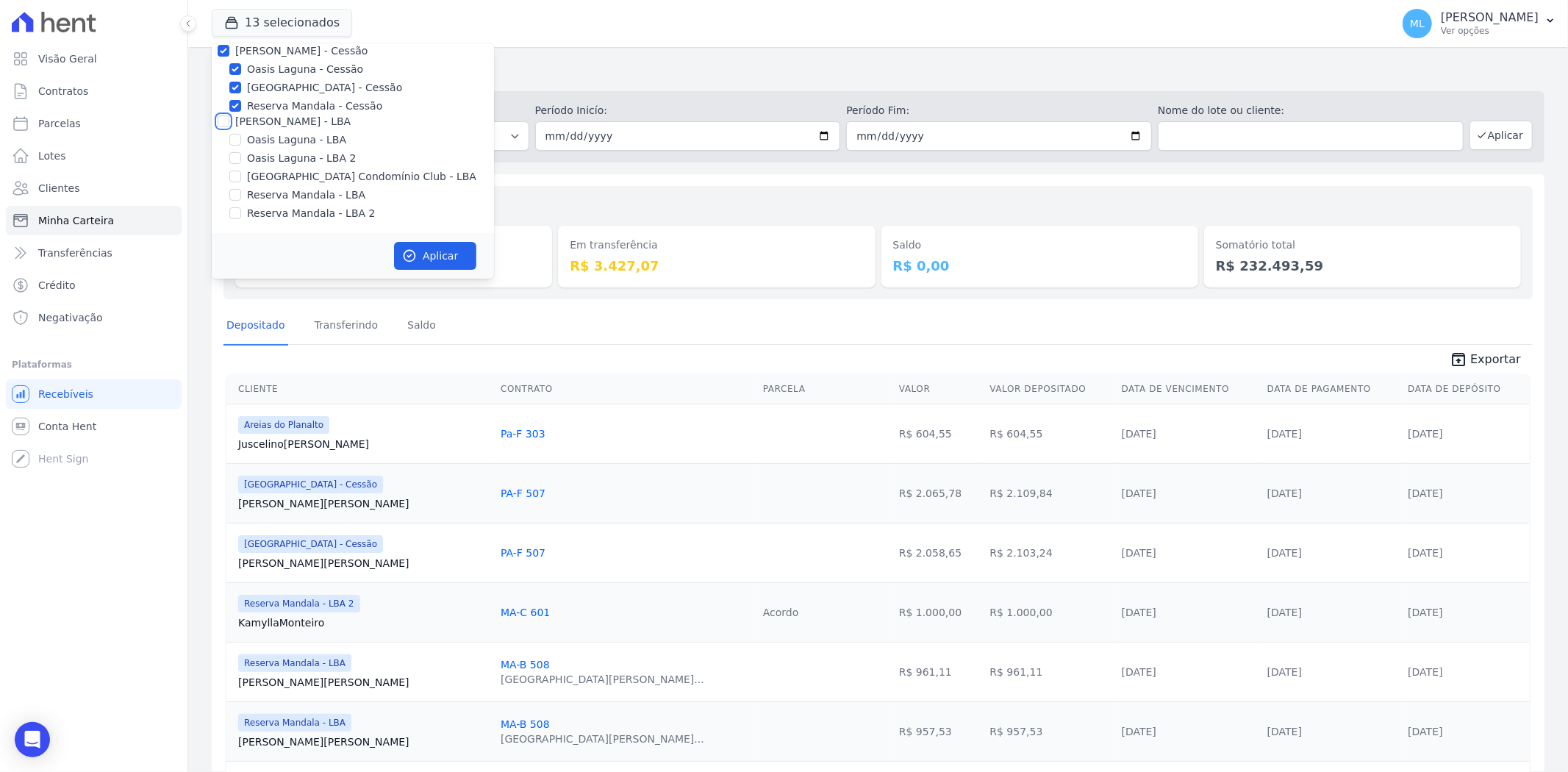
checkbox input "false"
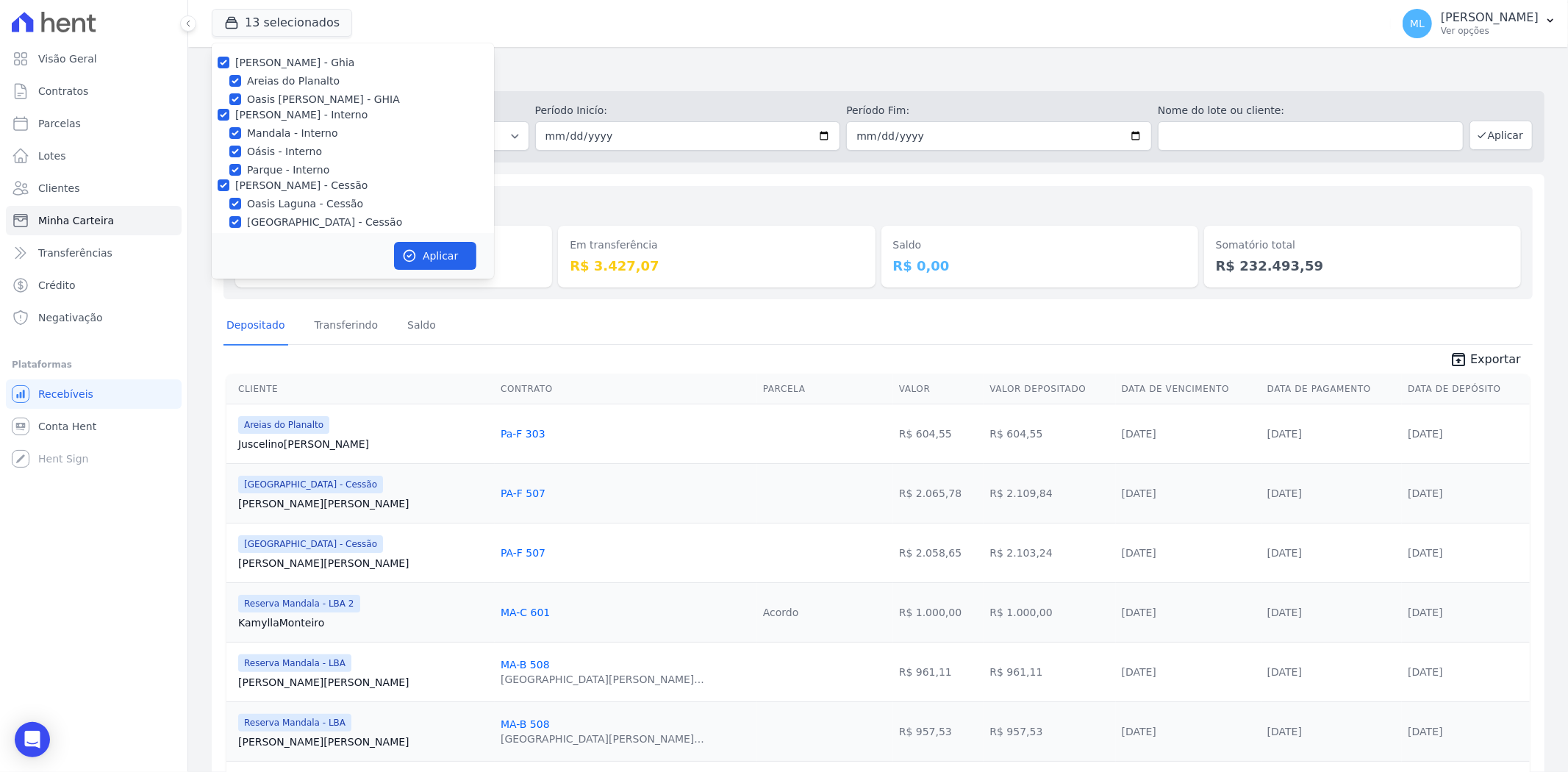
click at [244, 184] on label "[PERSON_NAME] - Cessão" at bounding box center [301, 186] width 132 height 12
click at [229, 184] on input "[PERSON_NAME] - Cessão" at bounding box center [224, 186] width 12 height 12
checkbox input "false"
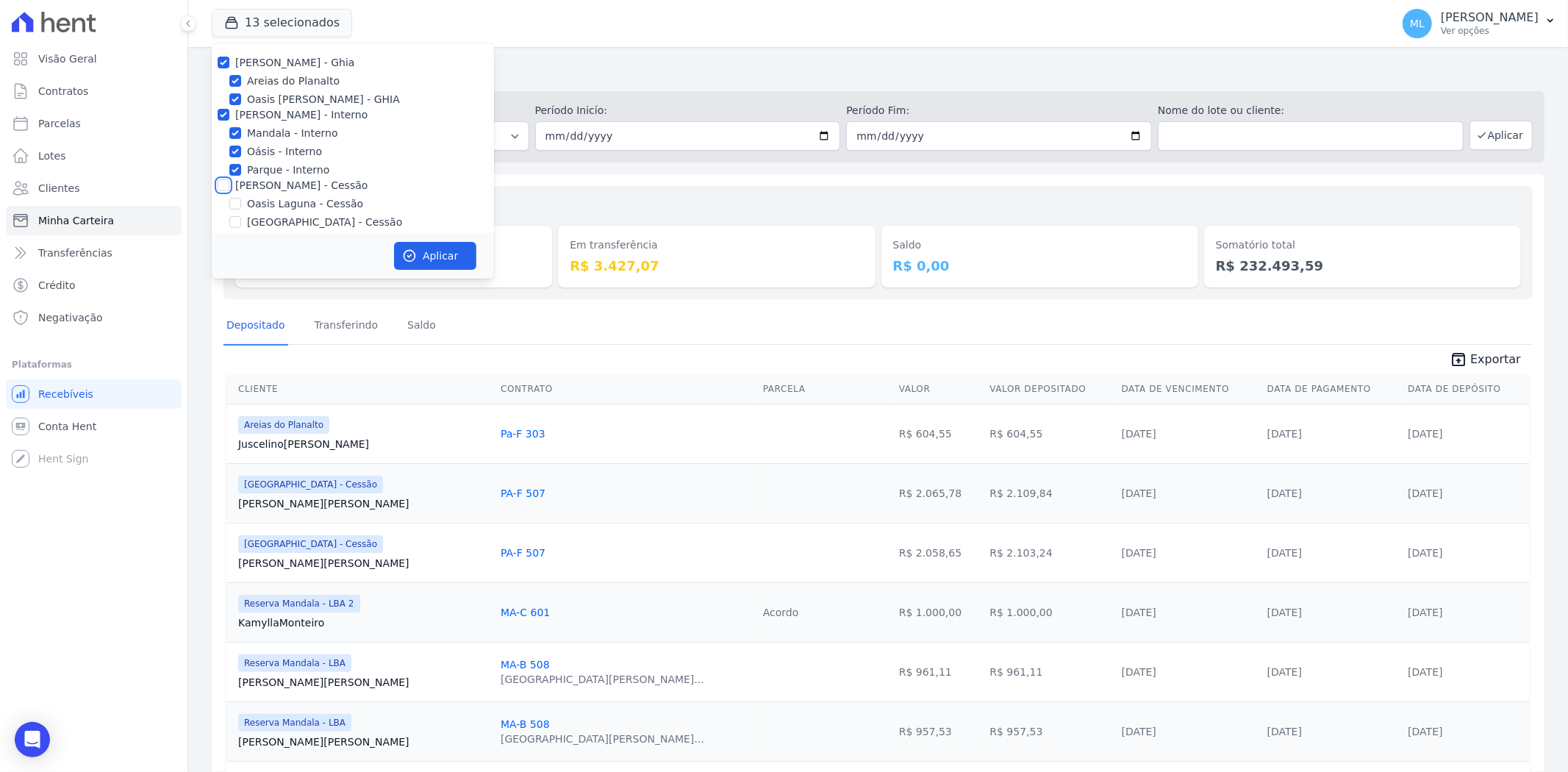
checkbox input "false"
click at [248, 113] on label "[PERSON_NAME] - Interno" at bounding box center [301, 115] width 132 height 12
click at [229, 113] on input "[PERSON_NAME] - Interno" at bounding box center [224, 115] width 12 height 12
checkbox input "false"
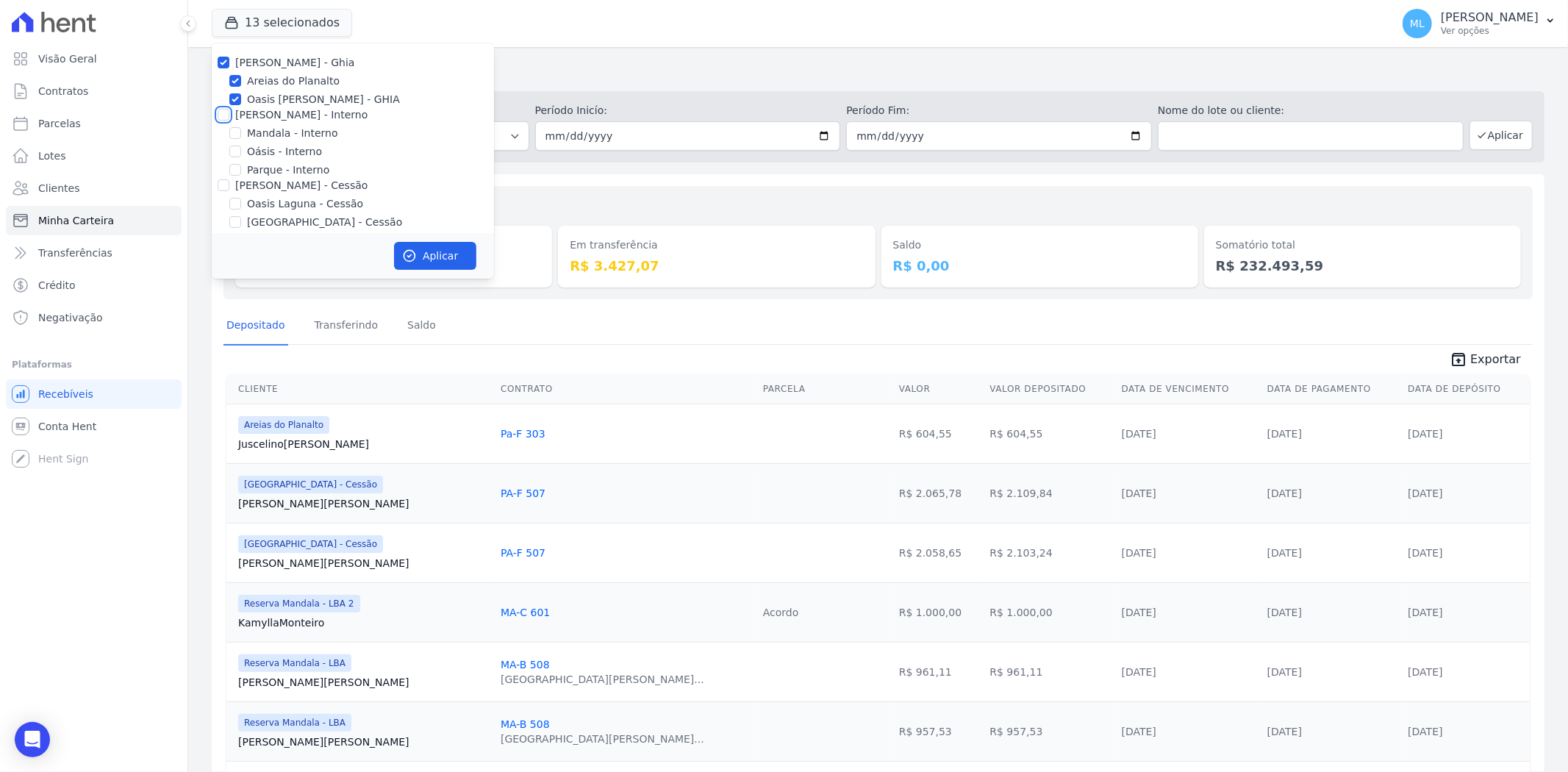
checkbox input "false"
click at [254, 63] on label "[PERSON_NAME] - Ghia" at bounding box center [294, 63] width 119 height 12
click at [229, 63] on input "[PERSON_NAME] - Ghia" at bounding box center [224, 63] width 12 height 12
checkbox input "false"
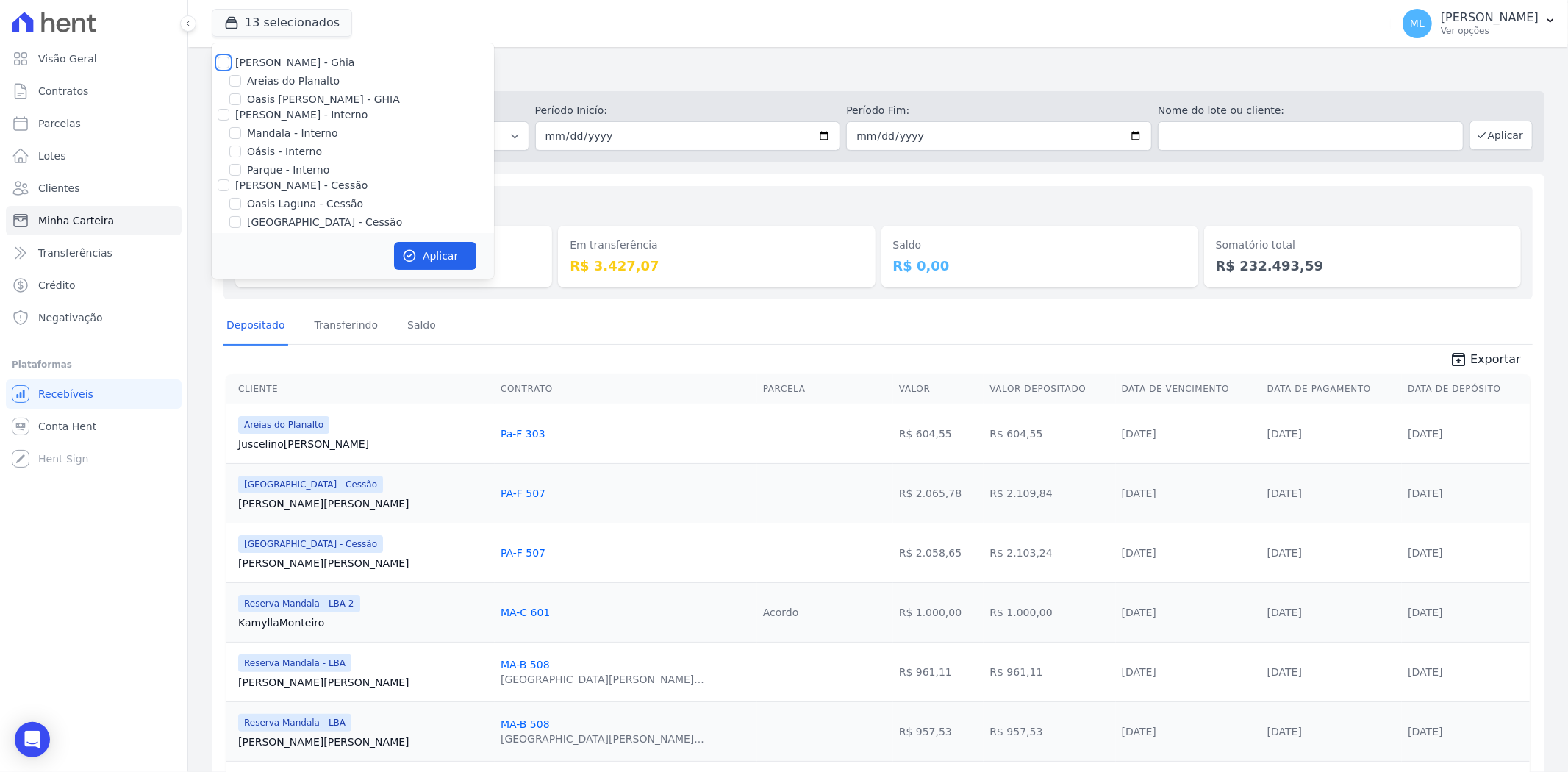
checkbox input "false"
click at [281, 98] on label "Oasis [PERSON_NAME] - GHIA" at bounding box center [323, 100] width 153 height 16
click at [241, 98] on input "Oasis [PERSON_NAME] - GHIA" at bounding box center [235, 100] width 12 height 12
checkbox input "true"
click at [460, 261] on button "Aplicar" at bounding box center [435, 256] width 82 height 28
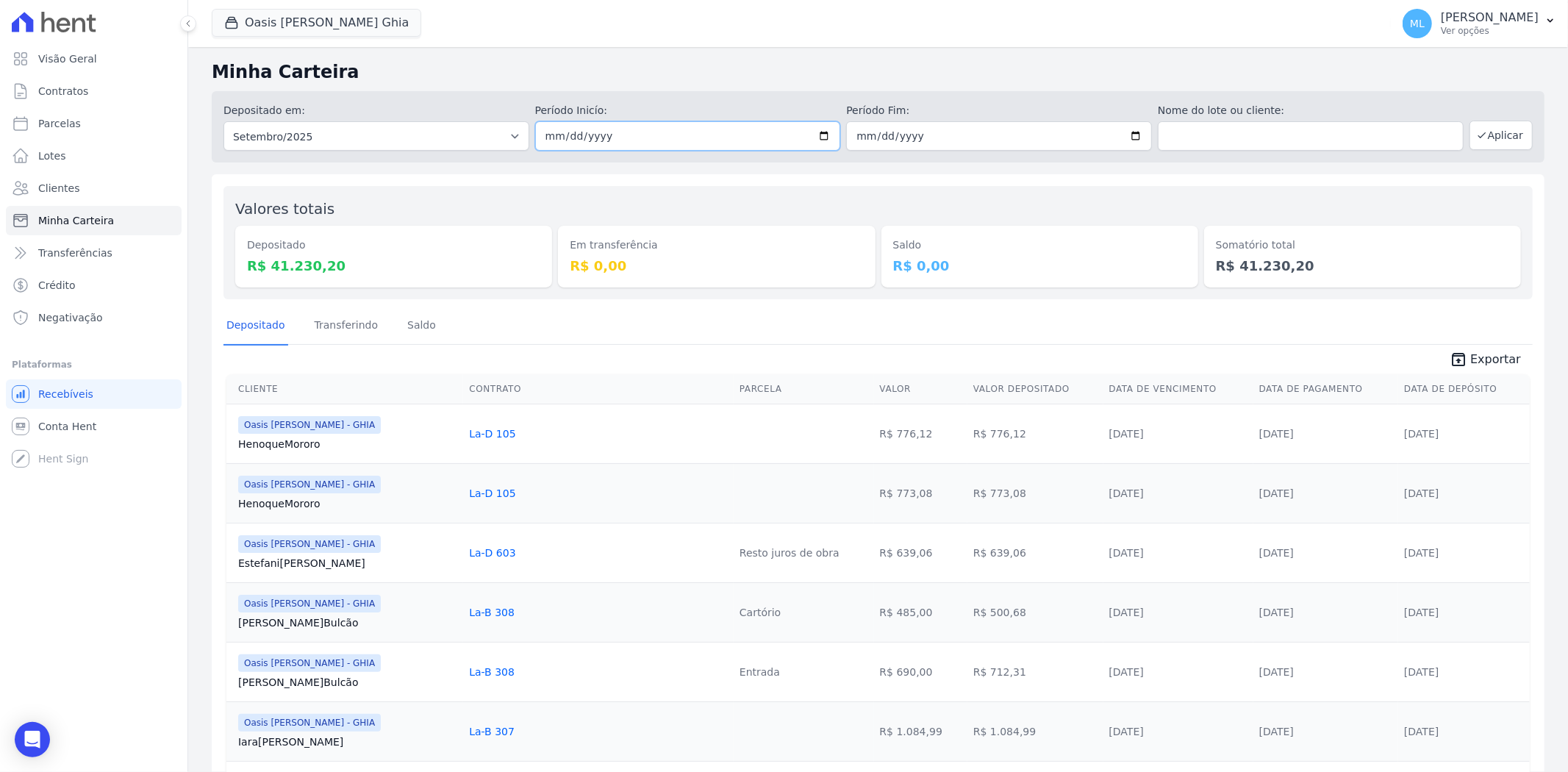
click at [821, 133] on input "2025-09-01" at bounding box center [688, 136] width 306 height 30
type input "[DATE]"
click at [1132, 135] on input "2025-09-30" at bounding box center [998, 136] width 306 height 30
type input "[DATE]"
click at [1482, 127] on button "Aplicar" at bounding box center [1500, 135] width 63 height 30
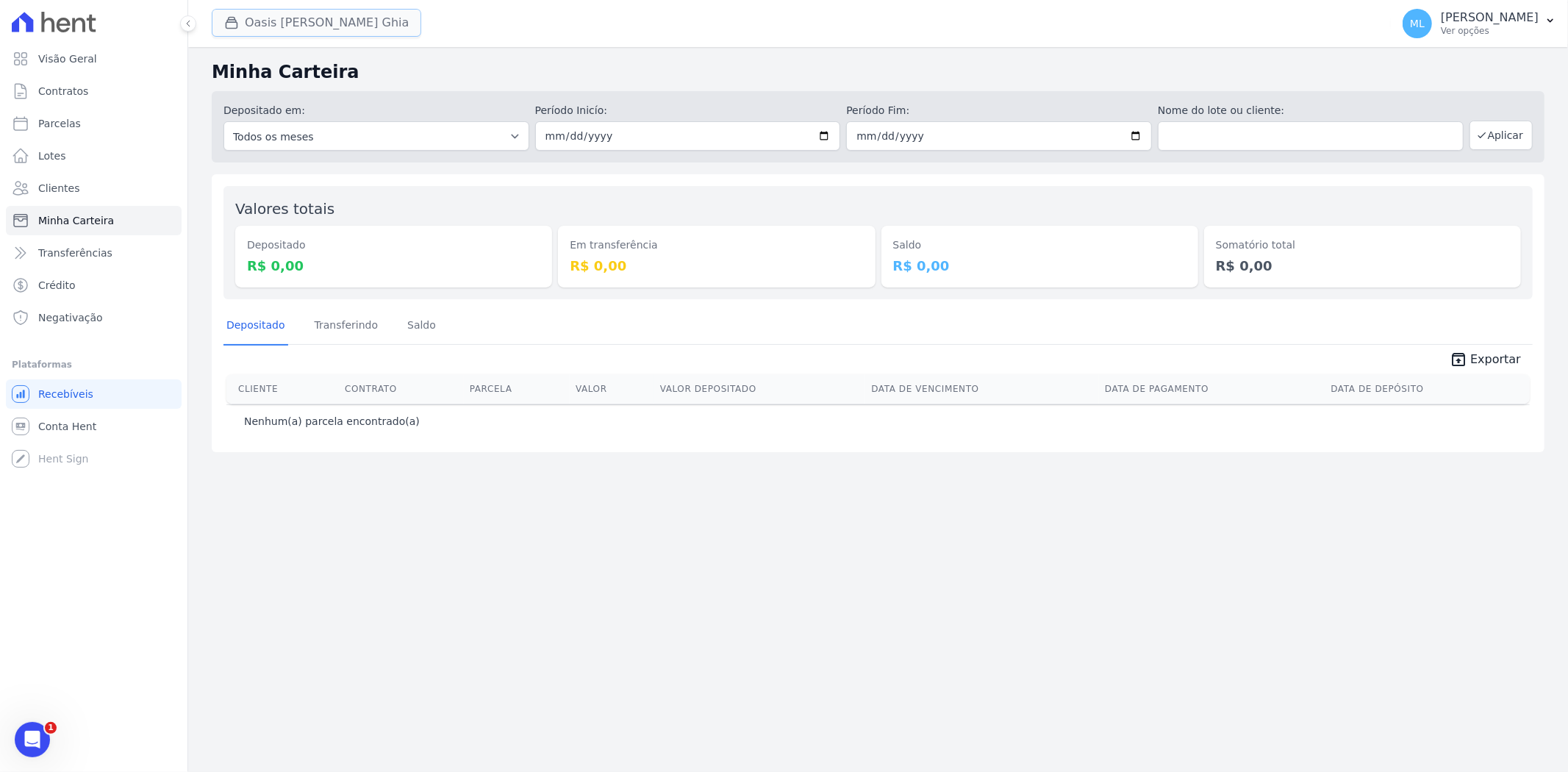
click at [333, 21] on button "Oasis [PERSON_NAME] Ghia" at bounding box center [316, 23] width 209 height 28
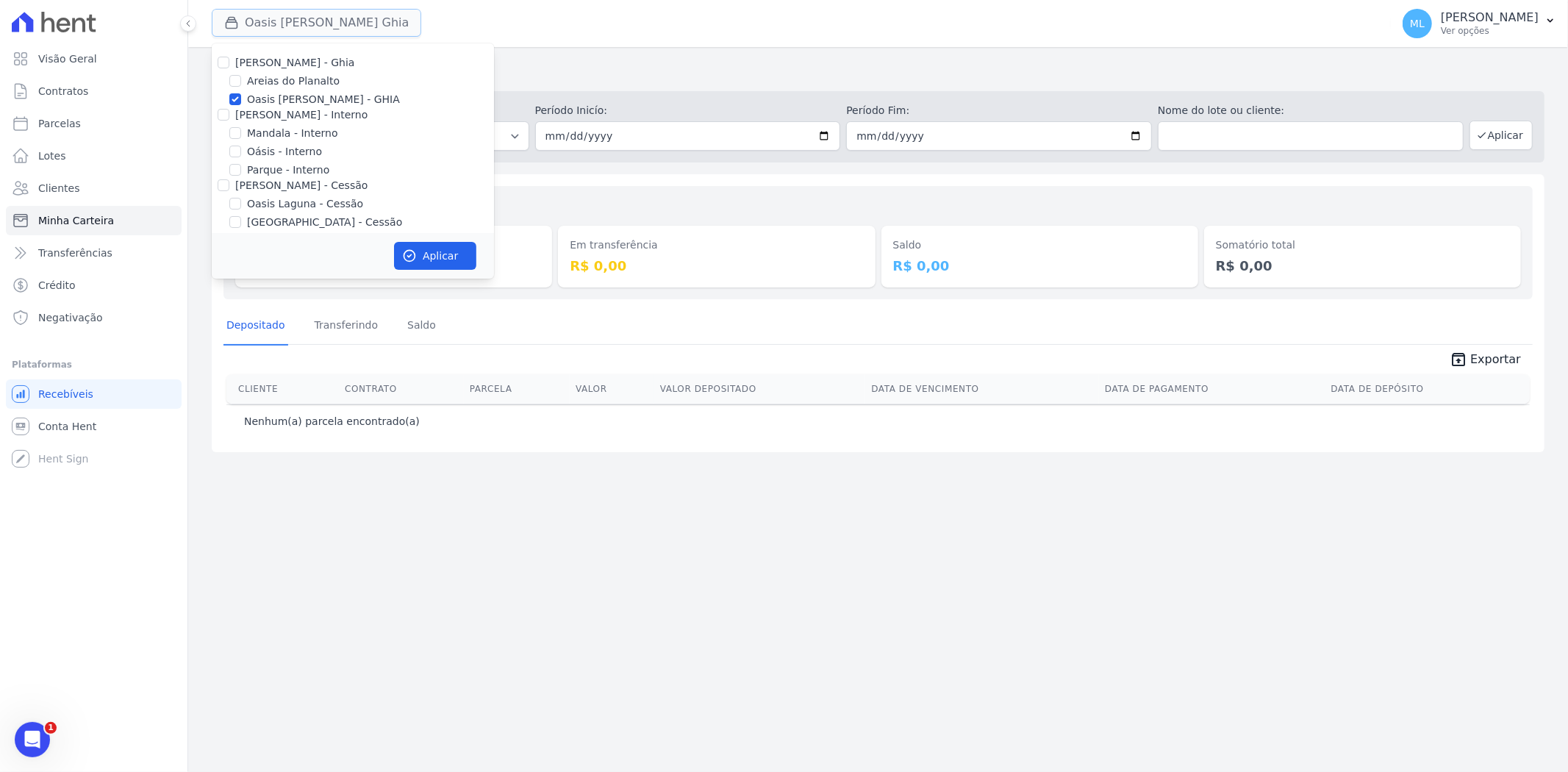
click at [333, 21] on button "Oasis [PERSON_NAME] Ghia" at bounding box center [316, 23] width 209 height 28
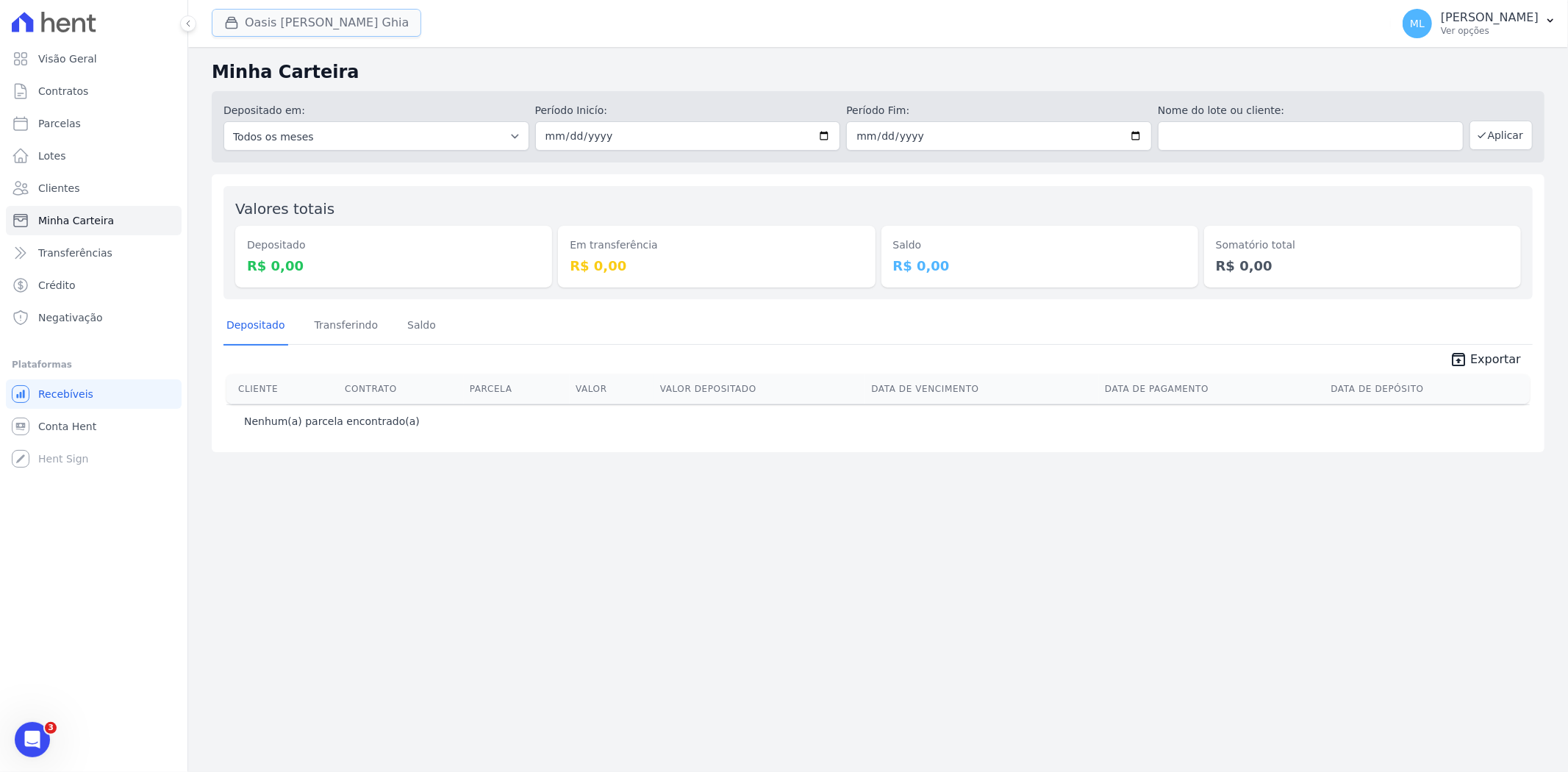
click at [341, 23] on button "Oasis [PERSON_NAME] Ghia" at bounding box center [316, 23] width 209 height 28
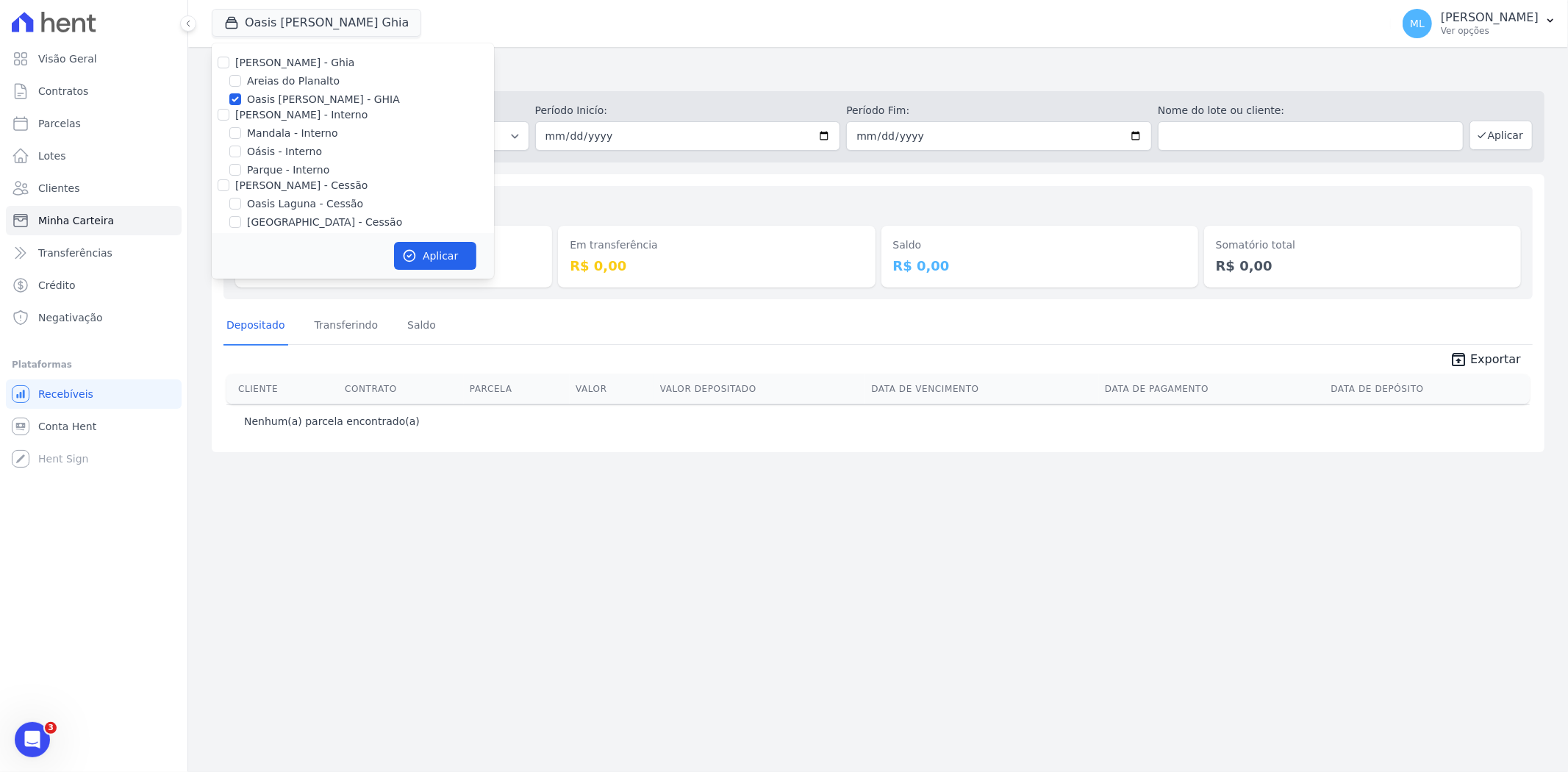
click at [334, 92] on label "Oasis [PERSON_NAME] - GHIA" at bounding box center [323, 100] width 153 height 16
click at [241, 94] on input "Oasis [PERSON_NAME] - GHIA" at bounding box center [235, 100] width 12 height 12
checkbox input "false"
click at [299, 155] on label "Oásis - Interno" at bounding box center [284, 152] width 75 height 16
click at [241, 155] on input "Oásis - Interno" at bounding box center [235, 152] width 12 height 12
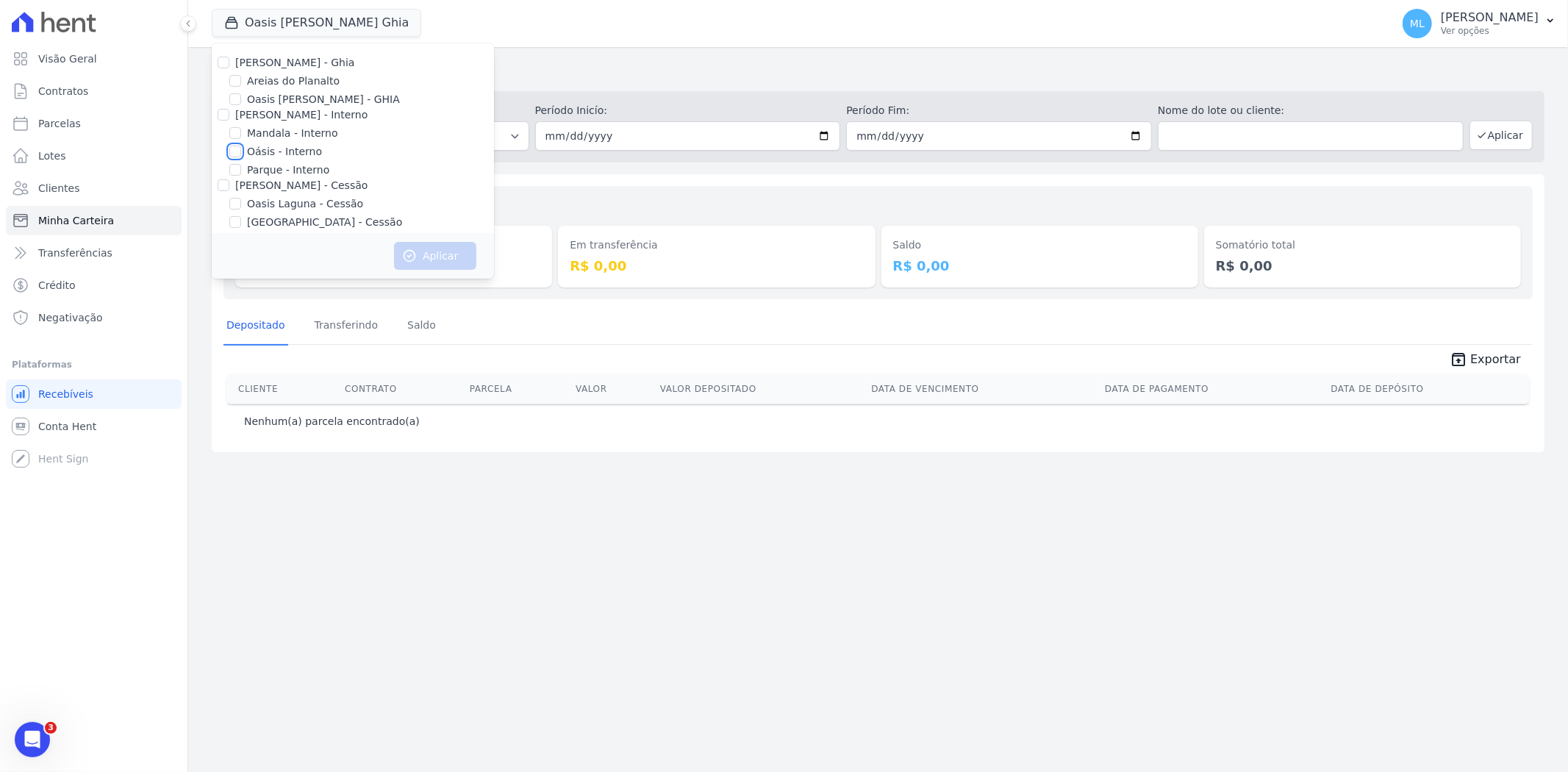
checkbox input "true"
click at [444, 253] on button "Aplicar" at bounding box center [435, 256] width 82 height 28
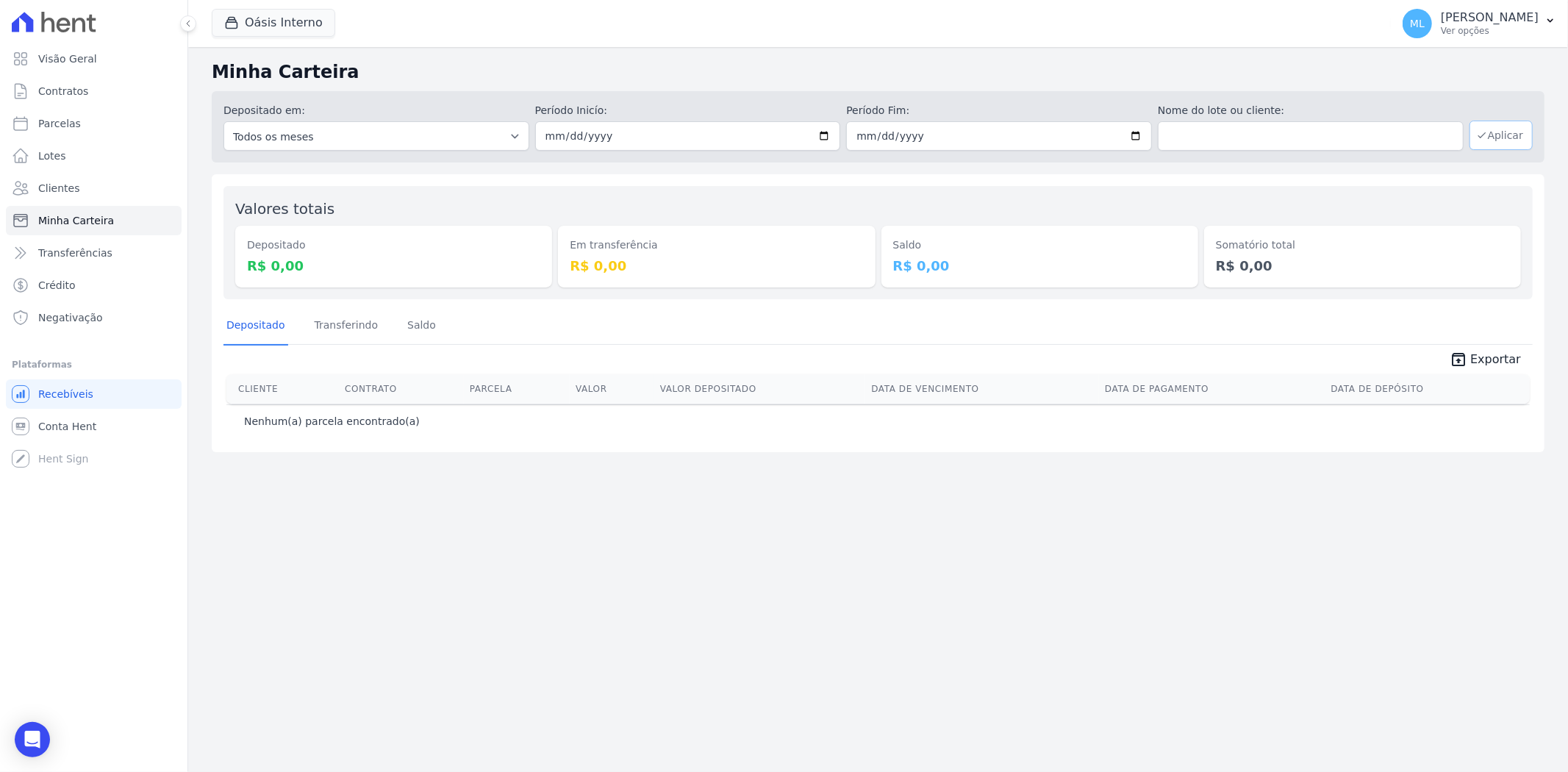
click at [1501, 136] on button "Aplicar" at bounding box center [1500, 135] width 63 height 30
click at [298, 10] on button "Oásis Interno" at bounding box center [273, 23] width 123 height 28
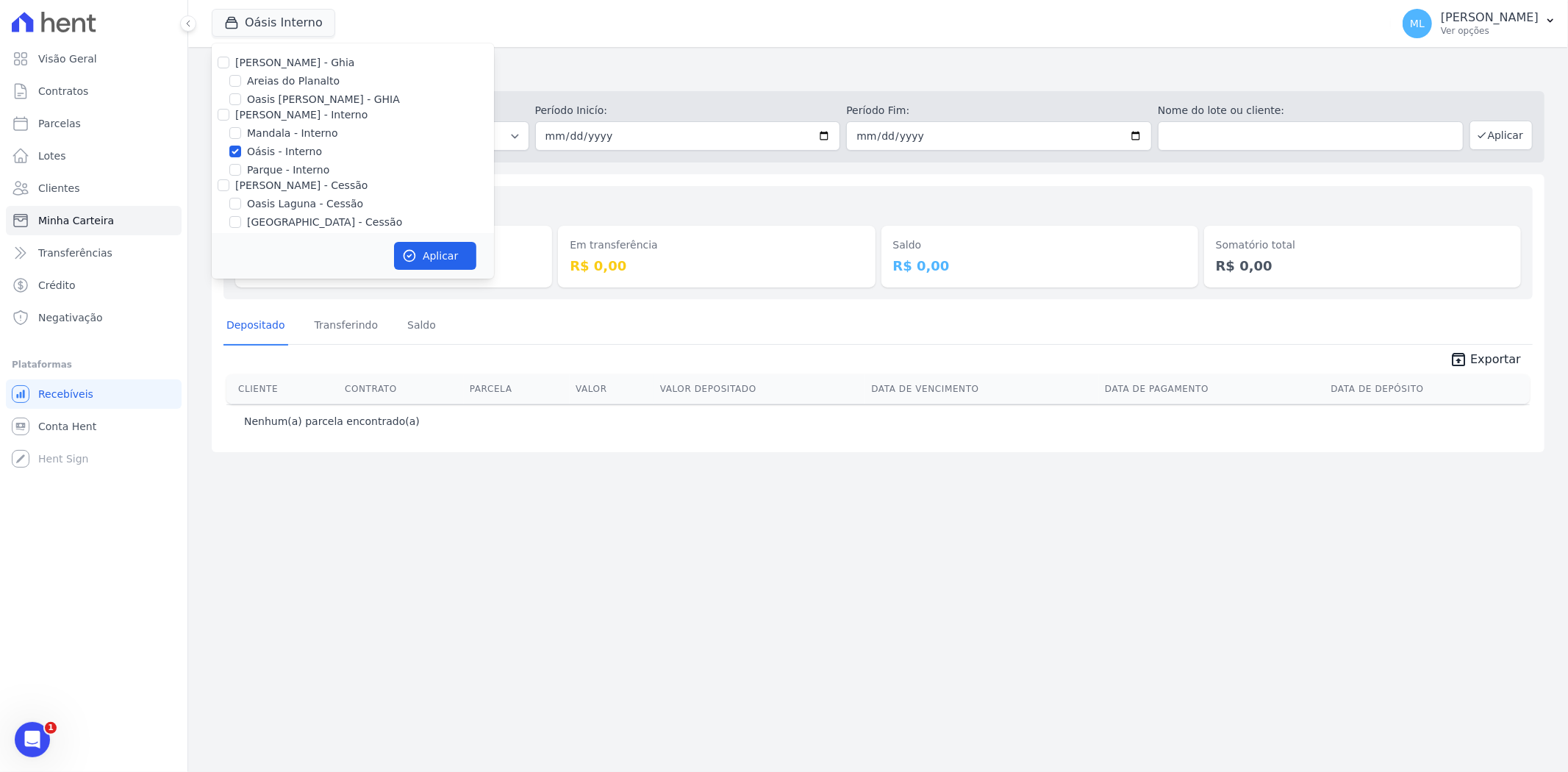
click at [287, 144] on label "Oásis - Interno" at bounding box center [284, 152] width 75 height 16
click at [241, 146] on input "Oásis - Interno" at bounding box center [235, 152] width 12 height 12
checkbox input "false"
click at [304, 69] on label "Oasis Laguna - Cessão" at bounding box center [305, 69] width 116 height 16
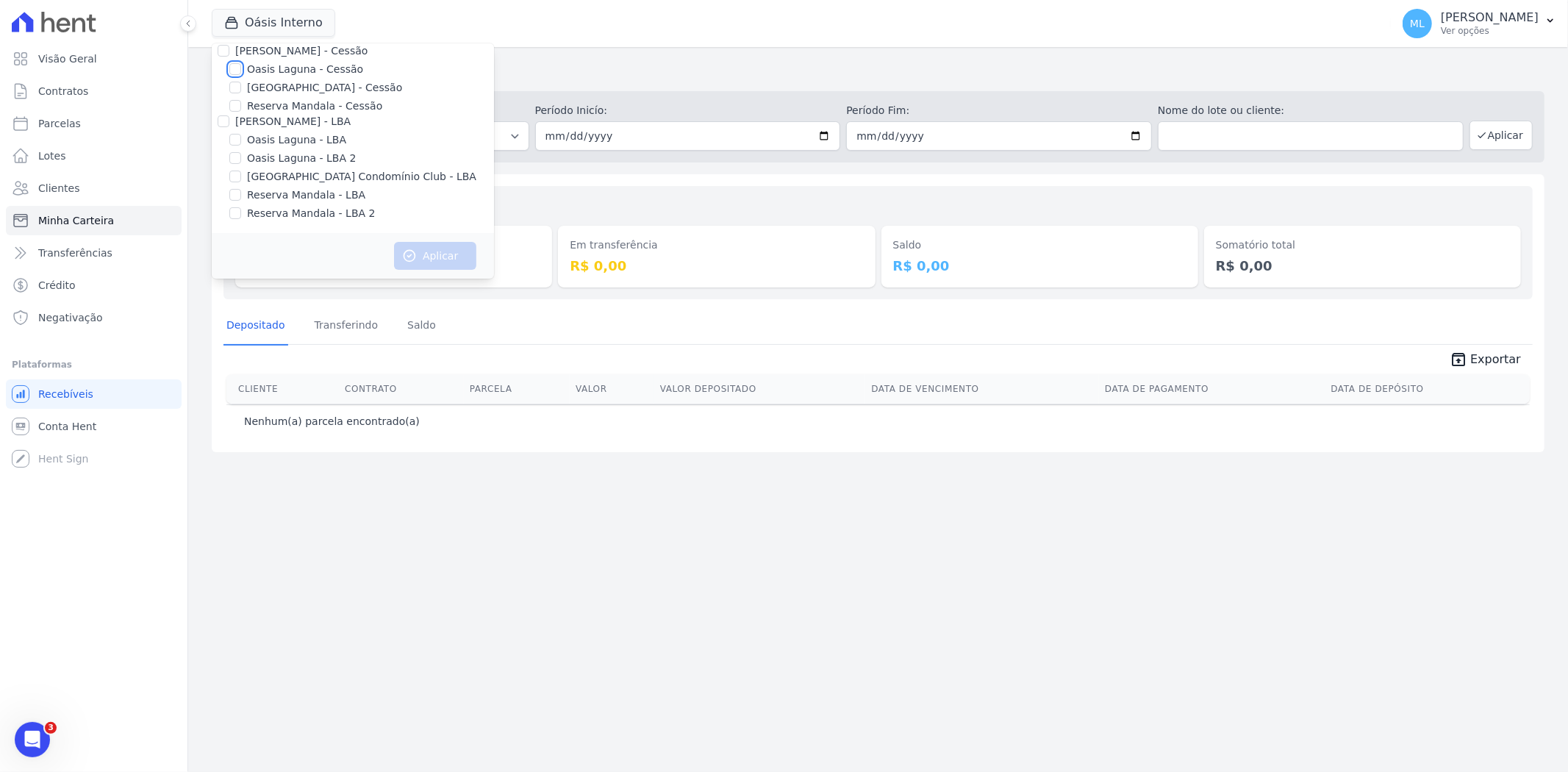
click at [241, 69] on input "Oasis Laguna - Cessão" at bounding box center [235, 69] width 12 height 12
checkbox input "true"
click at [439, 252] on button "Aplicar" at bounding box center [435, 256] width 82 height 28
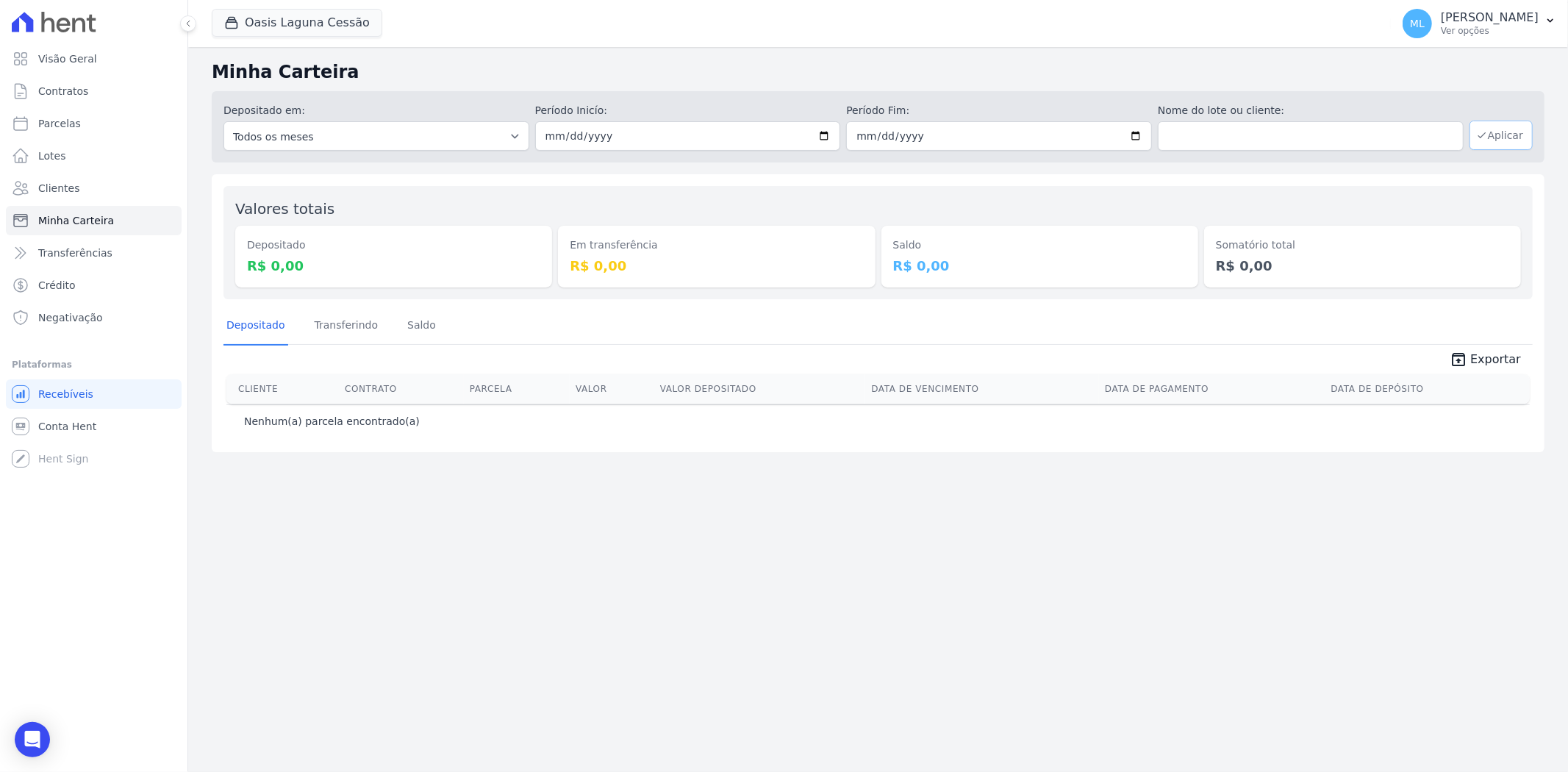
click at [1521, 137] on button "Aplicar" at bounding box center [1500, 135] width 63 height 30
click at [304, 12] on button "Oasis Laguna Cessão" at bounding box center [297, 23] width 170 height 28
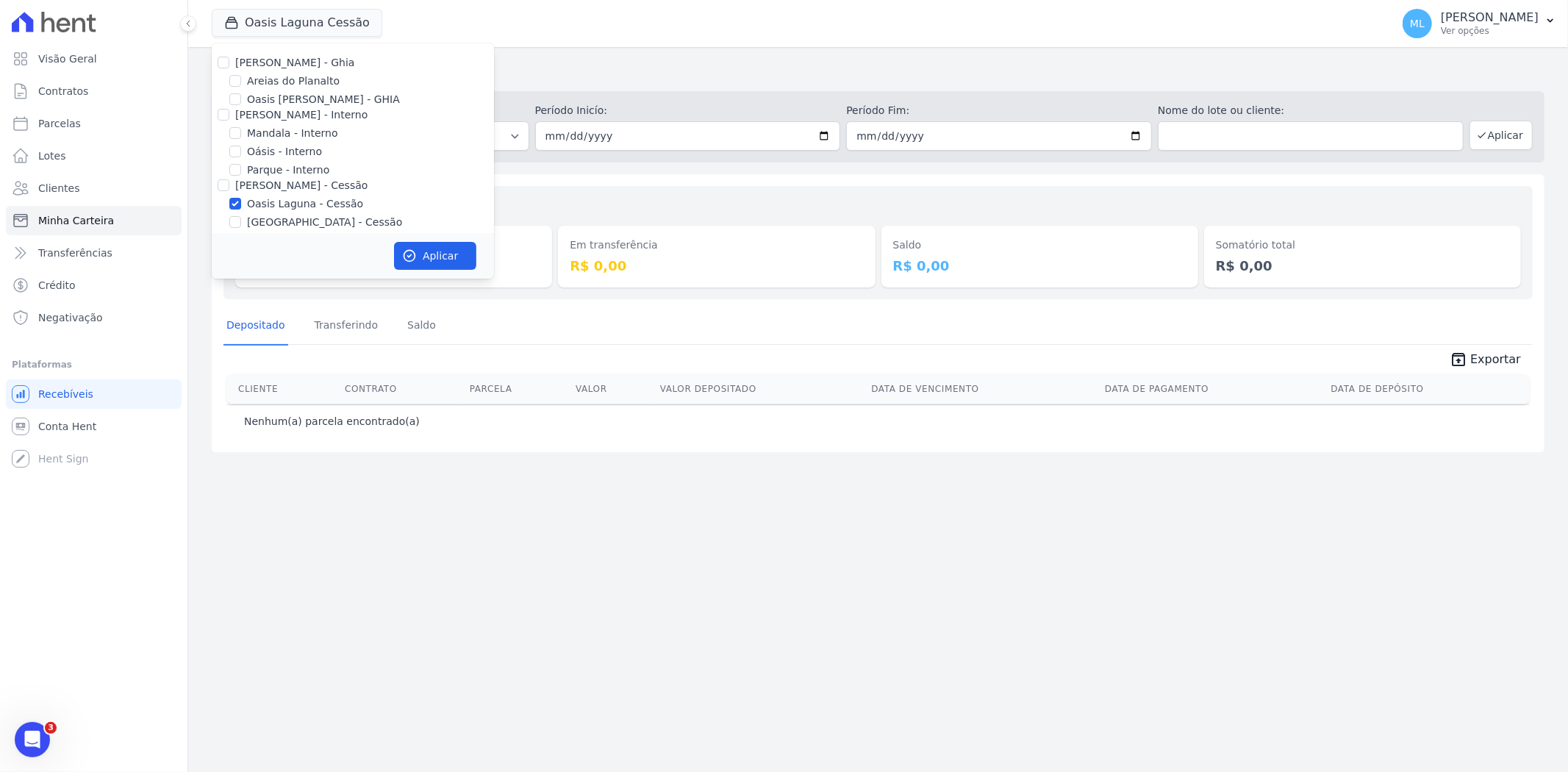
click at [282, 148] on label "Oásis - Interno" at bounding box center [284, 152] width 75 height 16
click at [241, 148] on input "Oásis - Interno" at bounding box center [235, 152] width 12 height 12
checkbox input "true"
click at [306, 94] on label "Oasis [PERSON_NAME] - GHIA" at bounding box center [323, 100] width 153 height 16
click at [241, 94] on input "Oasis [PERSON_NAME] - GHIA" at bounding box center [235, 100] width 12 height 12
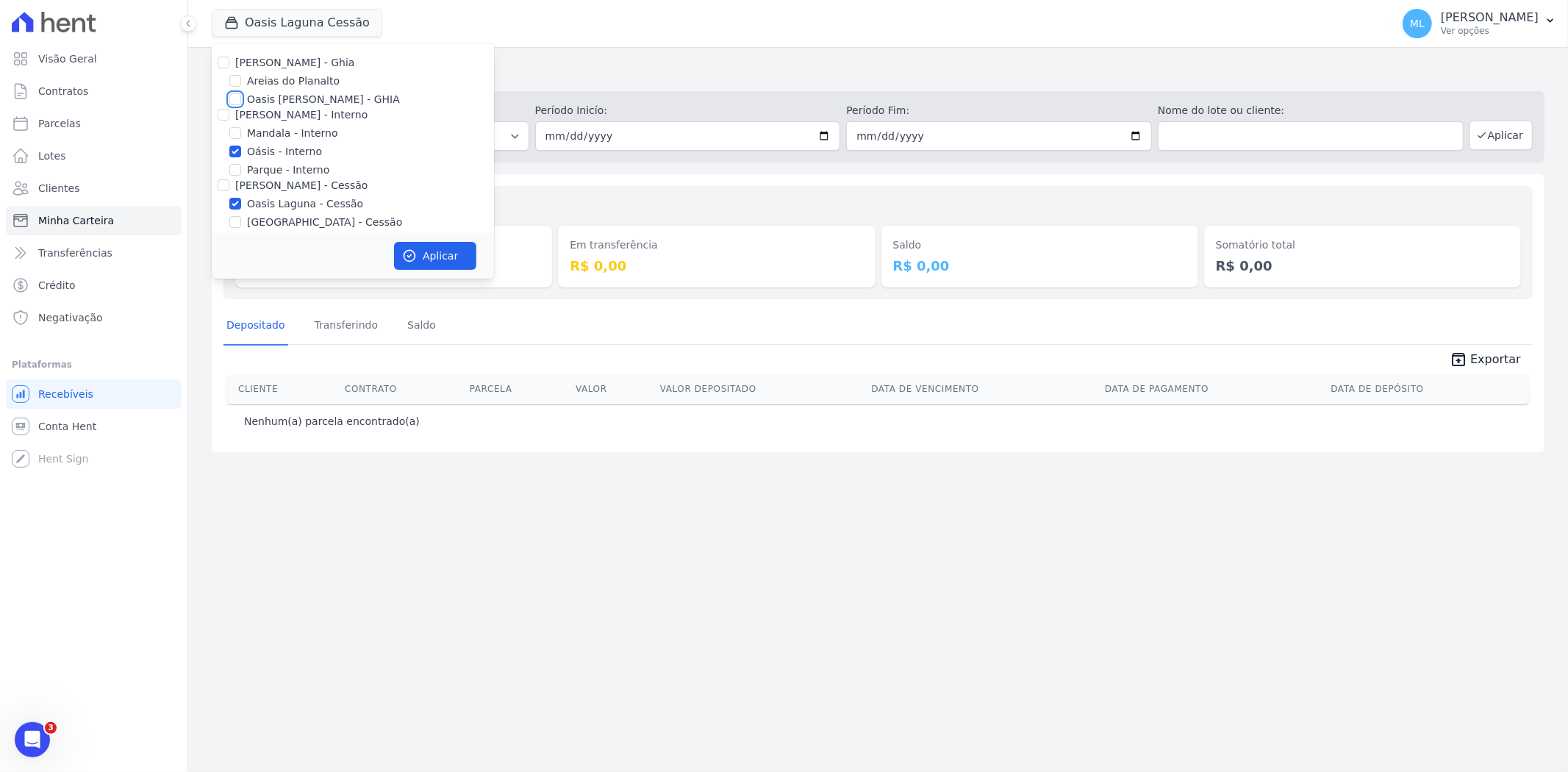
checkbox input "true"
click at [447, 256] on button "Aplicar" at bounding box center [435, 256] width 82 height 28
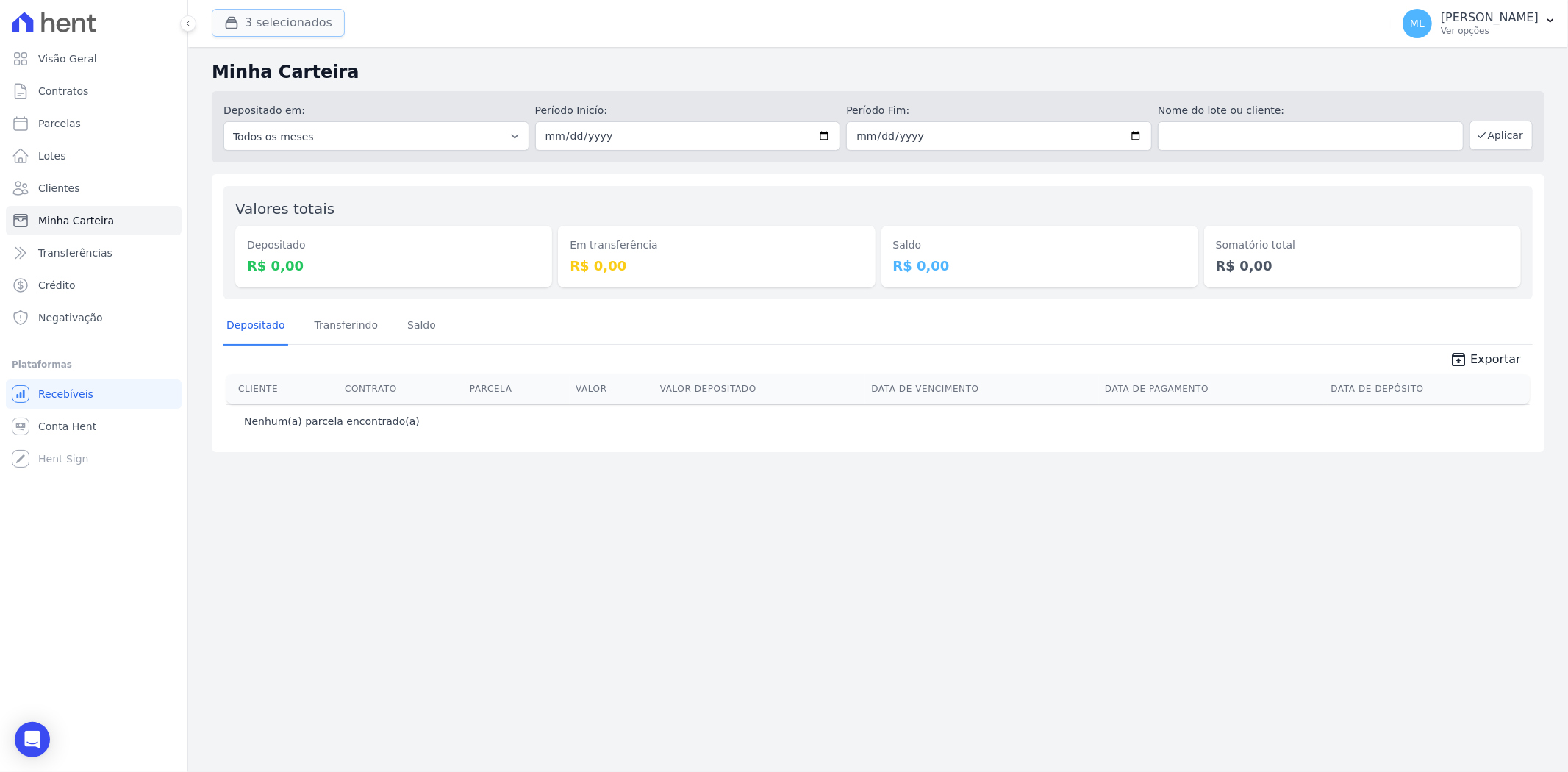
click at [297, 18] on button "3 selecionados" at bounding box center [278, 23] width 133 height 28
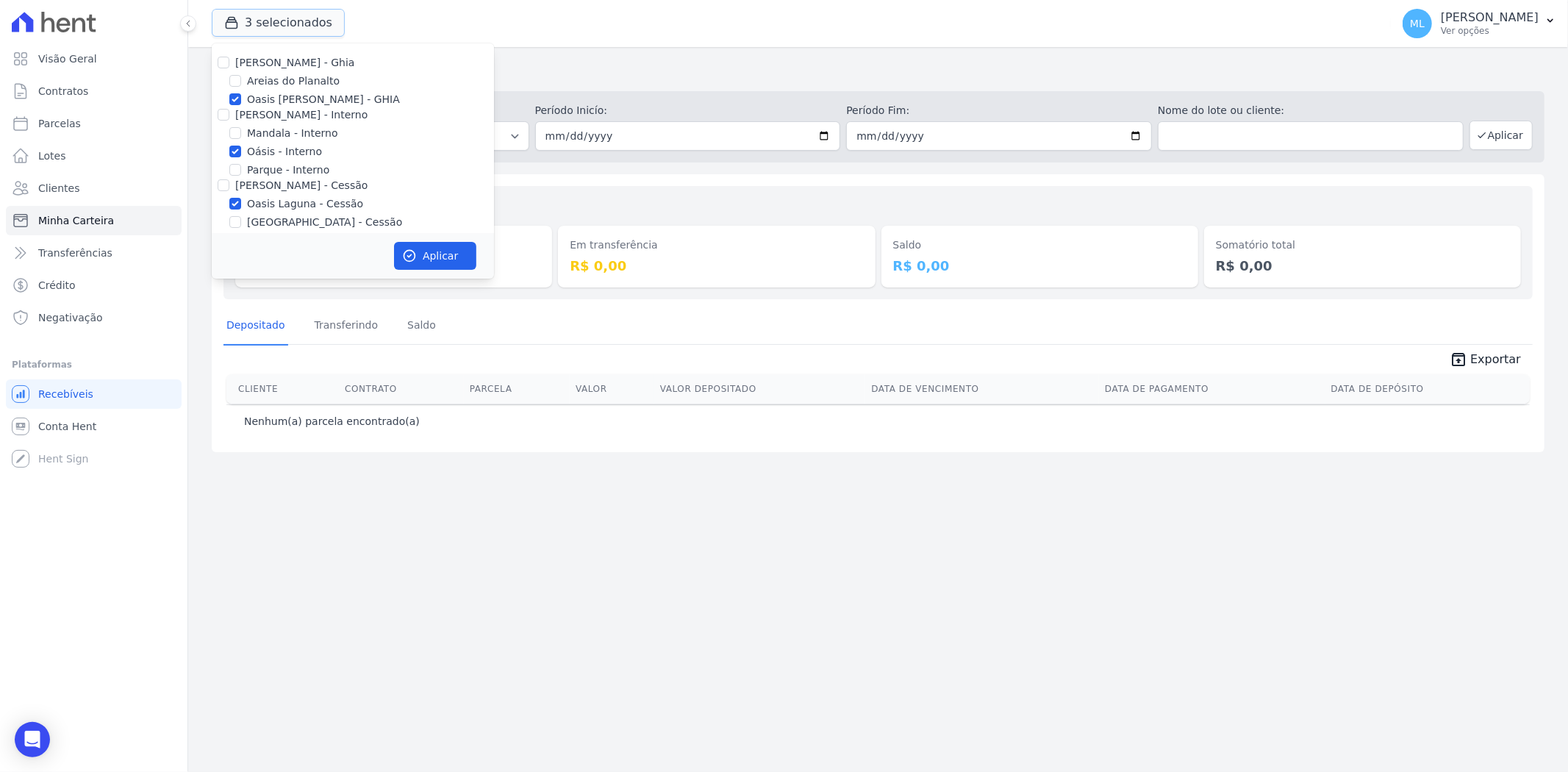
scroll to position [135, 0]
click at [302, 142] on label "Oasis Laguna - LBA" at bounding box center [296, 140] width 99 height 16
click at [241, 142] on input "Oasis Laguna - LBA" at bounding box center [235, 140] width 12 height 12
checkbox input "true"
click at [305, 160] on label "Oasis Laguna - LBA 2" at bounding box center [300, 159] width 109 height 16
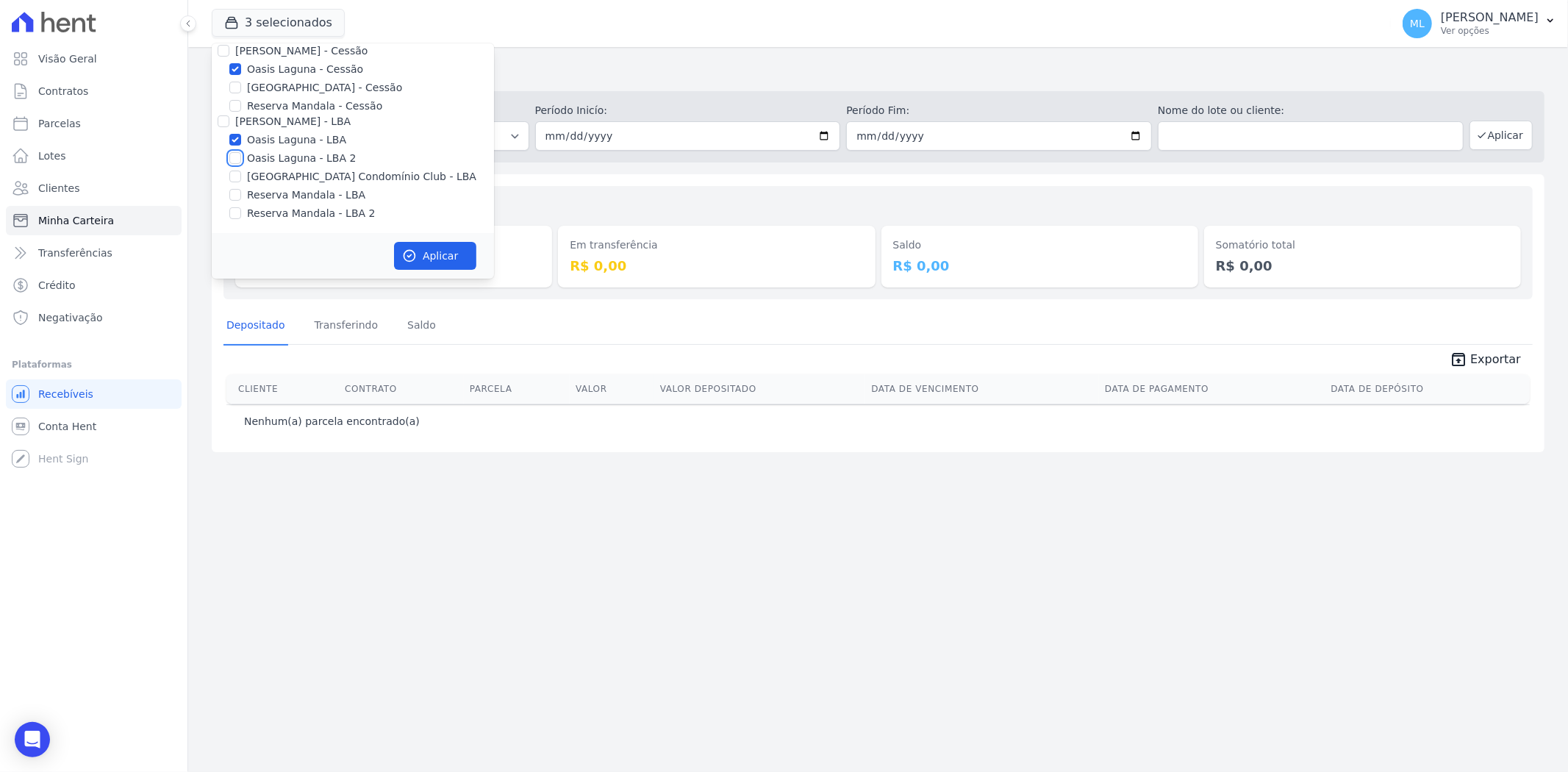
click at [241, 160] on input "Oasis Laguna - LBA 2" at bounding box center [235, 158] width 12 height 12
checkbox input "true"
click at [419, 252] on button "Aplicar" at bounding box center [435, 256] width 82 height 28
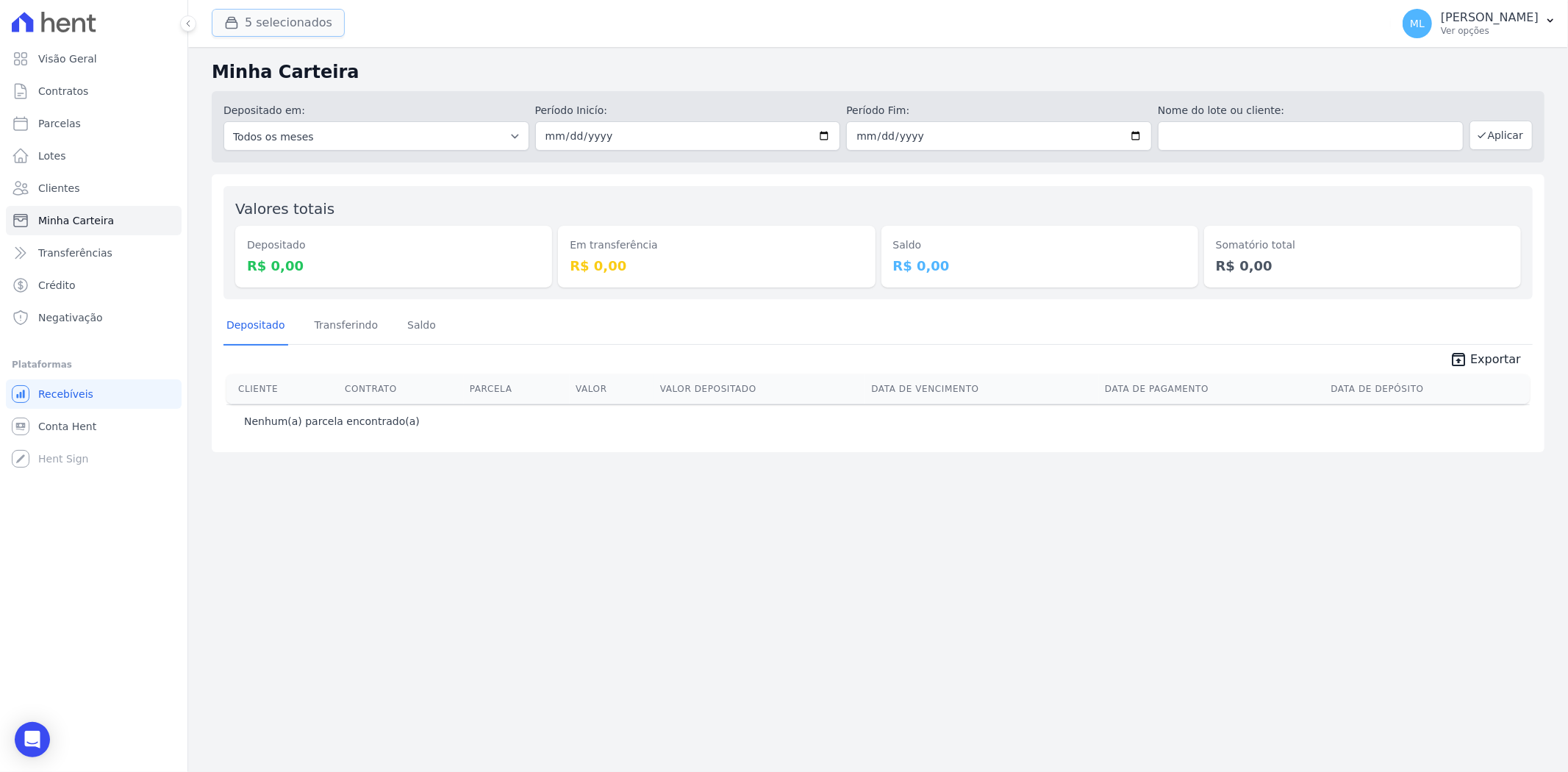
click at [313, 21] on button "5 selecionados" at bounding box center [278, 23] width 133 height 28
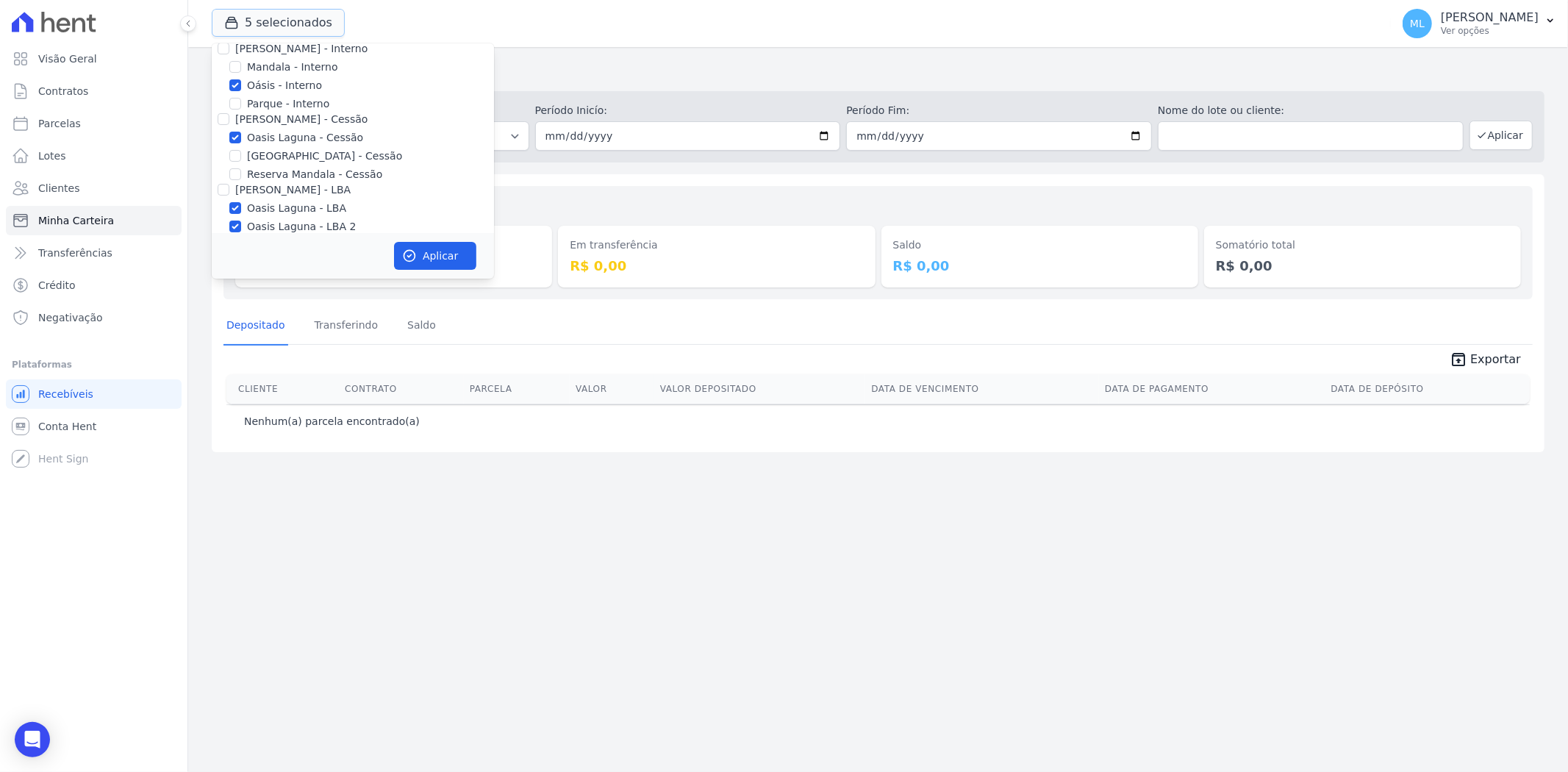
scroll to position [135, 0]
drag, startPoint x: 994, startPoint y: 770, endPoint x: 1541, endPoint y: 222, distance: 774.3
click at [1541, 222] on div "Valores totais Depositado R$ 0,00 Em transferência R$ 0,00 [GEOGRAPHIC_DATA] R$…" at bounding box center [878, 313] width 1333 height 278
